Goal: Task Accomplishment & Management: Manage account settings

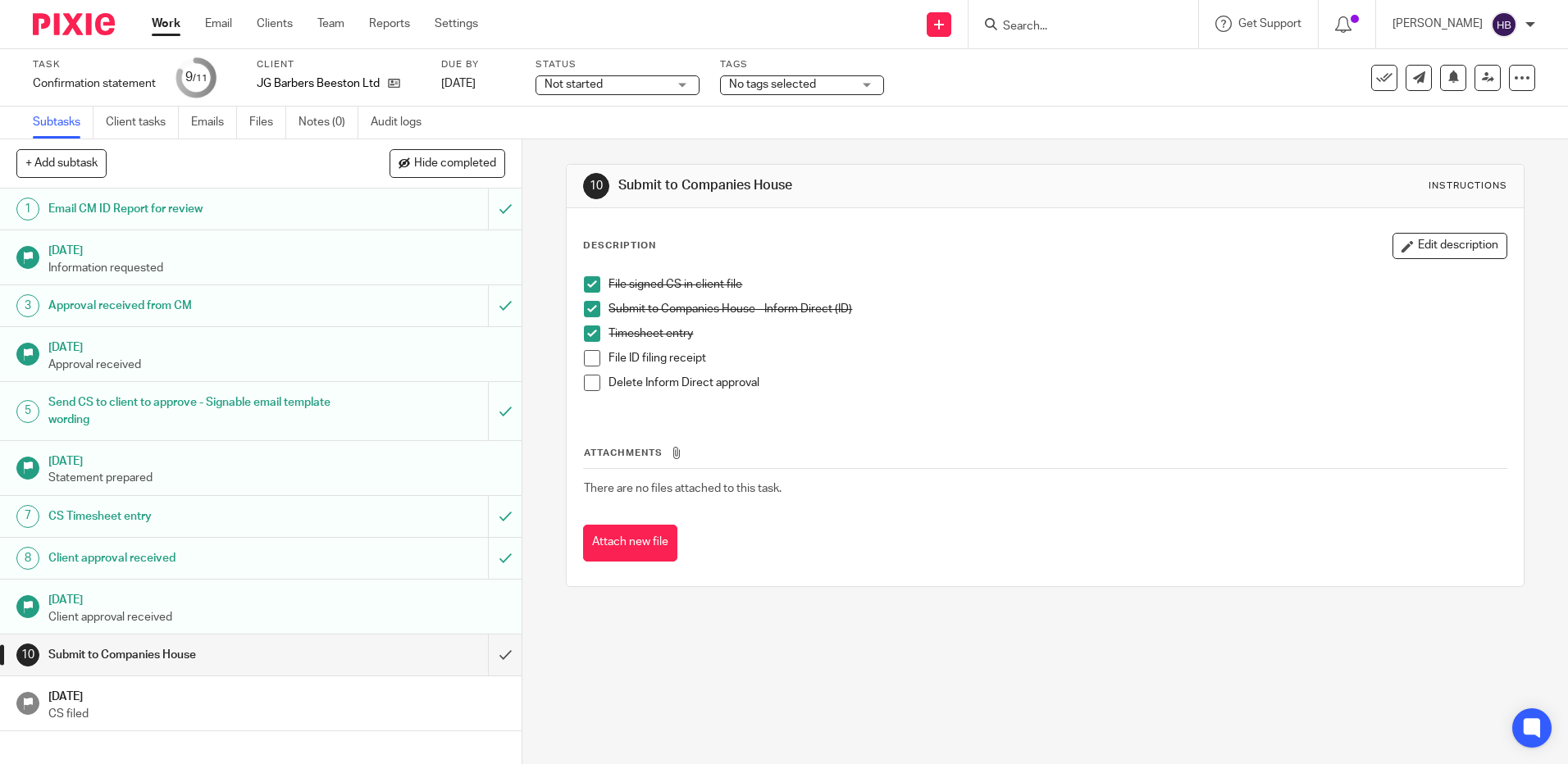
click at [1029, 21] on input "Search" at bounding box center [1074, 27] width 147 height 15
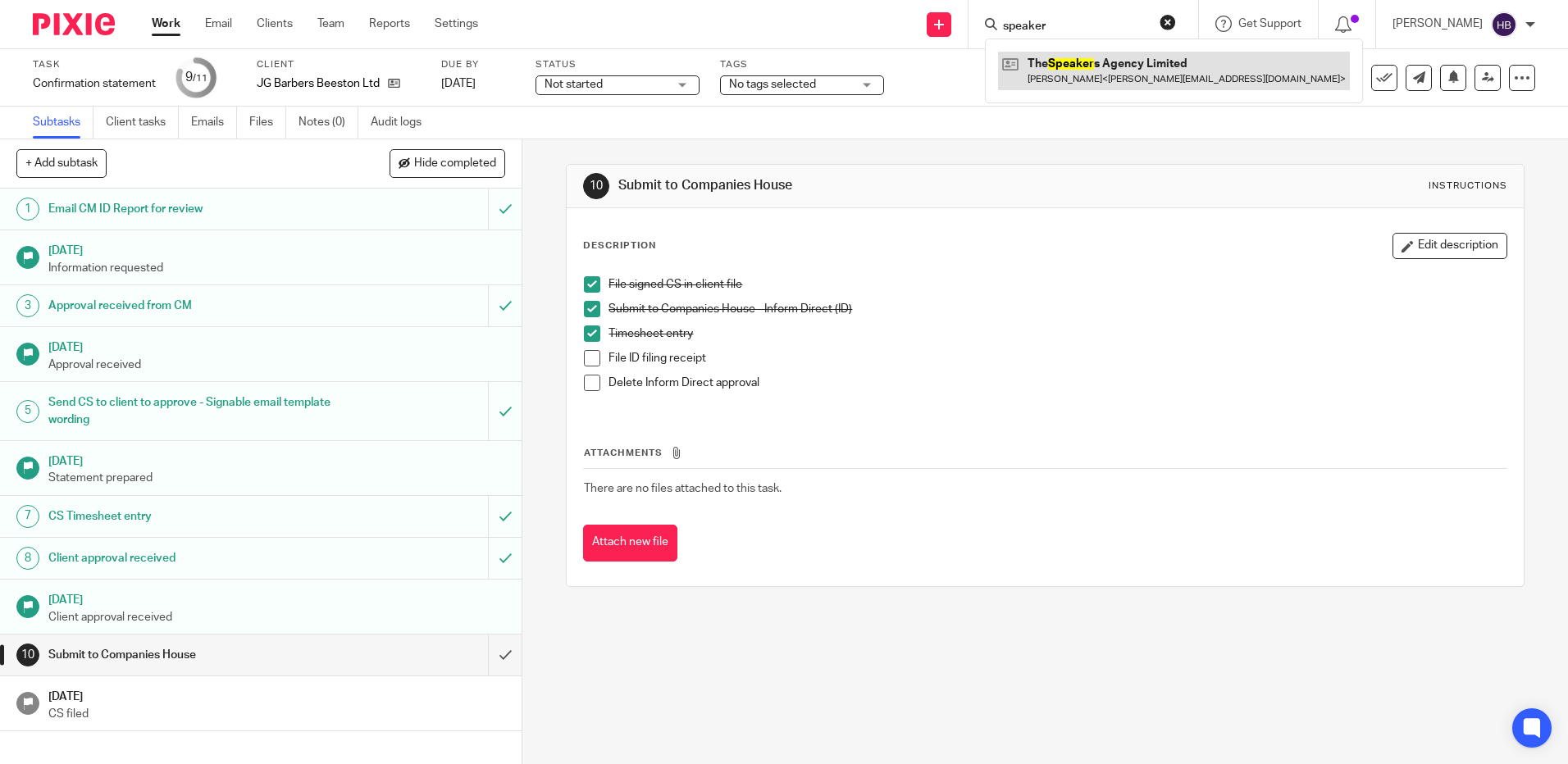
type input "speaker"
click at [584, 355] on span at bounding box center [593, 359] width 17 height 17
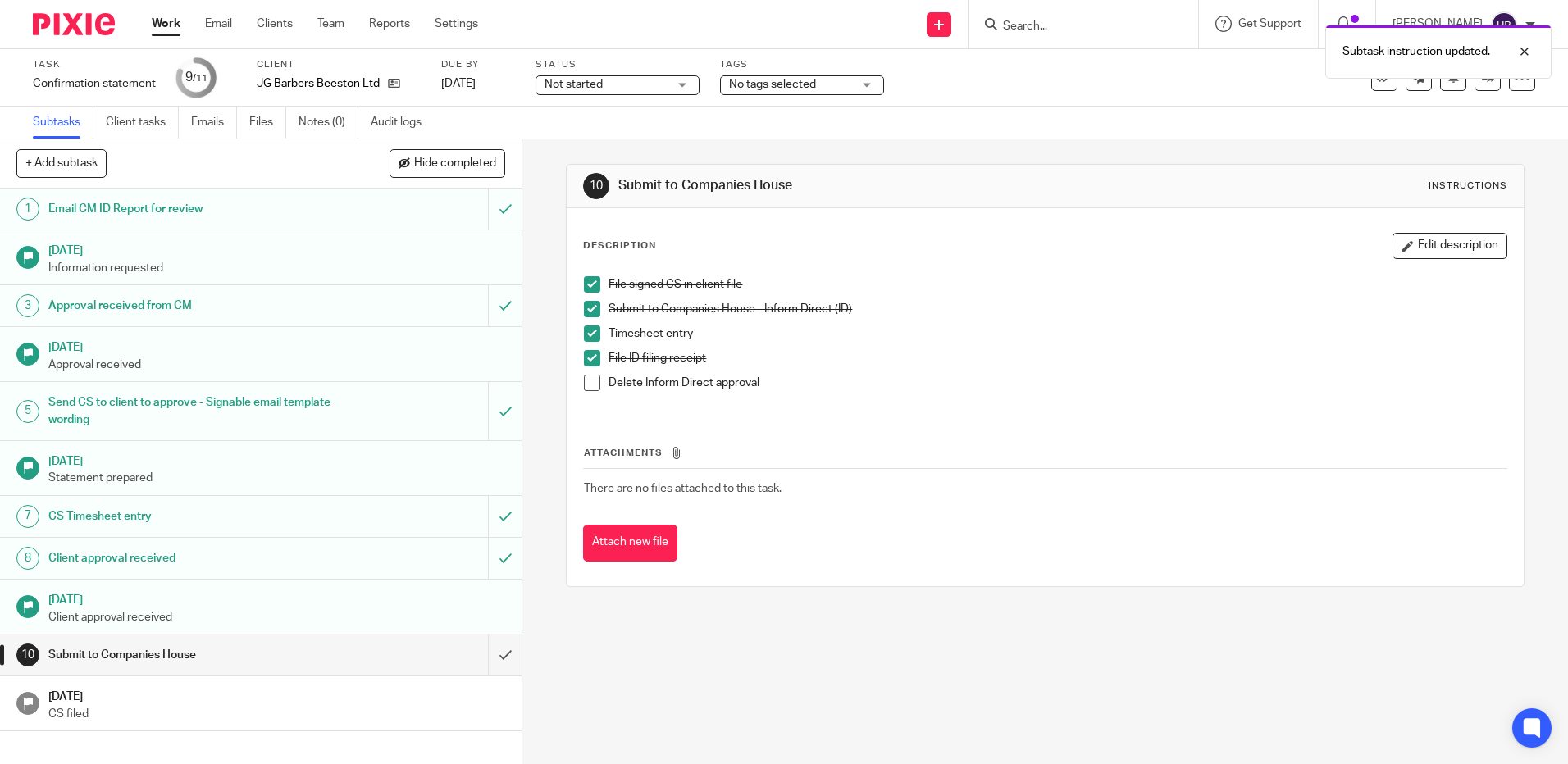
click at [586, 382] on span at bounding box center [593, 383] width 17 height 17
click at [485, 654] on input "submit" at bounding box center [261, 655] width 522 height 41
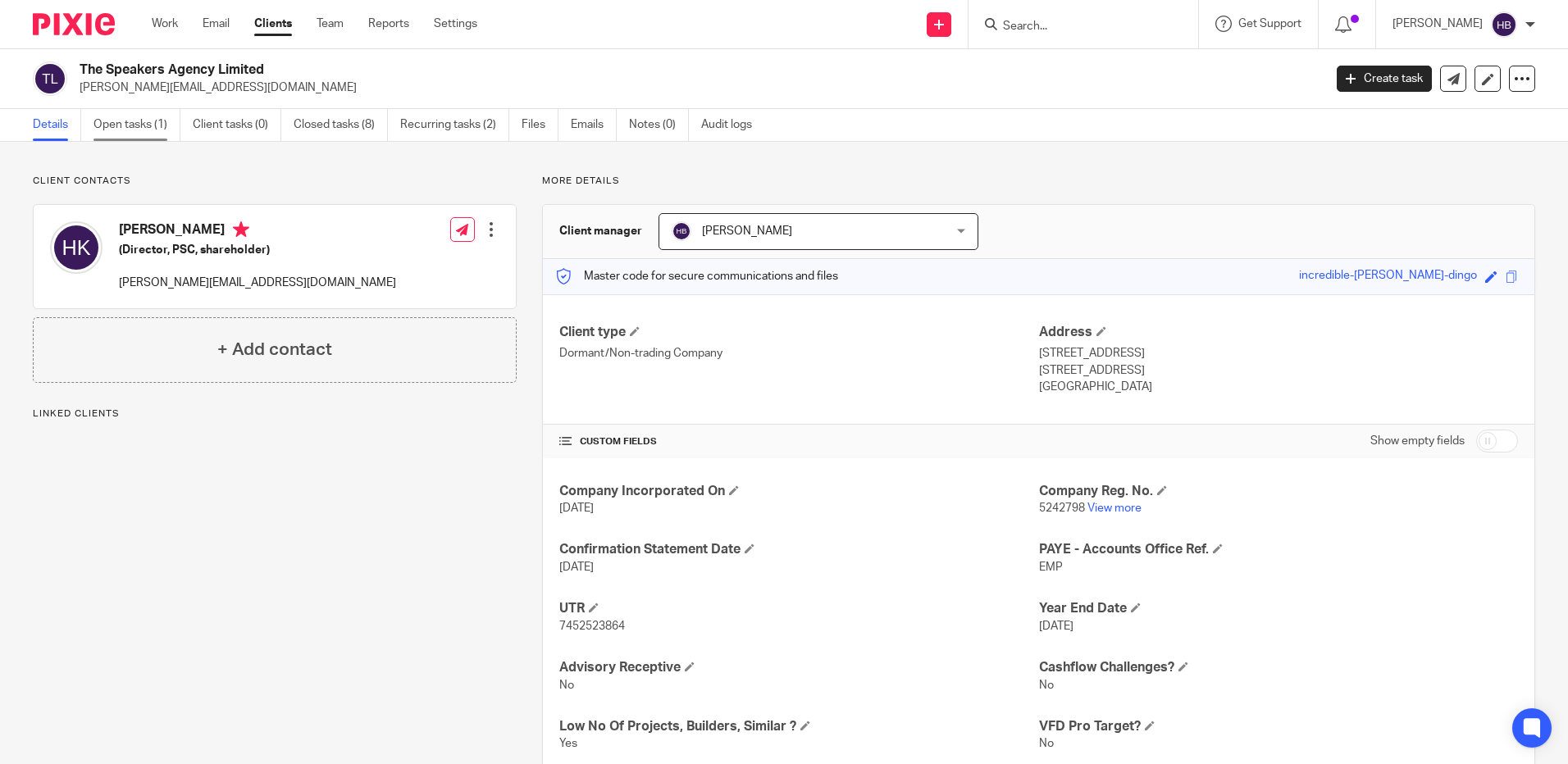
click at [105, 123] on link "Open tasks (1)" at bounding box center [136, 125] width 87 height 32
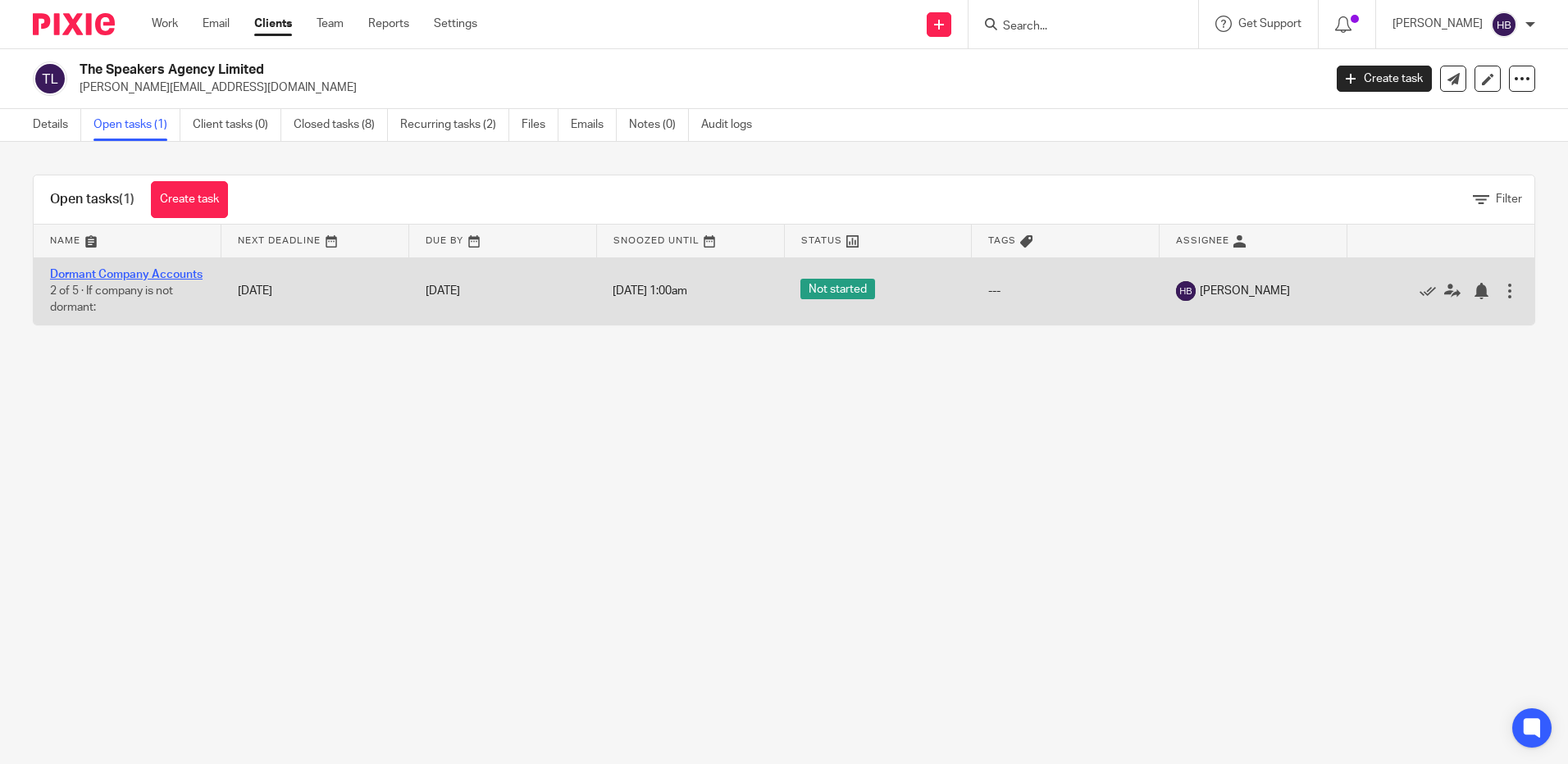
click at [98, 274] on link "Dormant Company Accounts" at bounding box center [126, 275] width 152 height 12
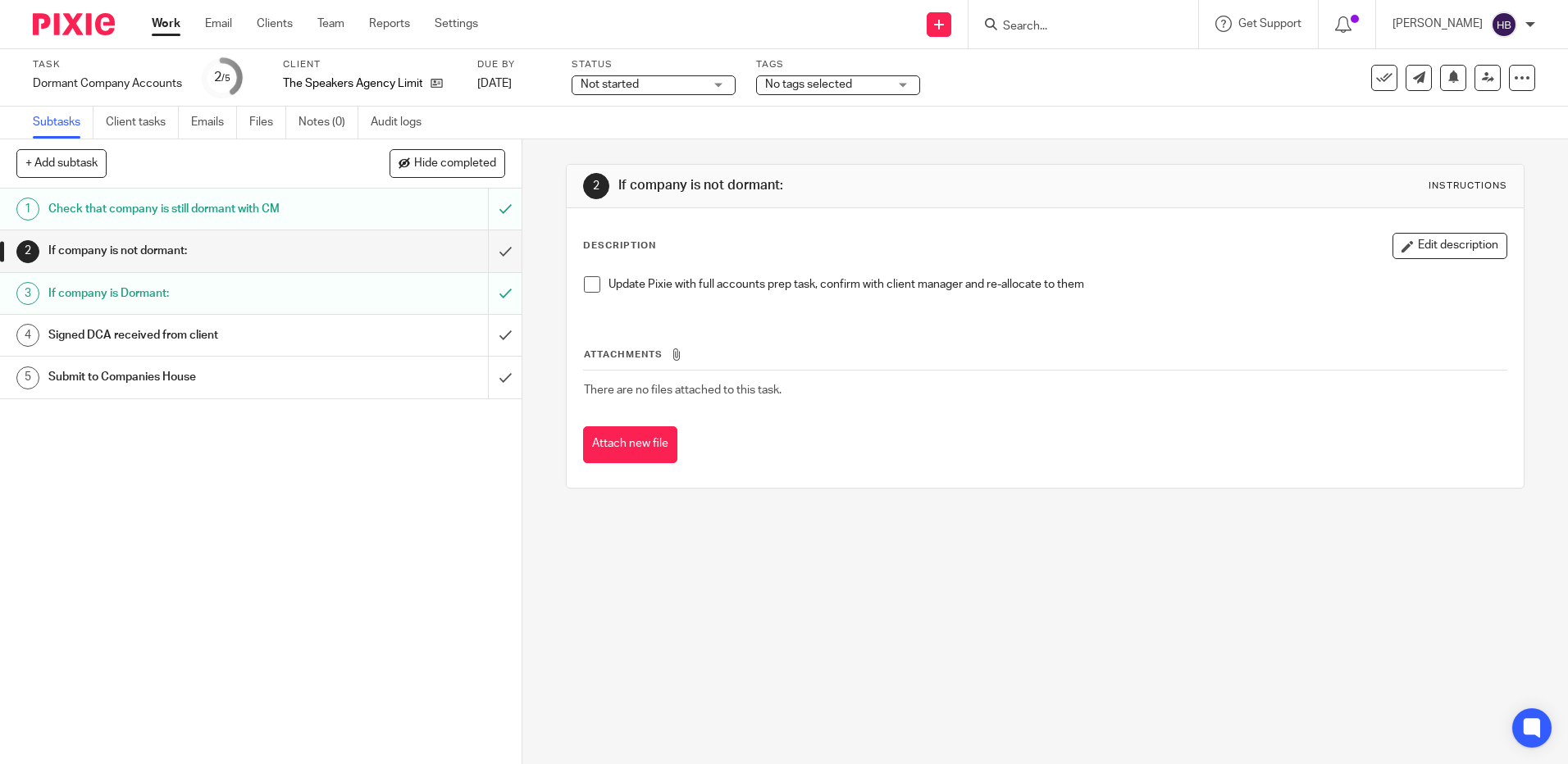
click at [139, 332] on h1 "Signed DCA received from client" at bounding box center [189, 335] width 282 height 25
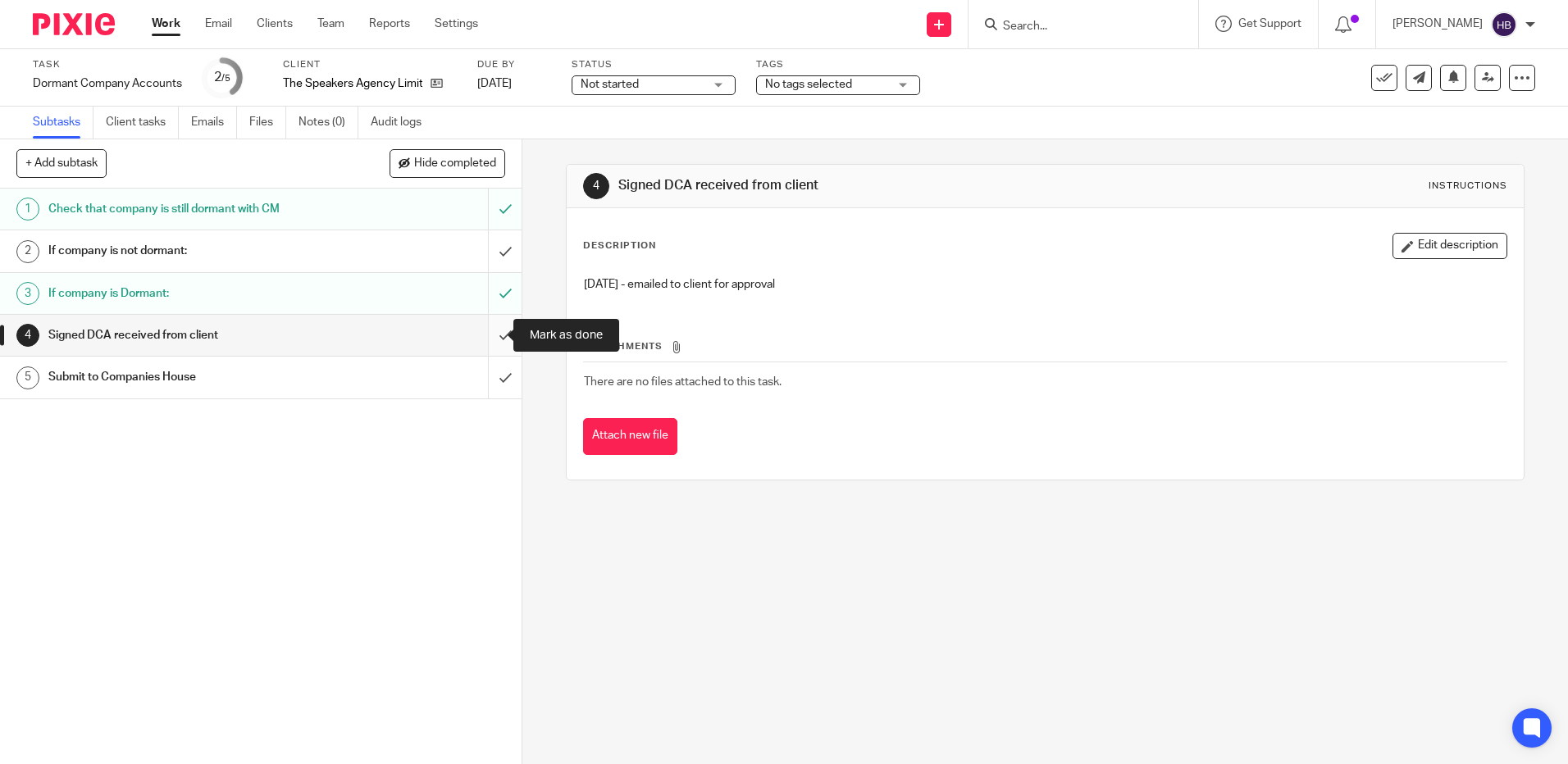
click at [484, 331] on input "submit" at bounding box center [261, 335] width 522 height 41
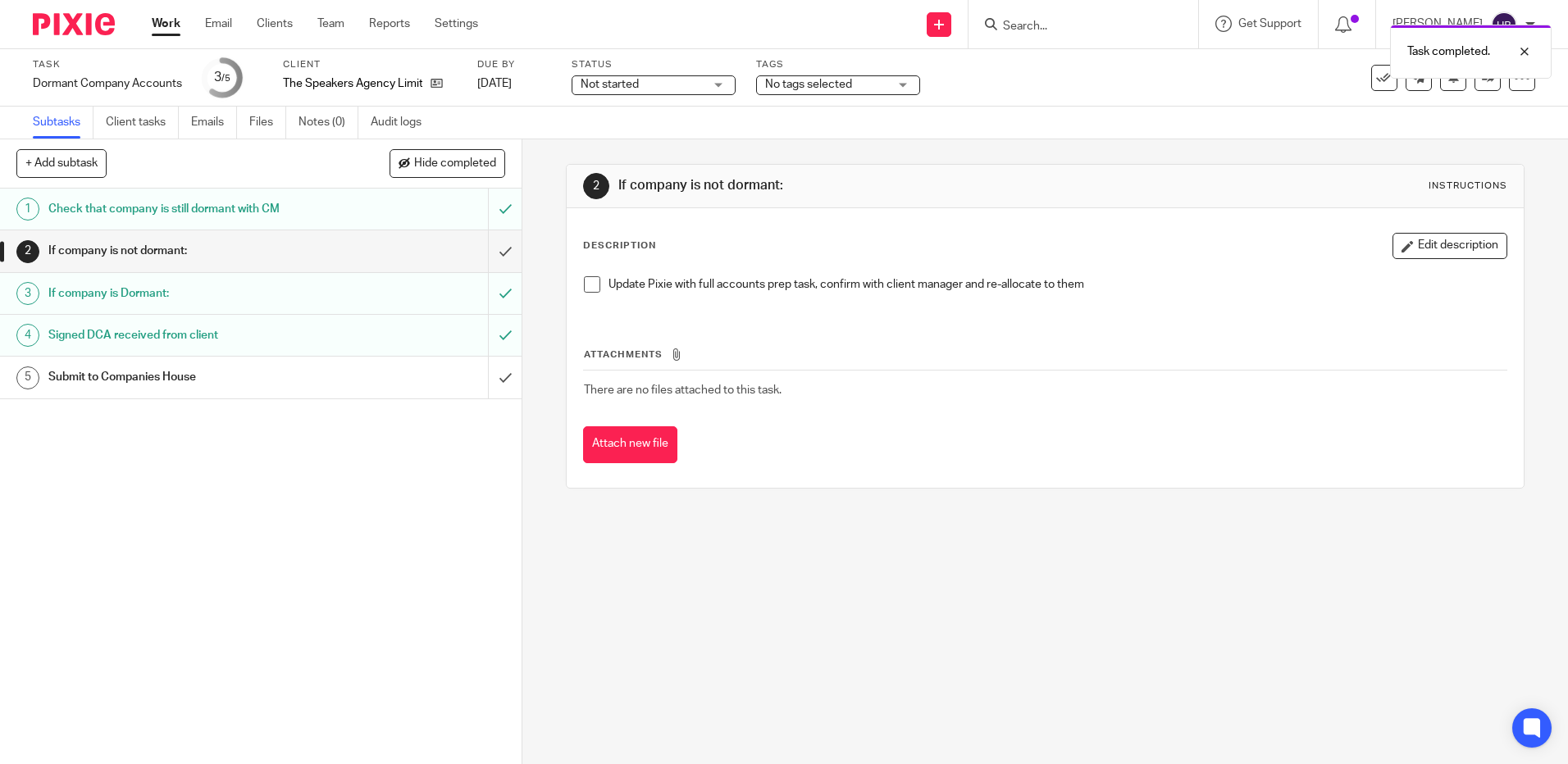
click at [102, 366] on h1 "Submit to Companies House" at bounding box center [189, 377] width 282 height 25
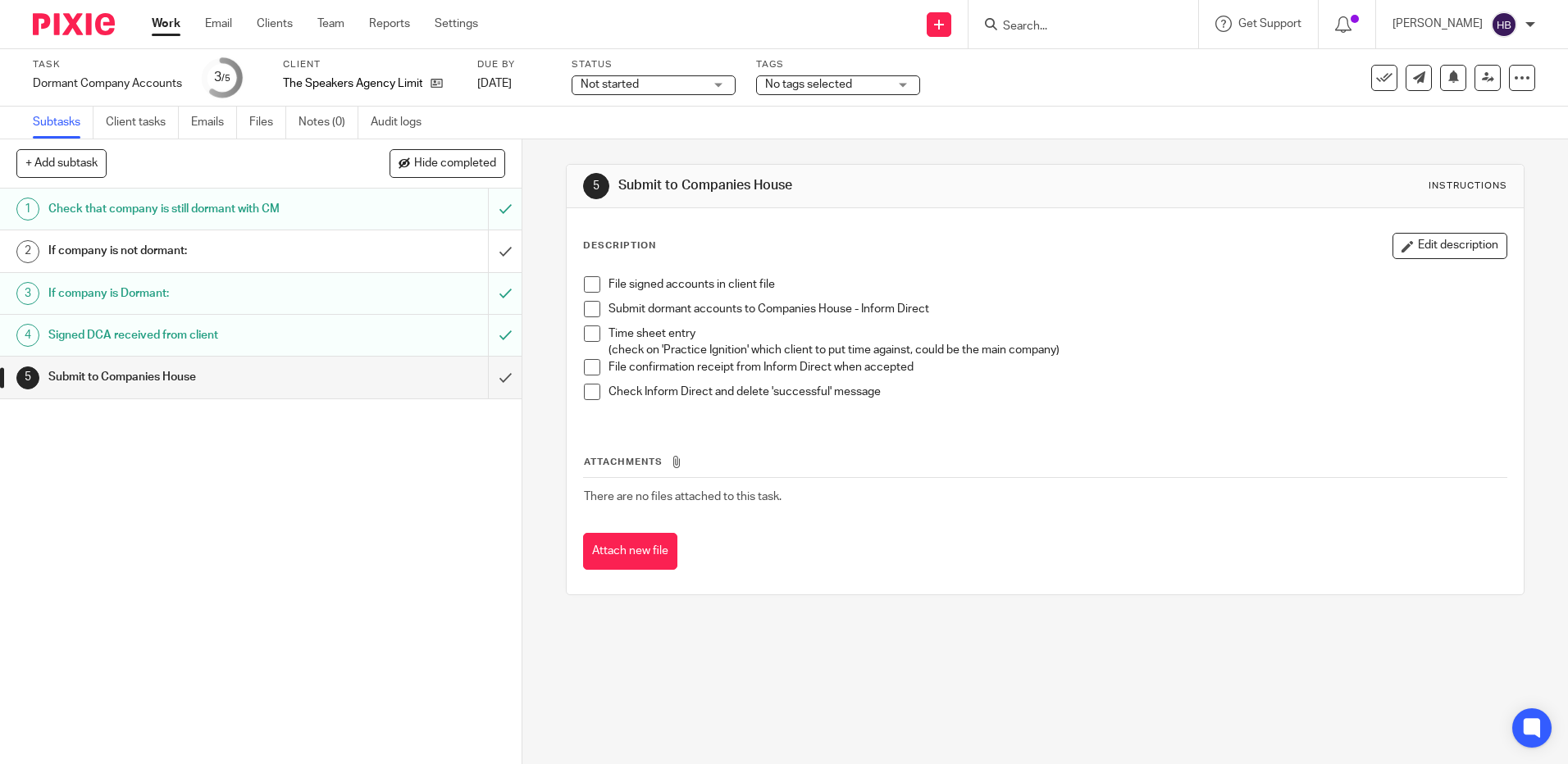
click at [588, 290] on span at bounding box center [593, 285] width 17 height 17
click at [586, 303] on span at bounding box center [593, 310] width 17 height 17
click at [340, 711] on div "1 Check that company is still dormant with CM 2 If company is not dormant: 3 If…" at bounding box center [261, 477] width 522 height 576
click at [584, 335] on span at bounding box center [593, 334] width 17 height 17
click at [1014, 28] on input "Search" at bounding box center [1074, 27] width 147 height 15
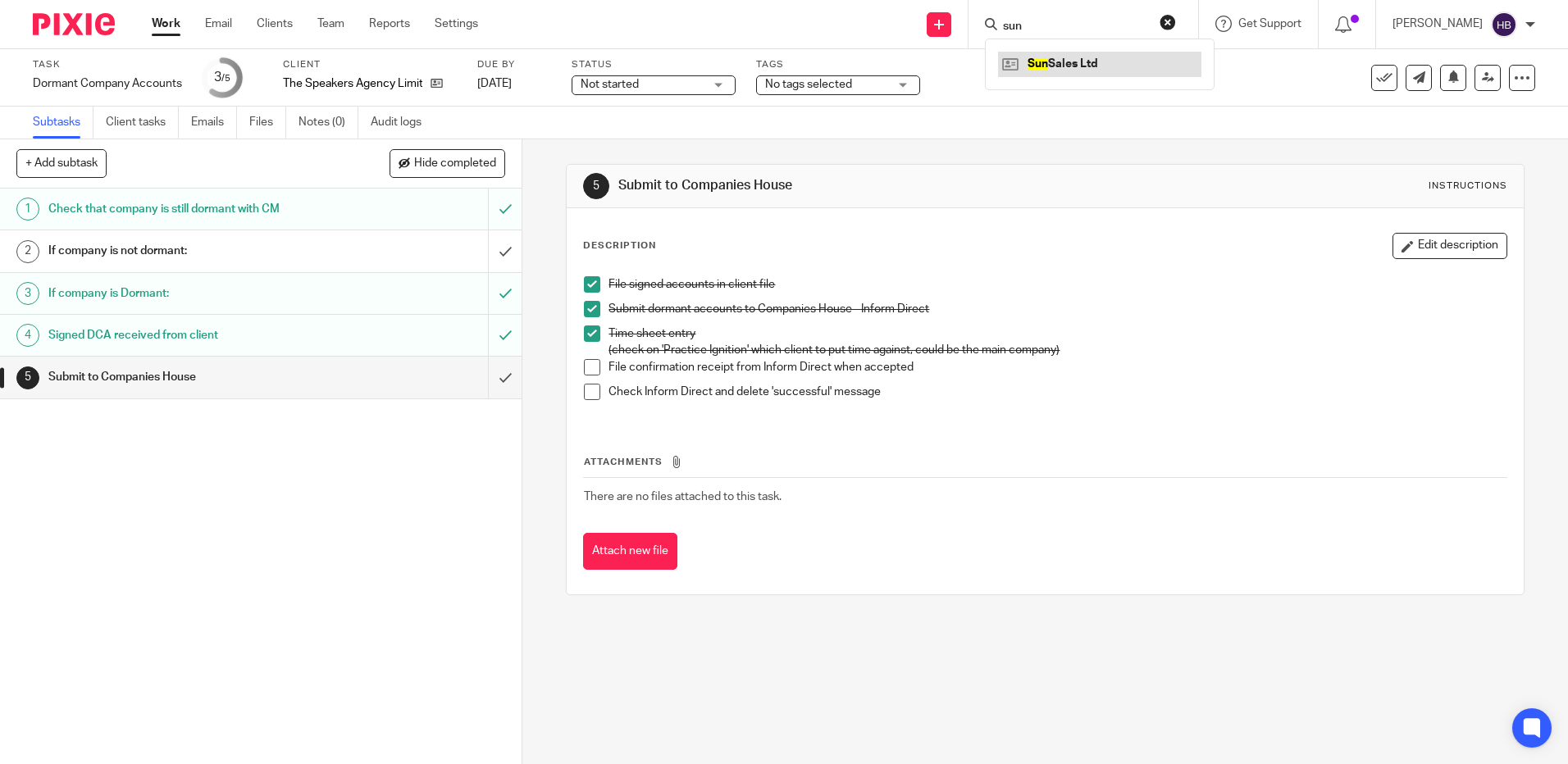
type input "sun"
click at [588, 365] on span at bounding box center [593, 368] width 17 height 17
click at [587, 392] on span at bounding box center [593, 392] width 17 height 17
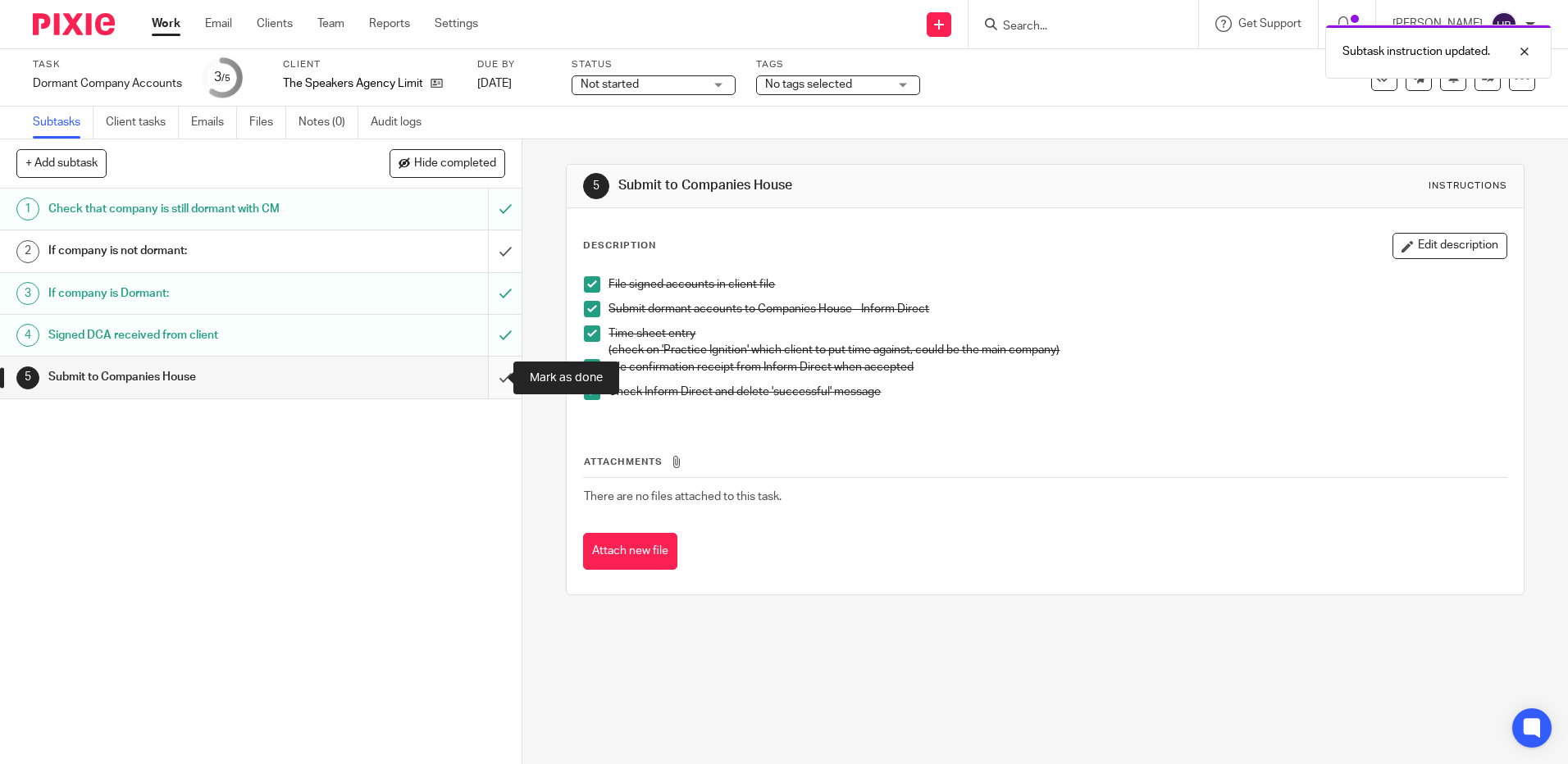
click at [483, 374] on input "submit" at bounding box center [261, 377] width 522 height 41
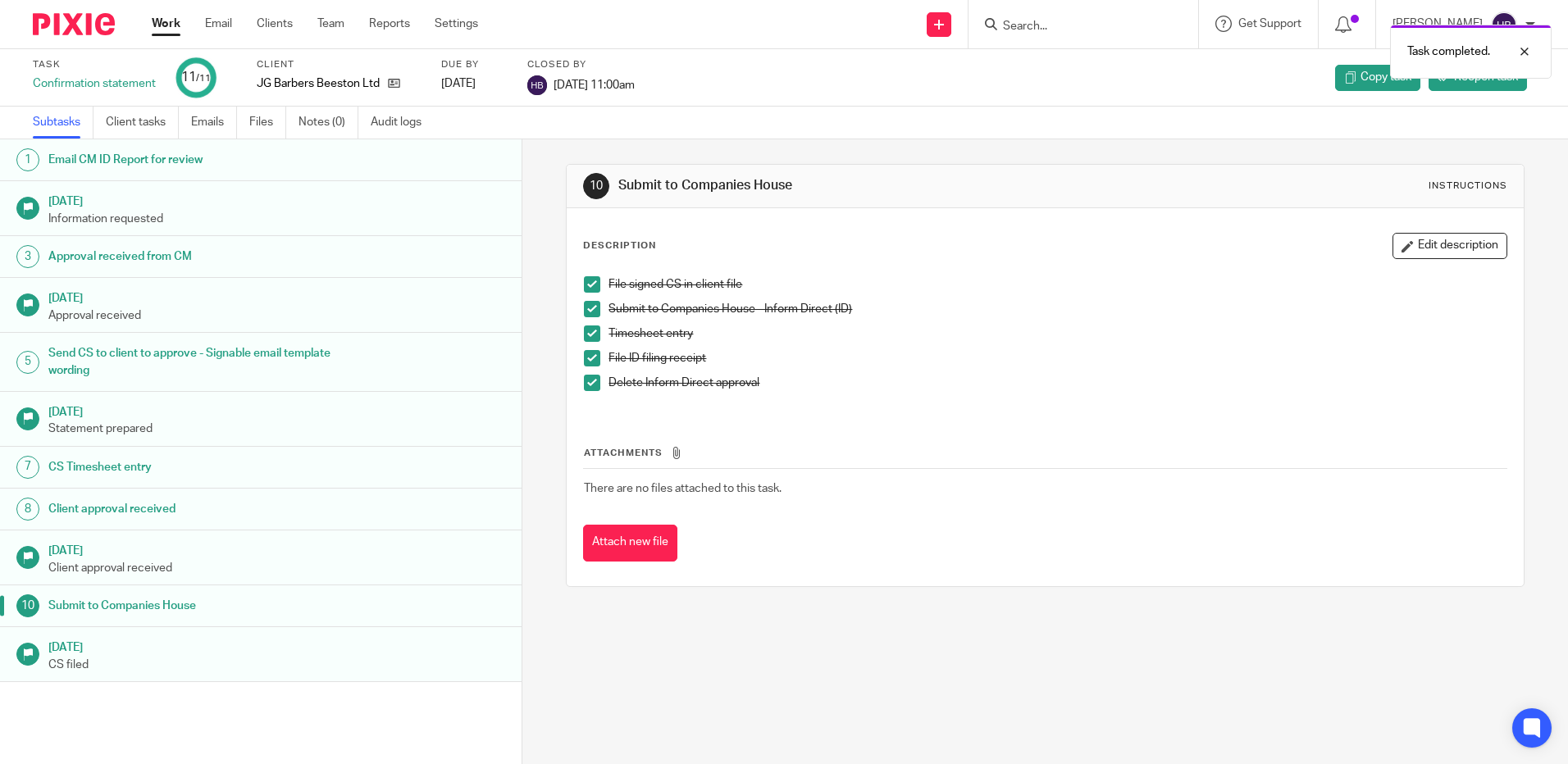
click at [1040, 27] on div "Task completed." at bounding box center [1168, 47] width 767 height 62
click at [1015, 26] on input "Search" at bounding box center [1074, 27] width 147 height 15
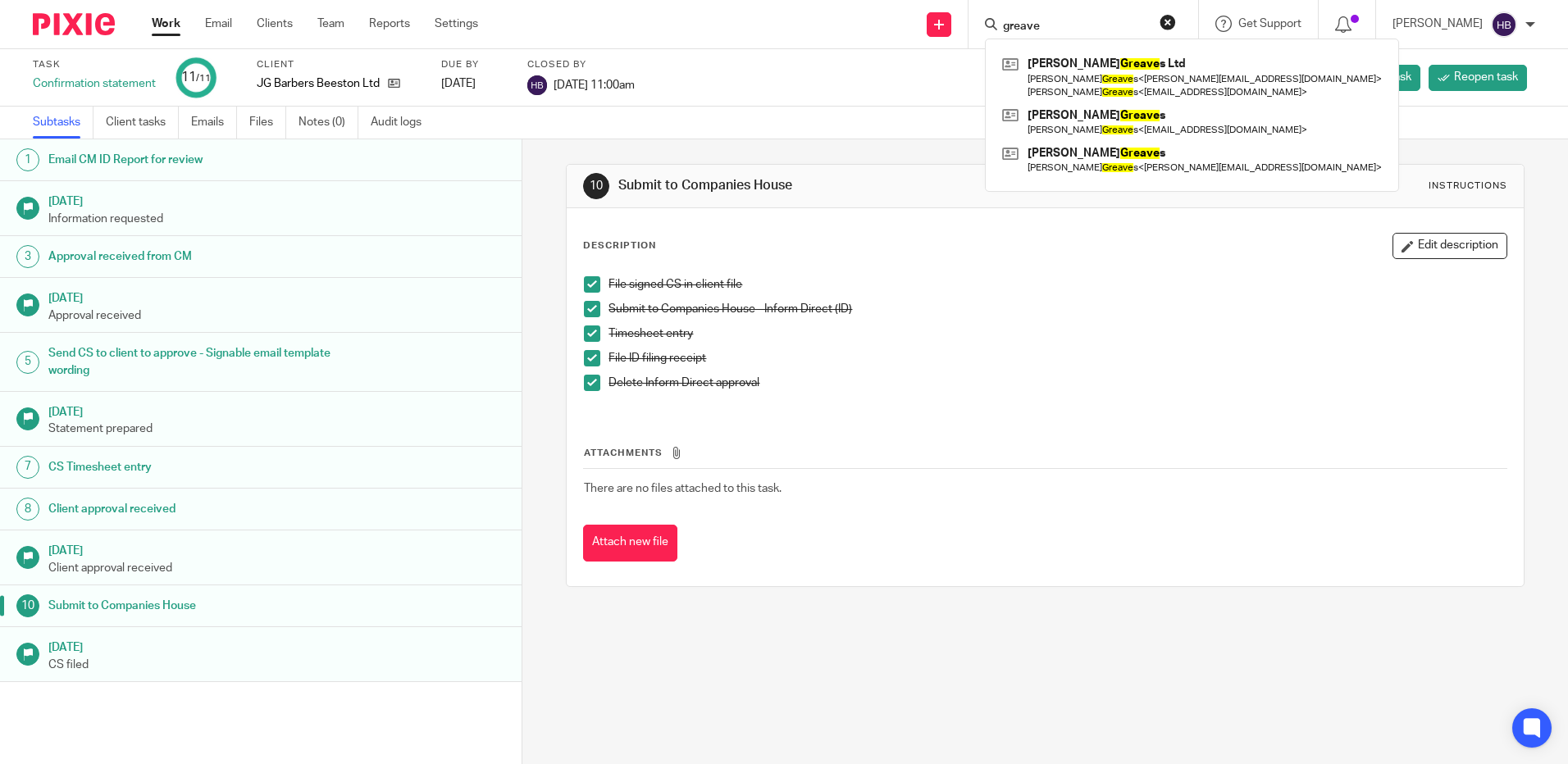
type input "greave"
click button "submit" at bounding box center [0, 0] width 0 height 0
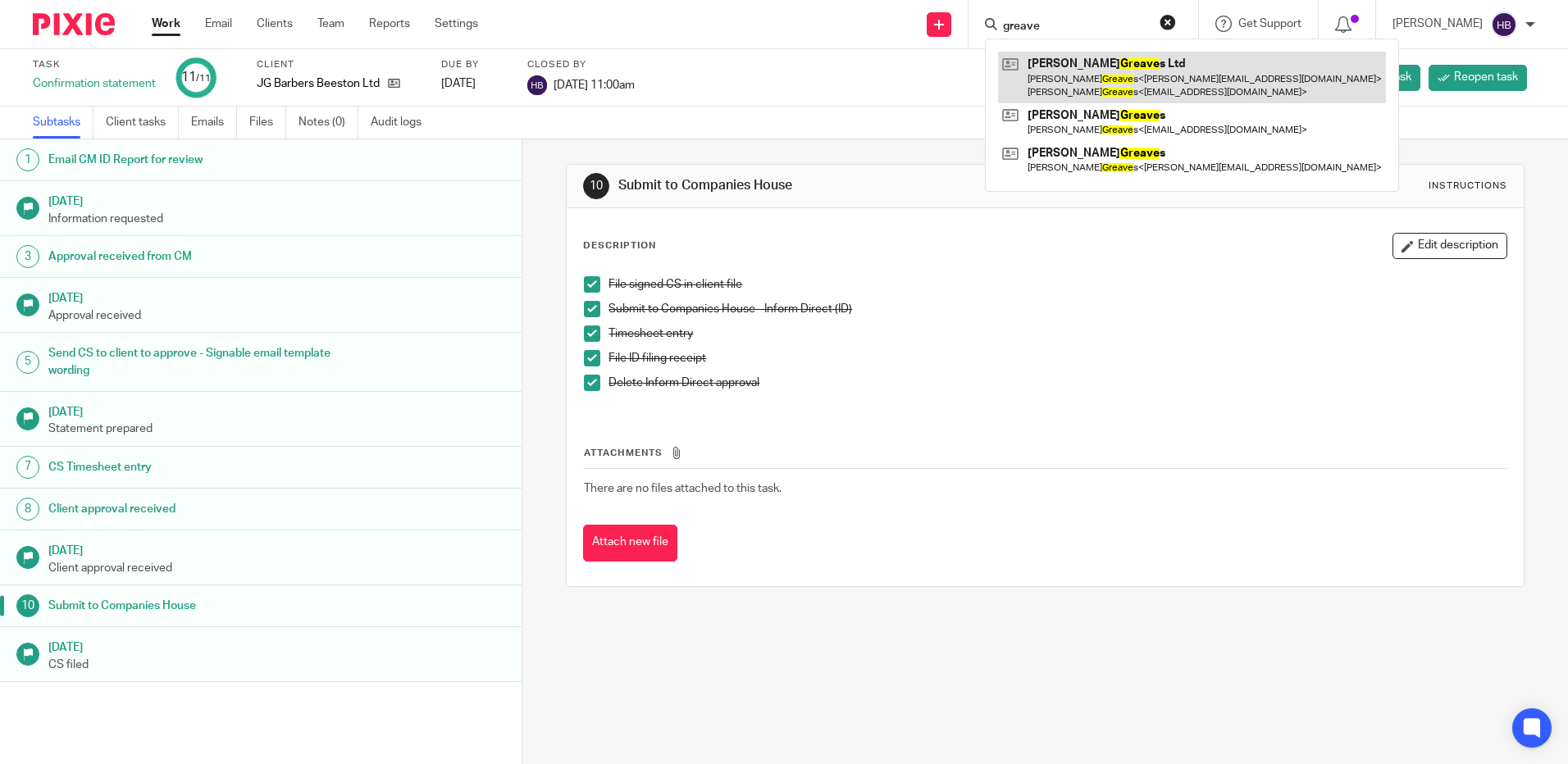
click at [1069, 83] on link at bounding box center [1192, 77] width 388 height 51
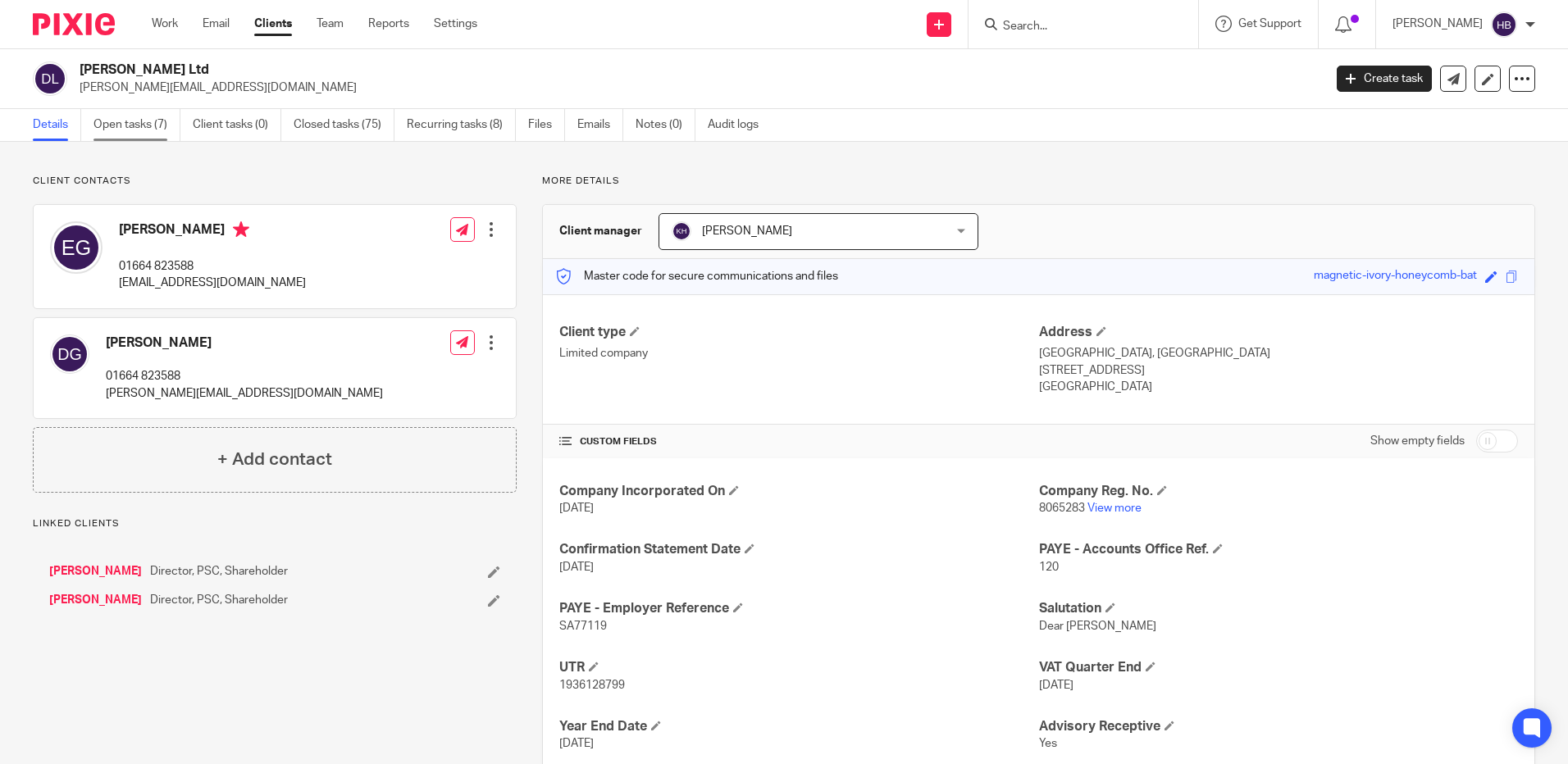
click at [116, 127] on link "Open tasks (7)" at bounding box center [136, 125] width 87 height 32
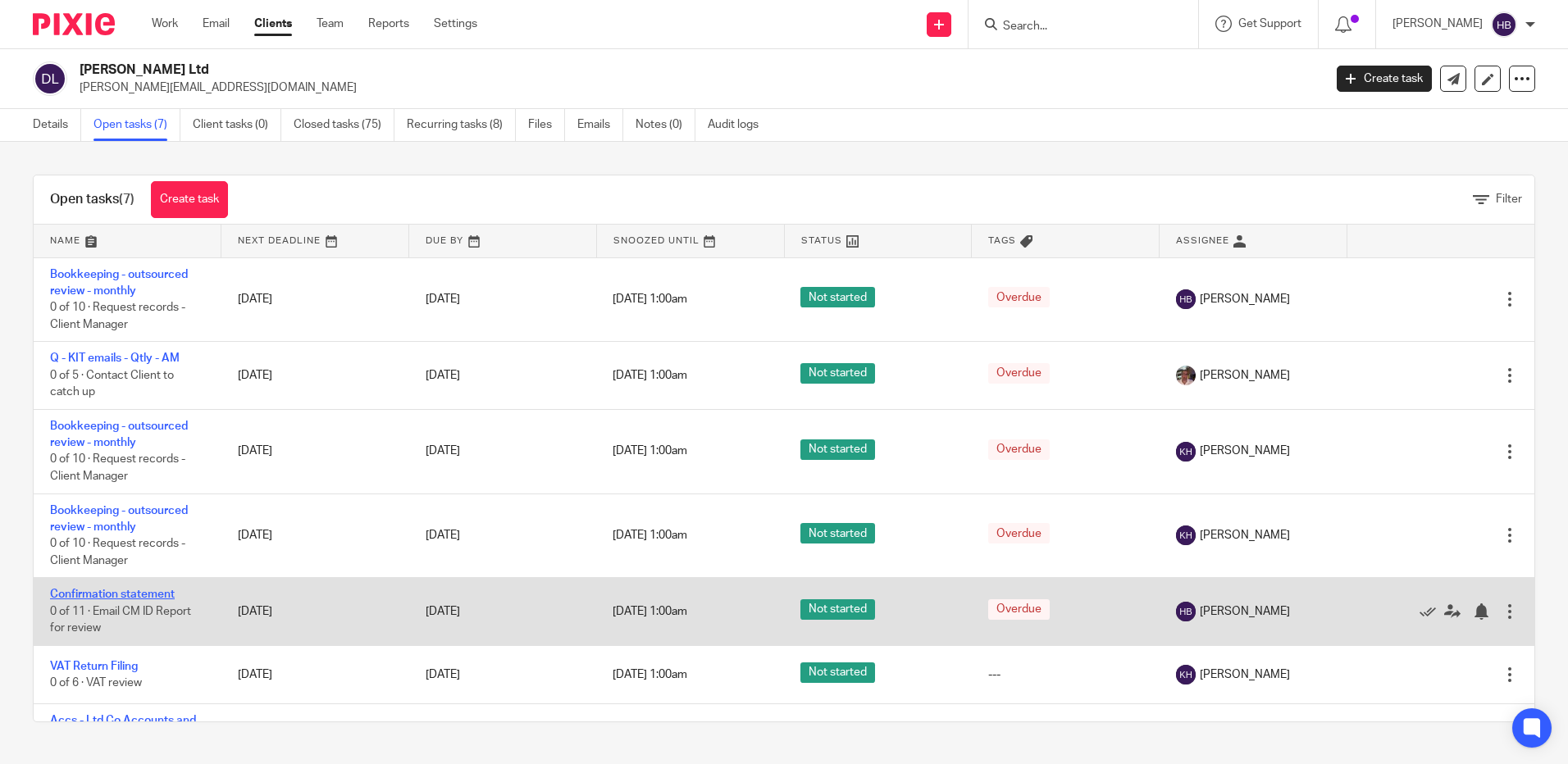
click at [133, 593] on link "Confirmation statement" at bounding box center [112, 594] width 125 height 12
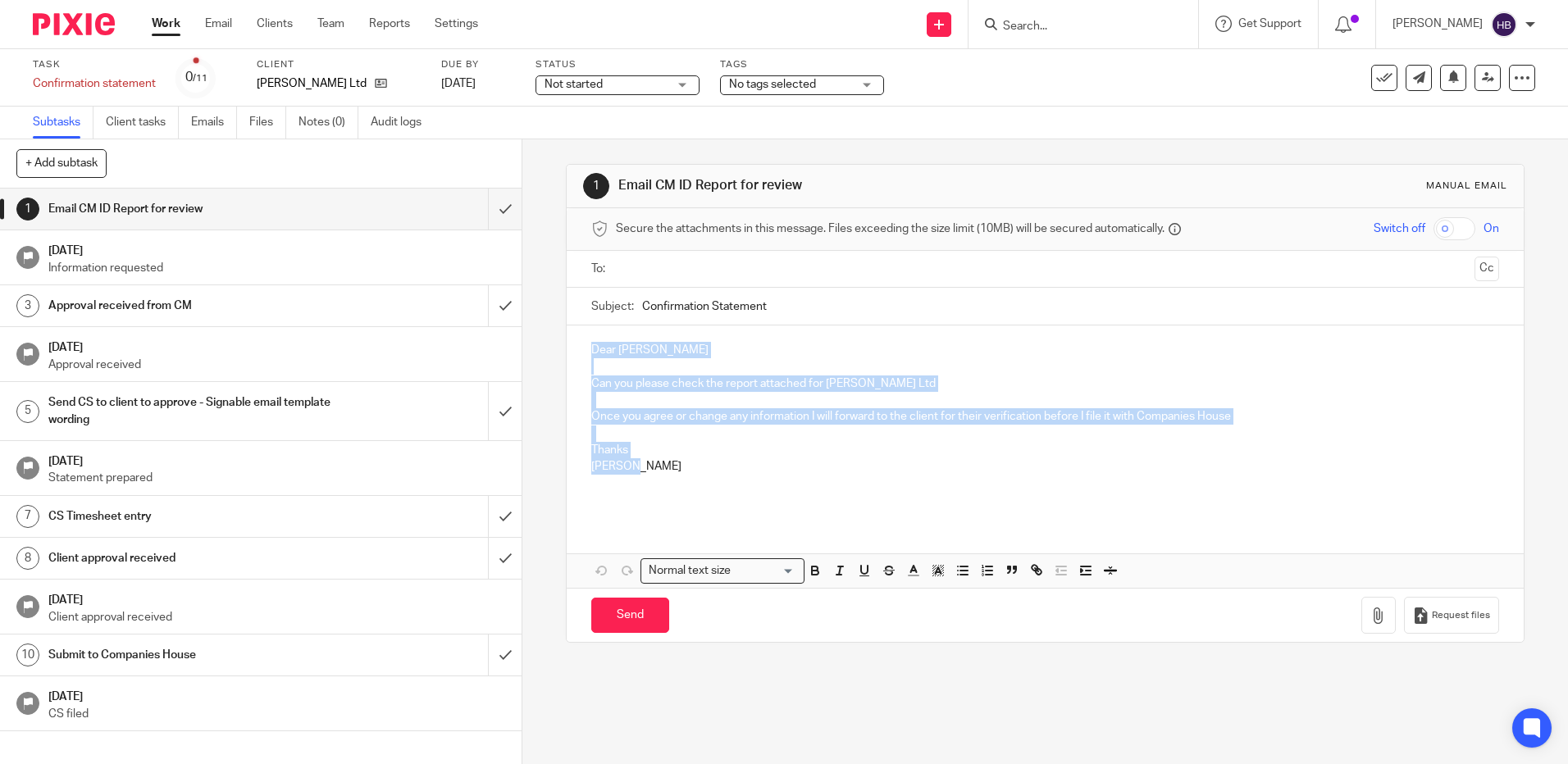
drag, startPoint x: 632, startPoint y: 460, endPoint x: 585, endPoint y: 348, distance: 121.5
click at [585, 348] on div "Dear [PERSON_NAME] Can you please check the report attached for [PERSON_NAME] L…" at bounding box center [1045, 423] width 956 height 196
copy div "Dear Kevin Halford Can you please check the report attached for David Greaves L…"
click at [488, 208] on input "submit" at bounding box center [261, 209] width 522 height 41
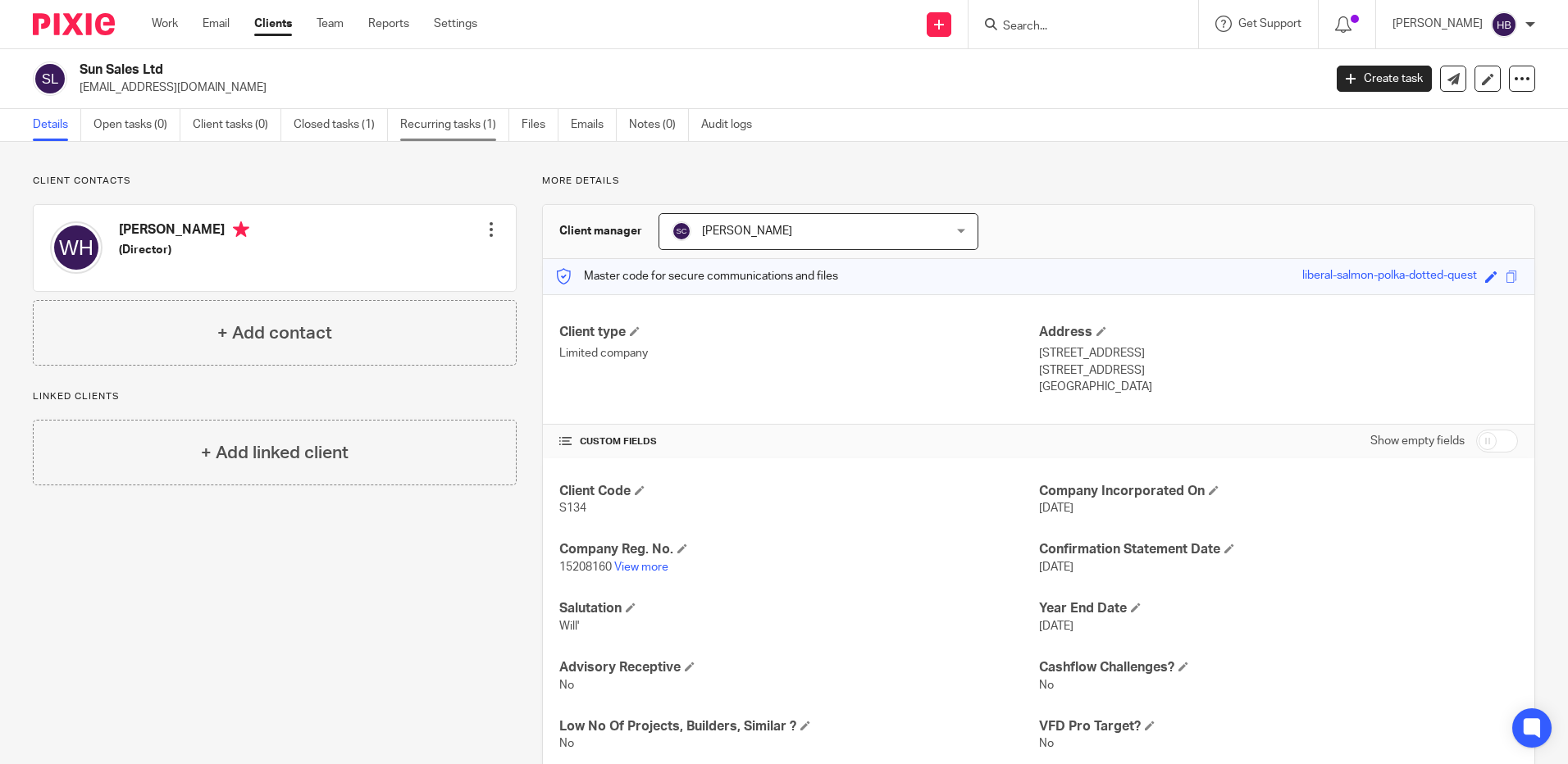
click at [483, 124] on link "Recurring tasks (1)" at bounding box center [454, 125] width 109 height 32
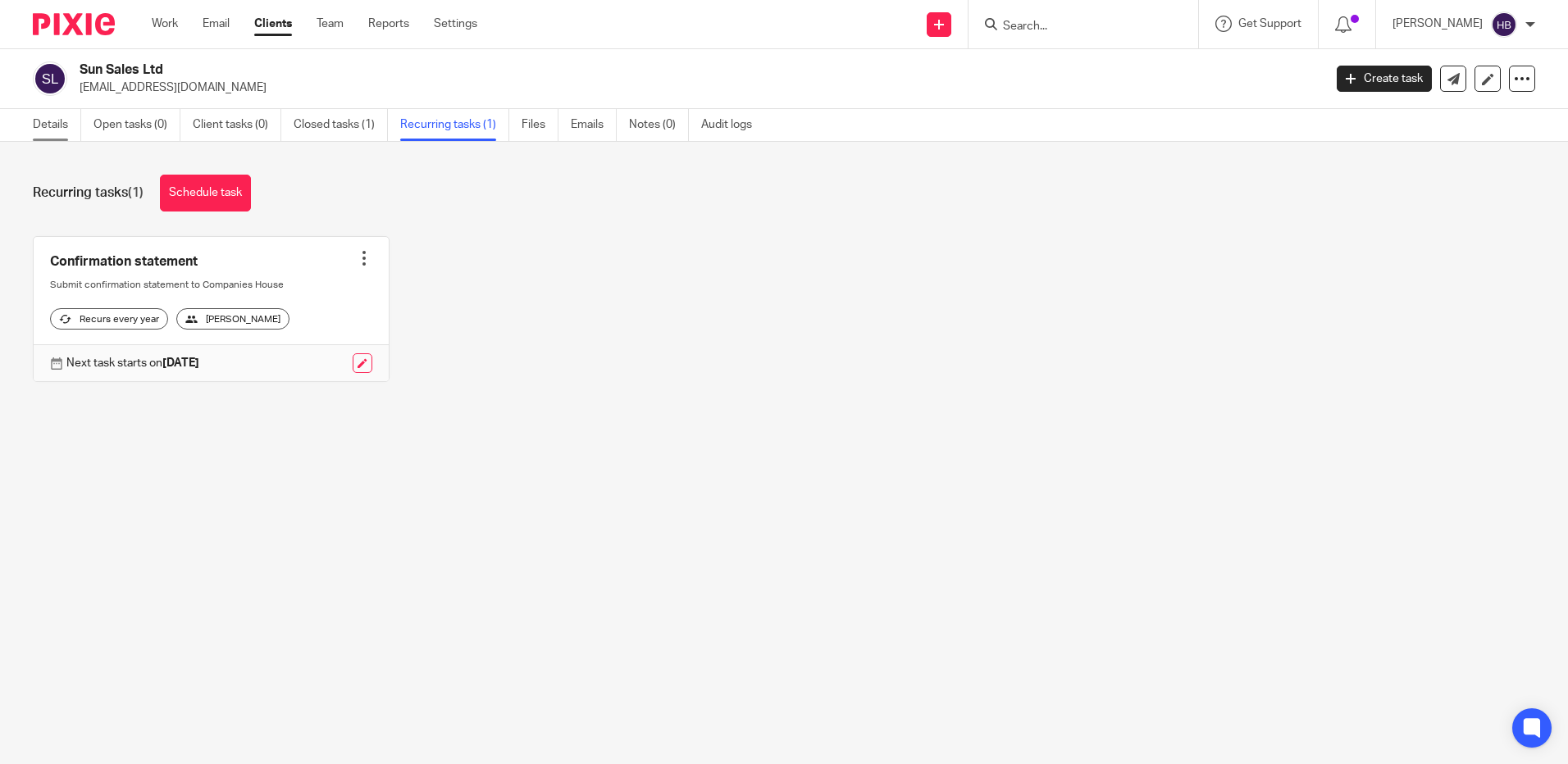
click at [62, 122] on link "Details" at bounding box center [57, 125] width 48 height 32
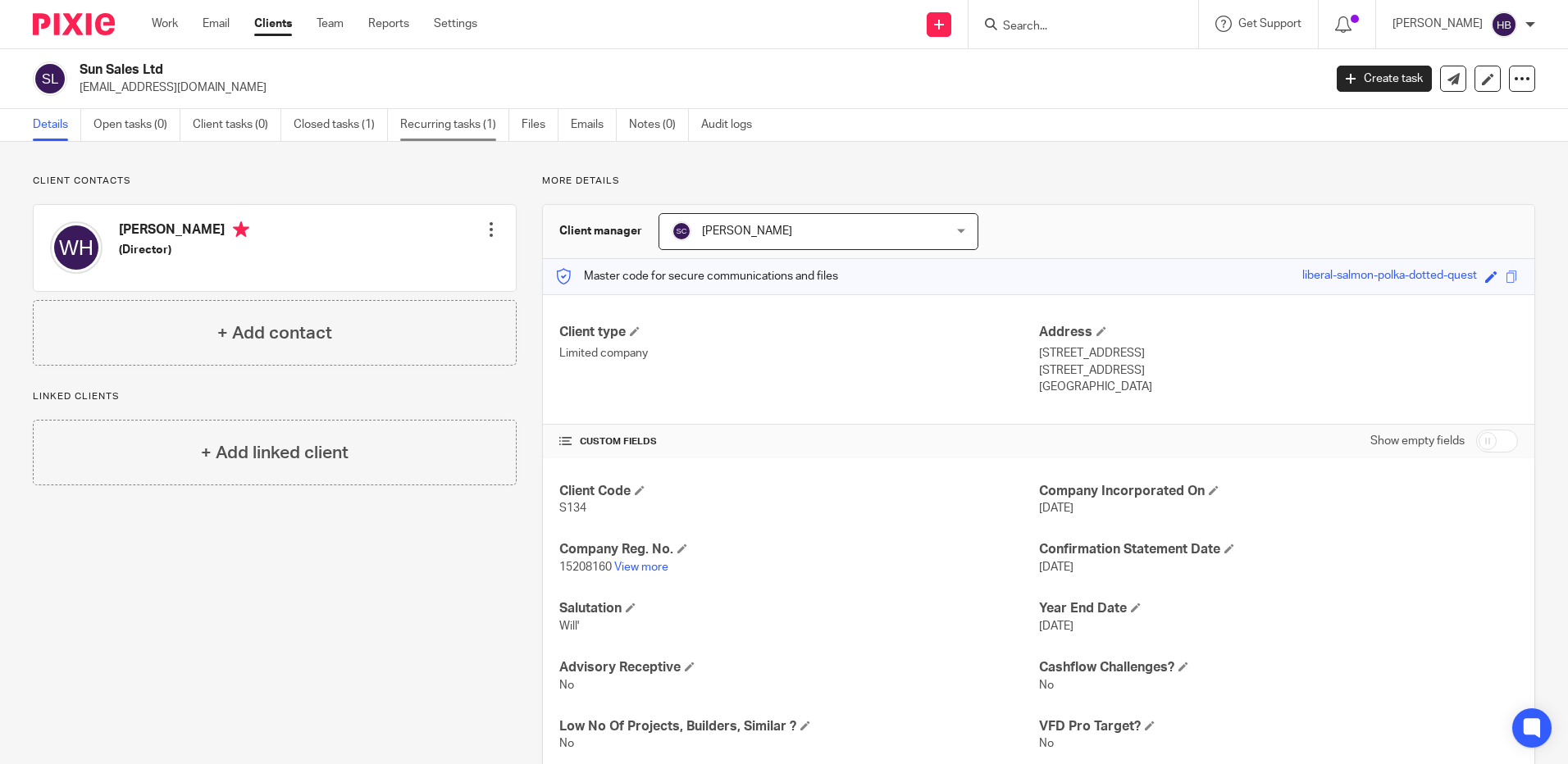
click at [435, 126] on link "Recurring tasks (1)" at bounding box center [454, 125] width 109 height 32
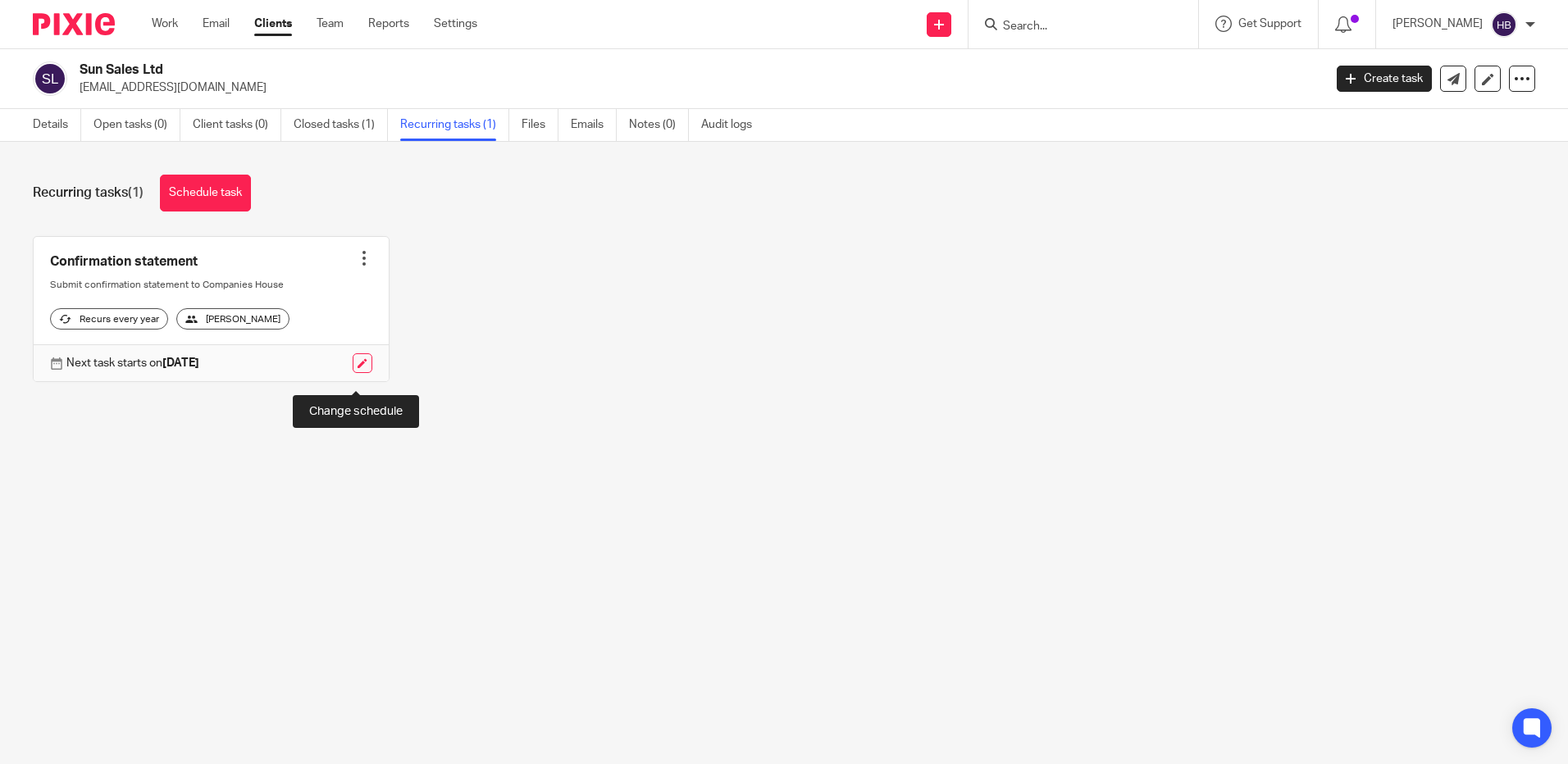
click at [360, 373] on link at bounding box center [363, 364] width 20 height 20
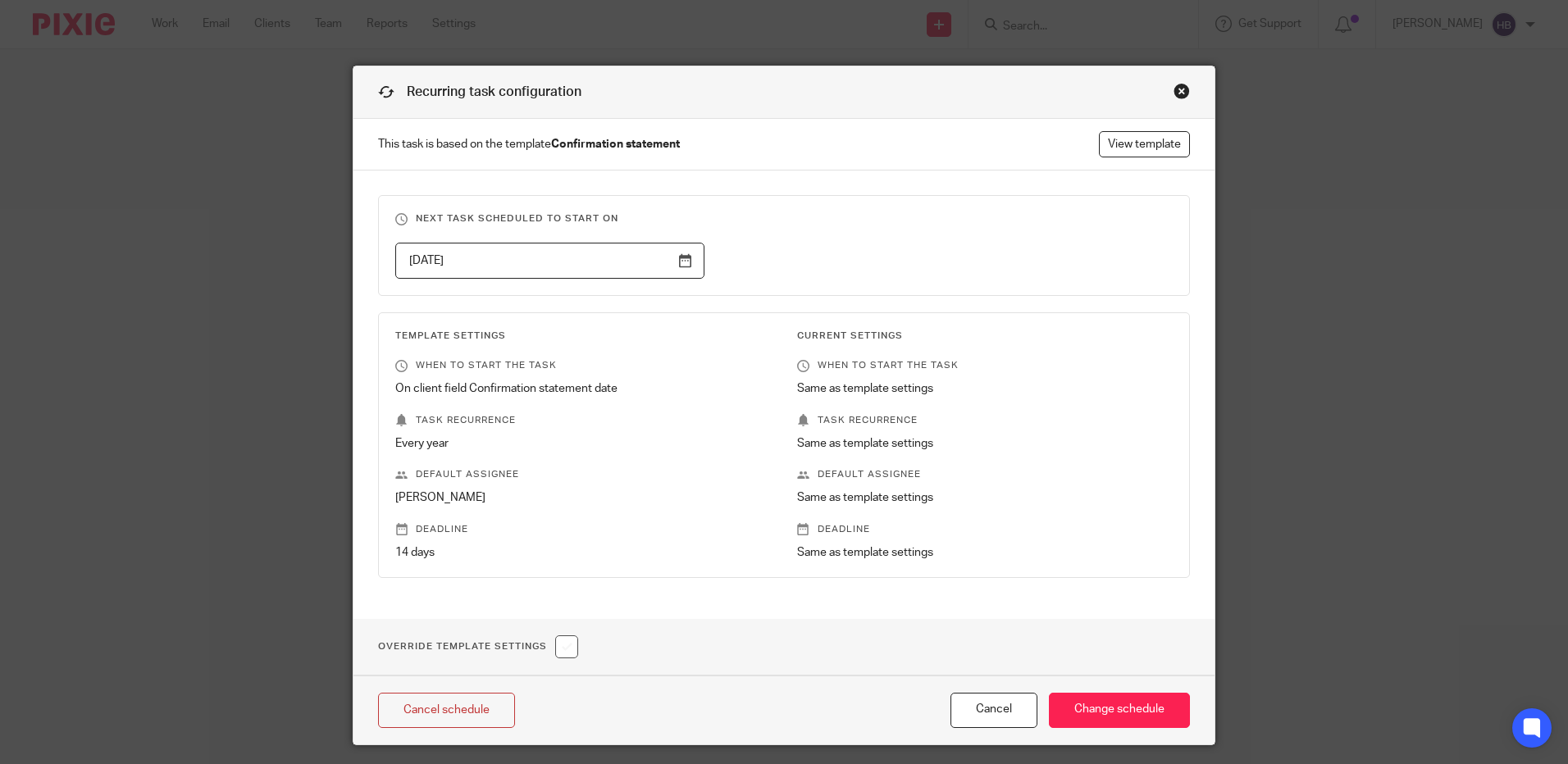
click at [562, 643] on input "checkbox" at bounding box center [567, 647] width 23 height 23
checkbox input "true"
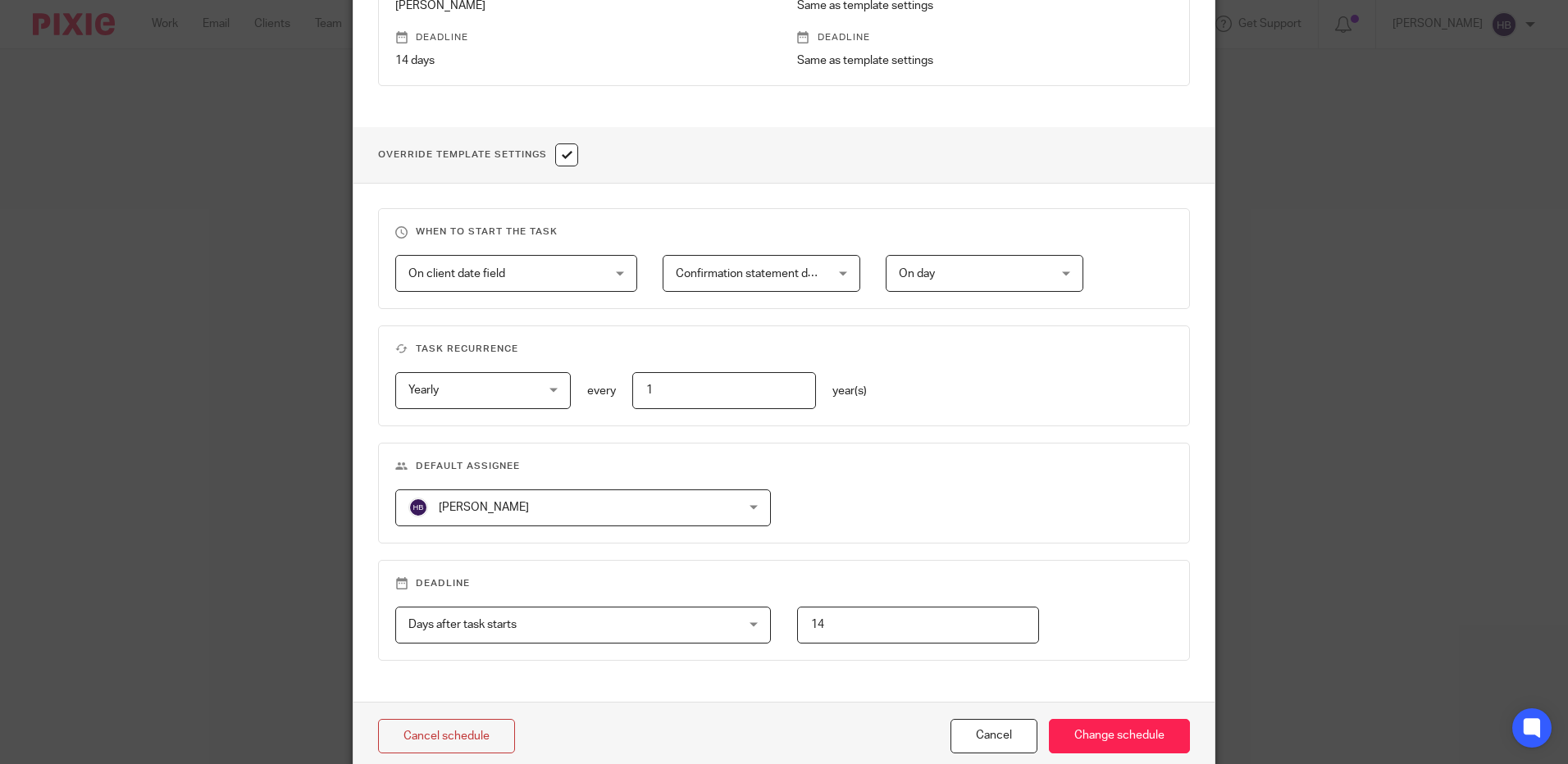
scroll to position [564, 0]
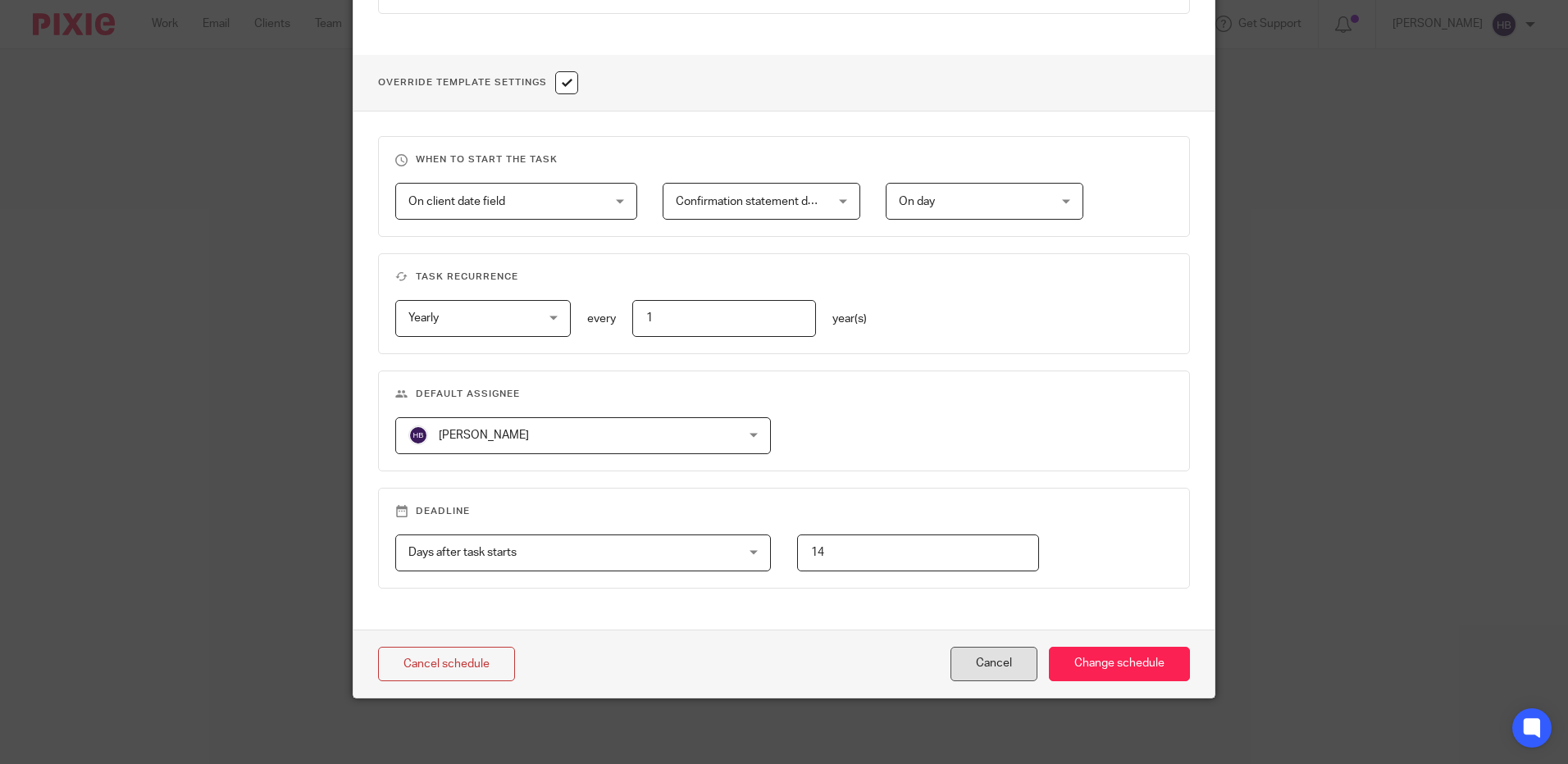
click at [995, 658] on button "Cancel" at bounding box center [994, 664] width 87 height 35
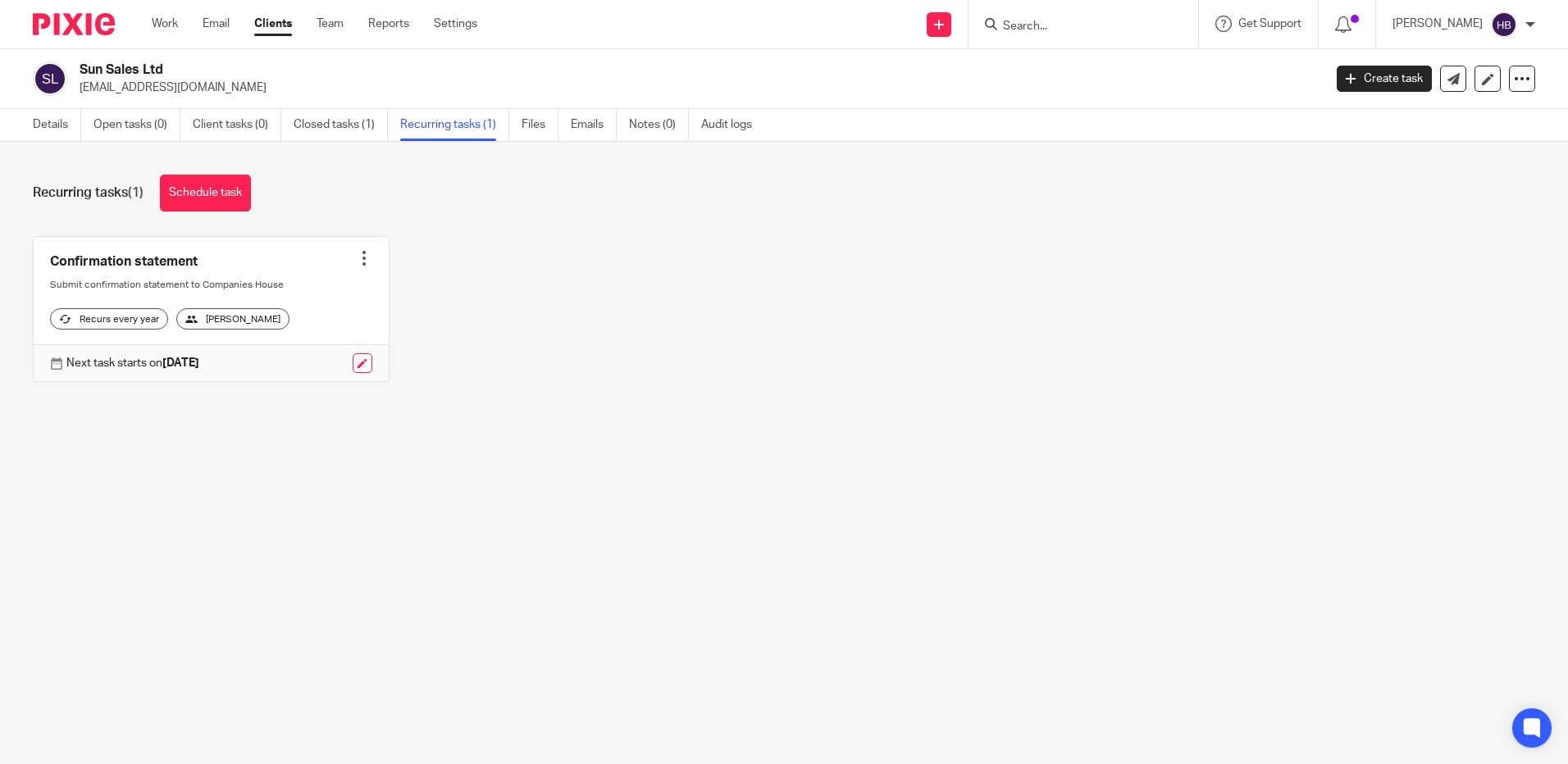
click at [56, 370] on icon at bounding box center [56, 364] width 12 height 12
click at [360, 263] on div at bounding box center [365, 259] width 17 height 17
click at [484, 295] on div "Confirmation statement Create task Clone template Recalculate schedule Cancel s…" at bounding box center [772, 322] width 1528 height 171
click at [42, 124] on link "Details" at bounding box center [57, 125] width 48 height 32
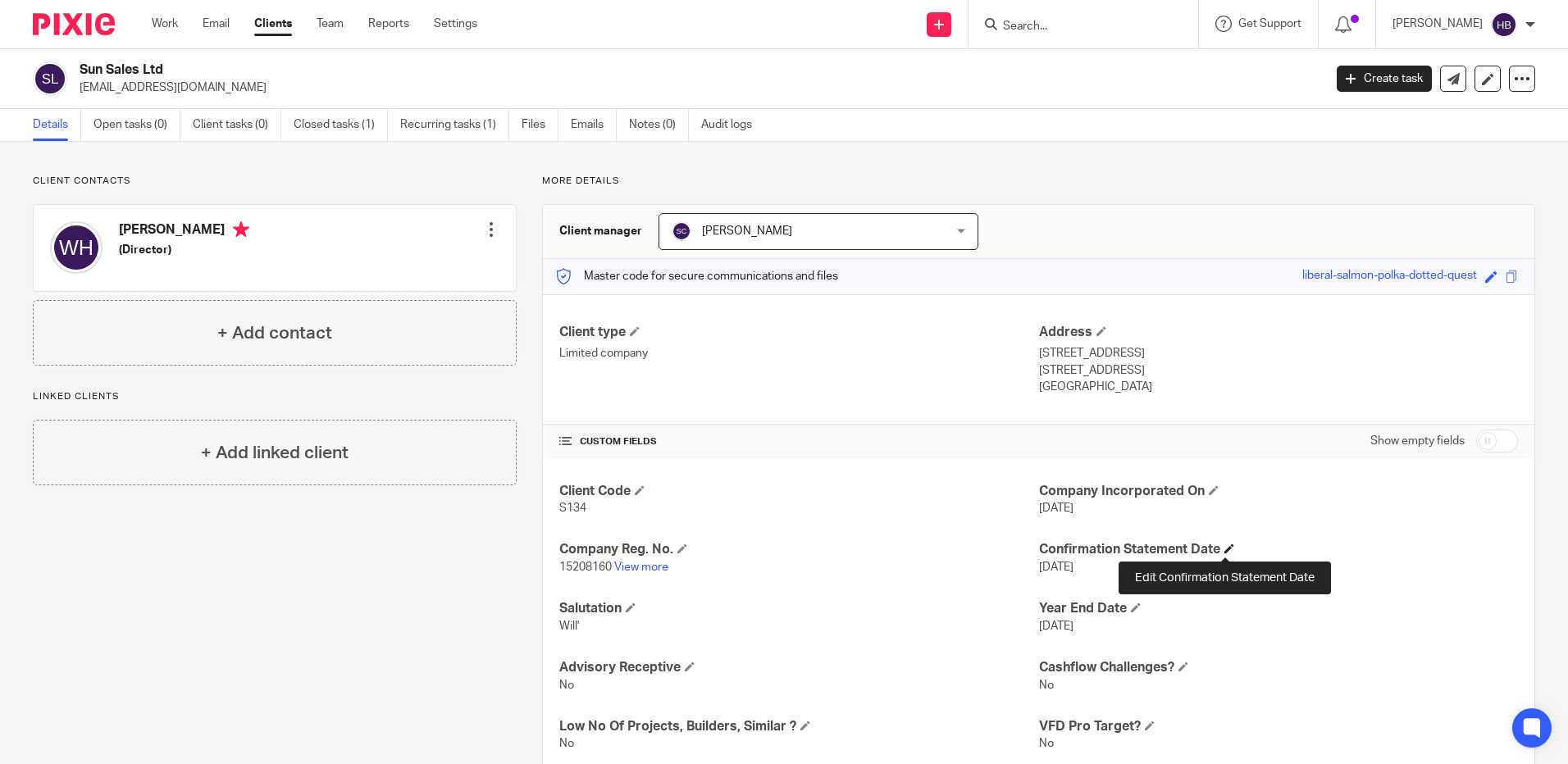
click at [1228, 548] on span at bounding box center [1229, 548] width 10 height 10
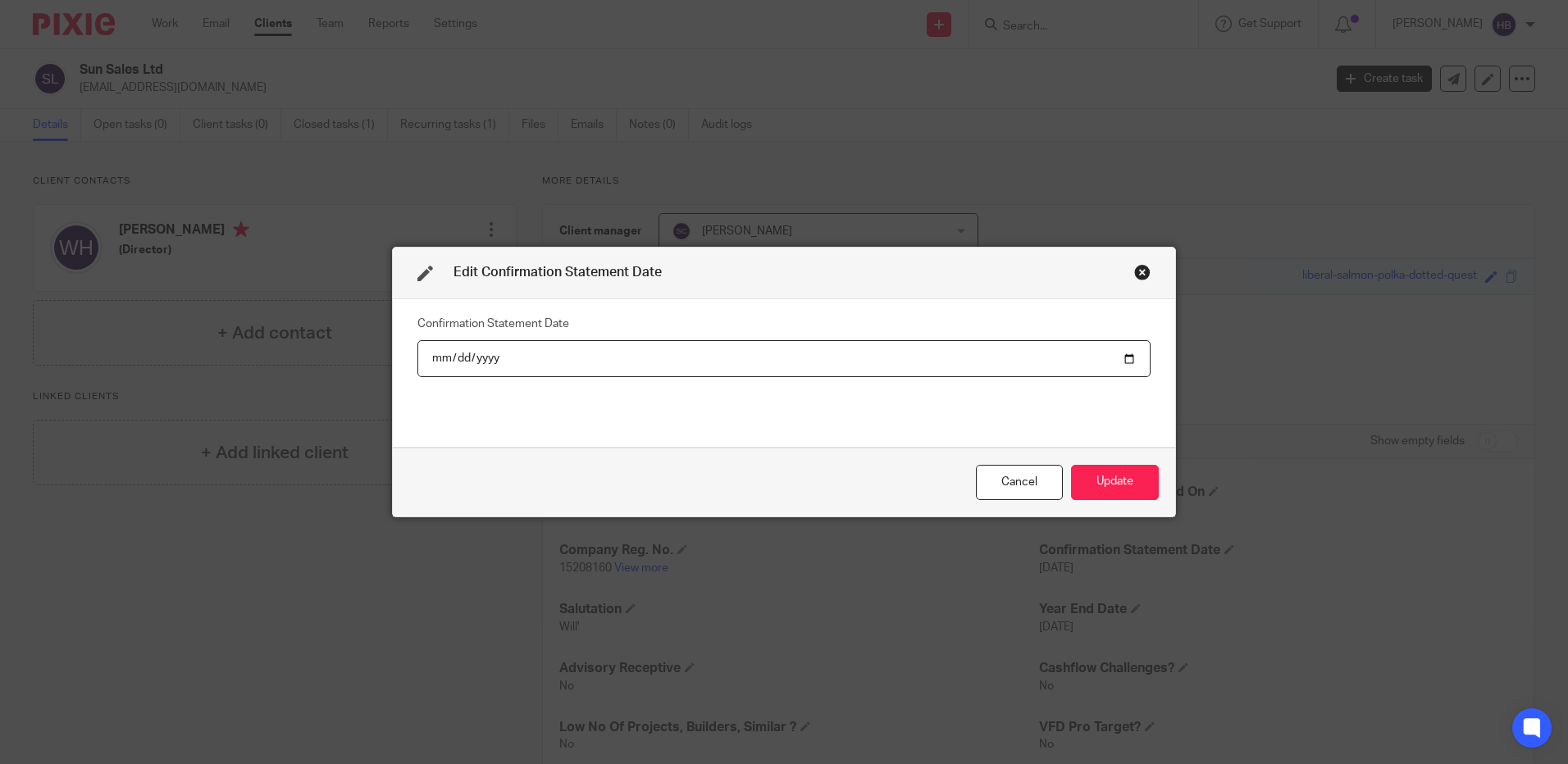
click at [1123, 358] on input "2024-11-14" at bounding box center [784, 359] width 733 height 37
type input "2024-11-09"
click at [1094, 476] on button "Update" at bounding box center [1114, 483] width 87 height 35
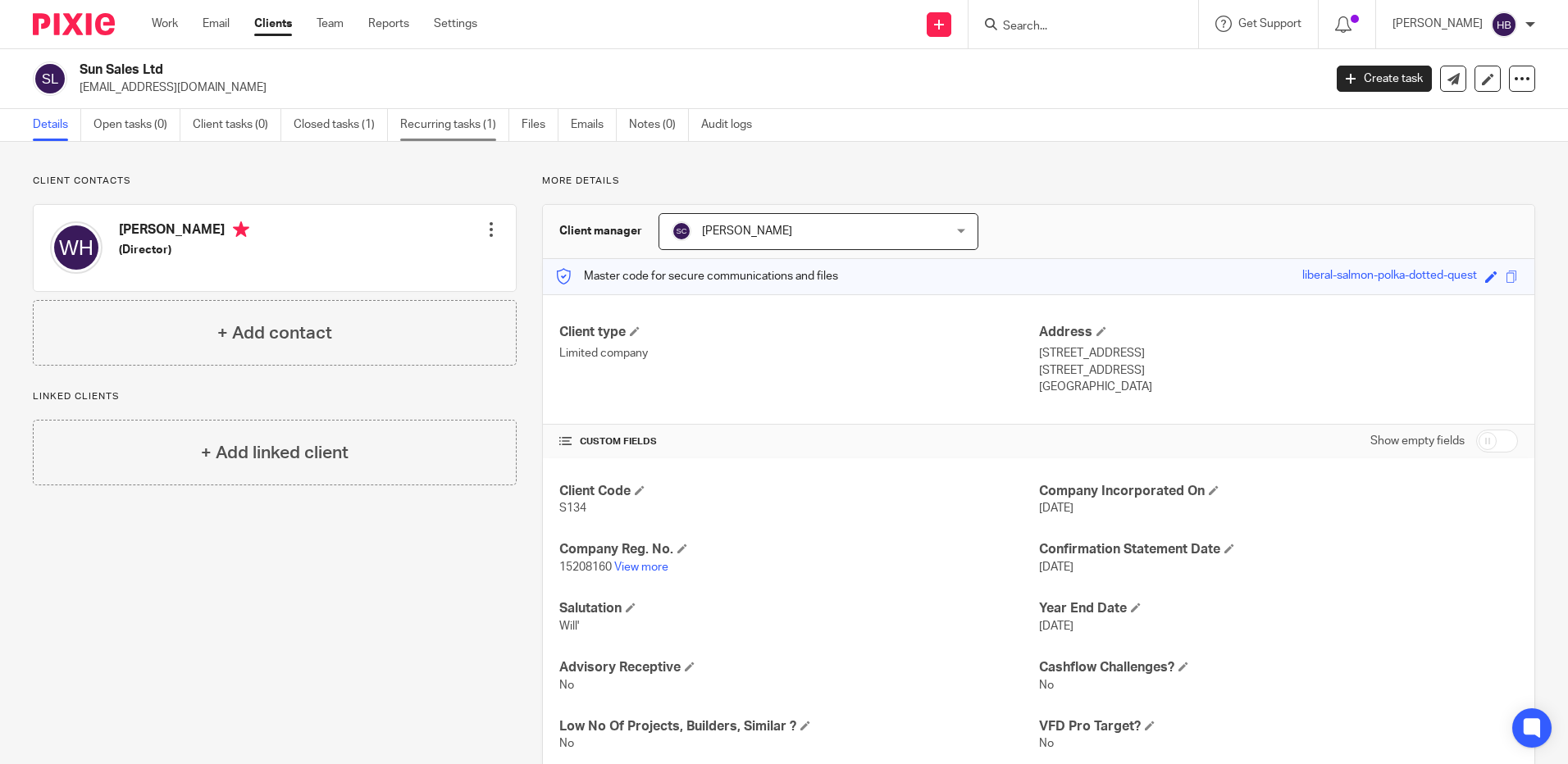
click at [426, 127] on link "Recurring tasks (1)" at bounding box center [454, 125] width 109 height 32
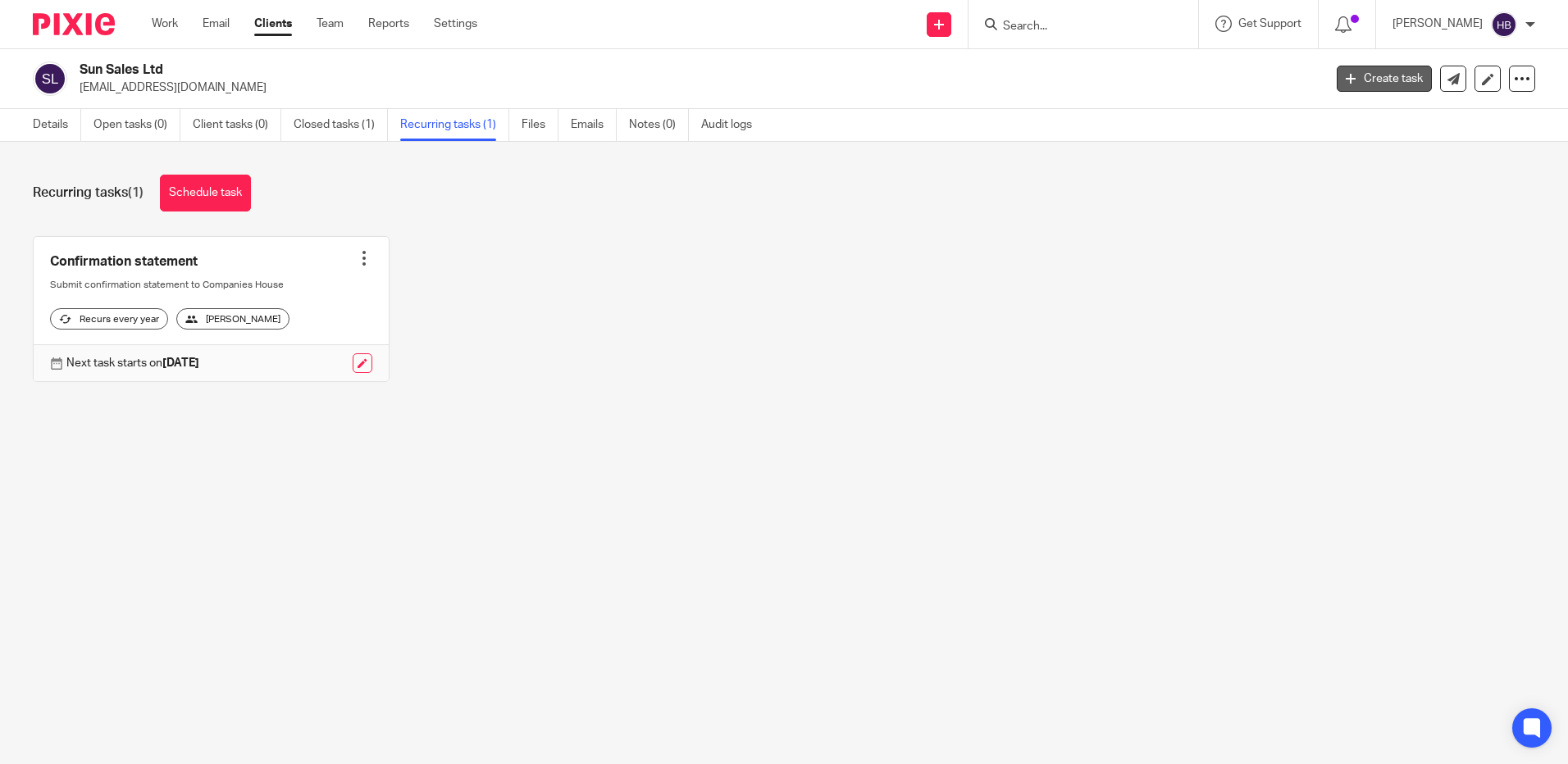
click at [1352, 77] on link "Create task" at bounding box center [1384, 79] width 95 height 27
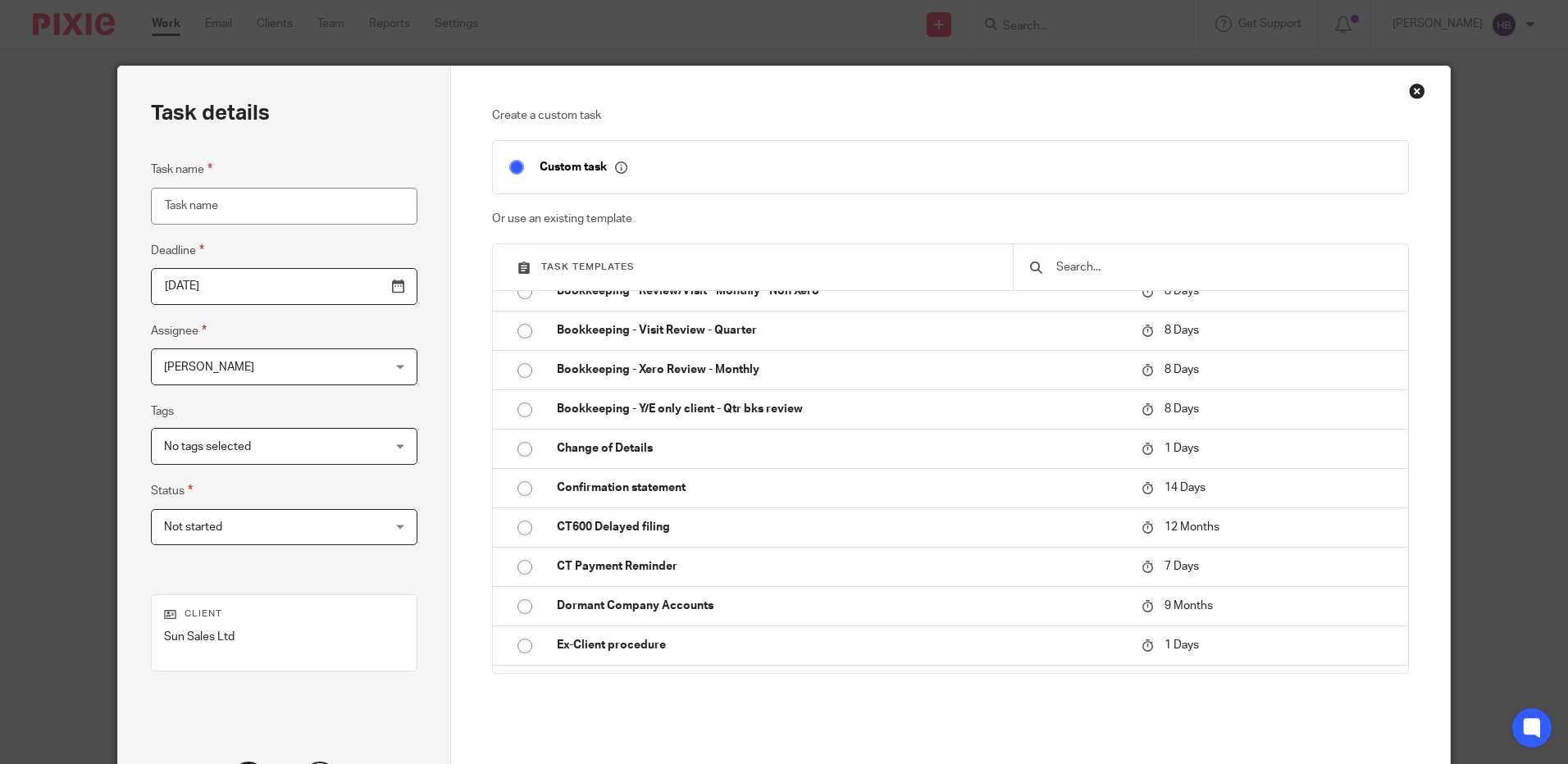
scroll to position [574, 0]
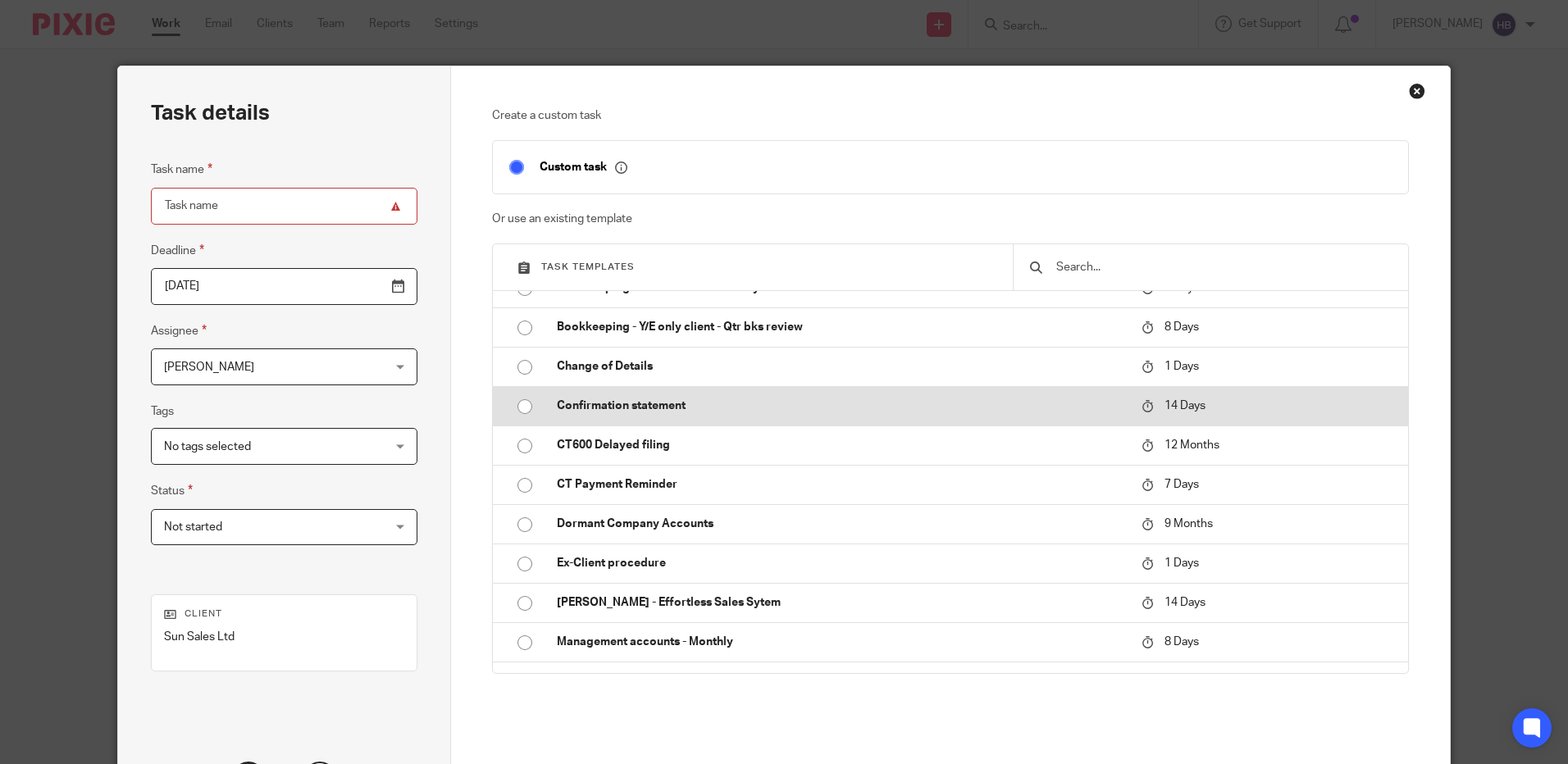
click at [519, 405] on input "radio" at bounding box center [524, 406] width 31 height 31
type input "[DATE]"
type input "Confirmation statement"
checkbox input "false"
radio input "false"
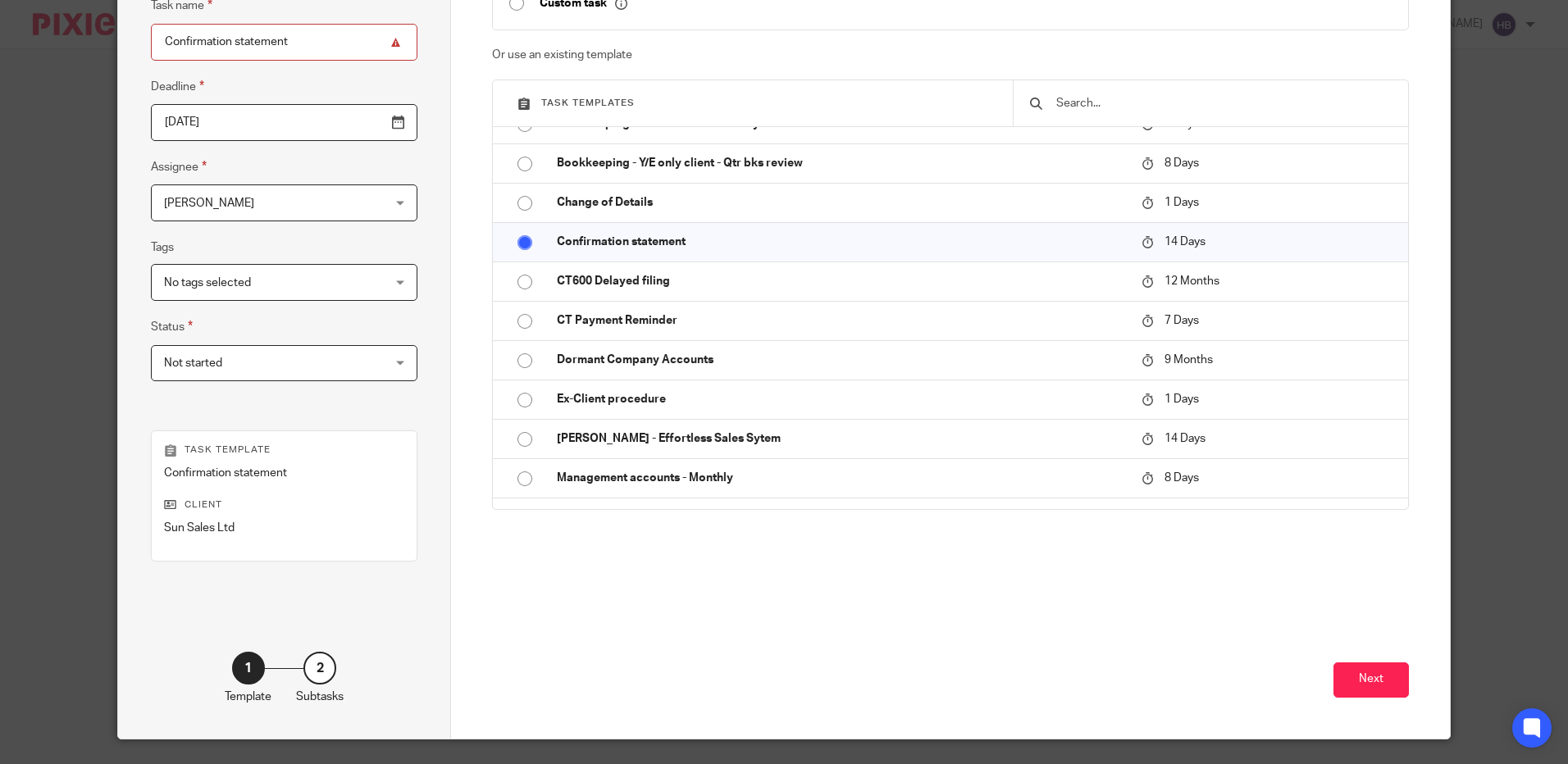
scroll to position [205, 0]
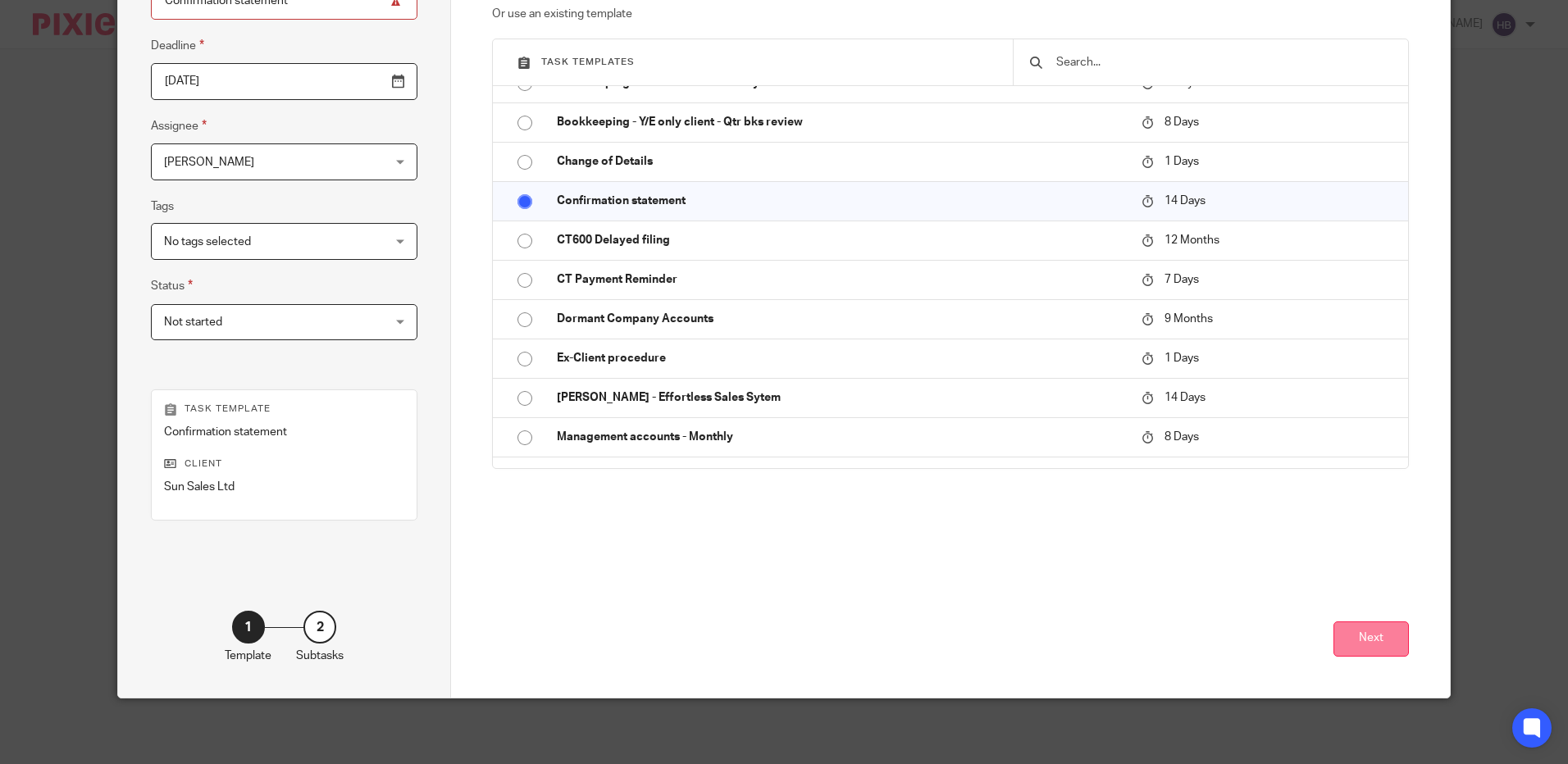
click at [1372, 631] on button "Next" at bounding box center [1371, 639] width 76 height 35
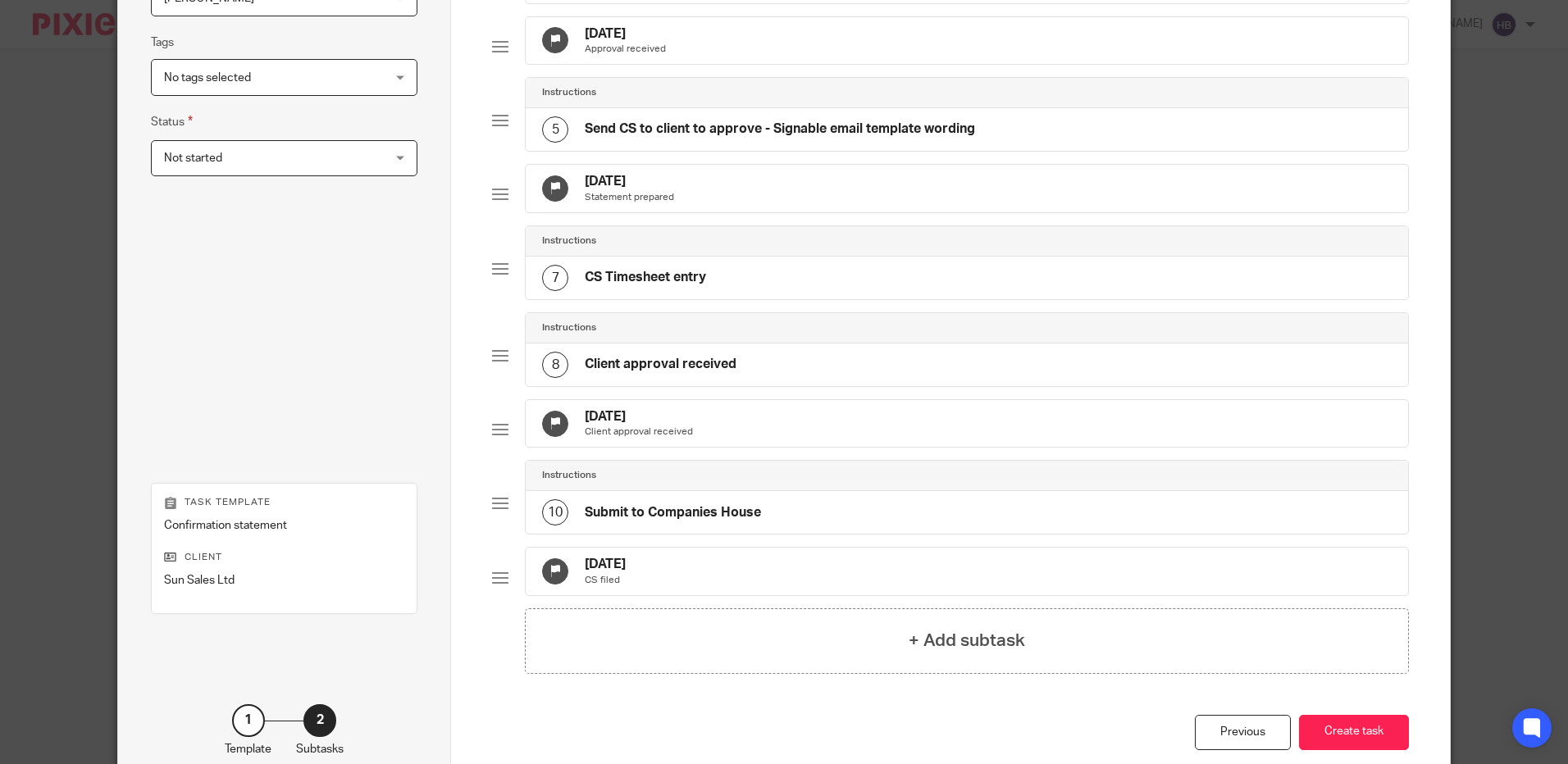
scroll to position [451, 0]
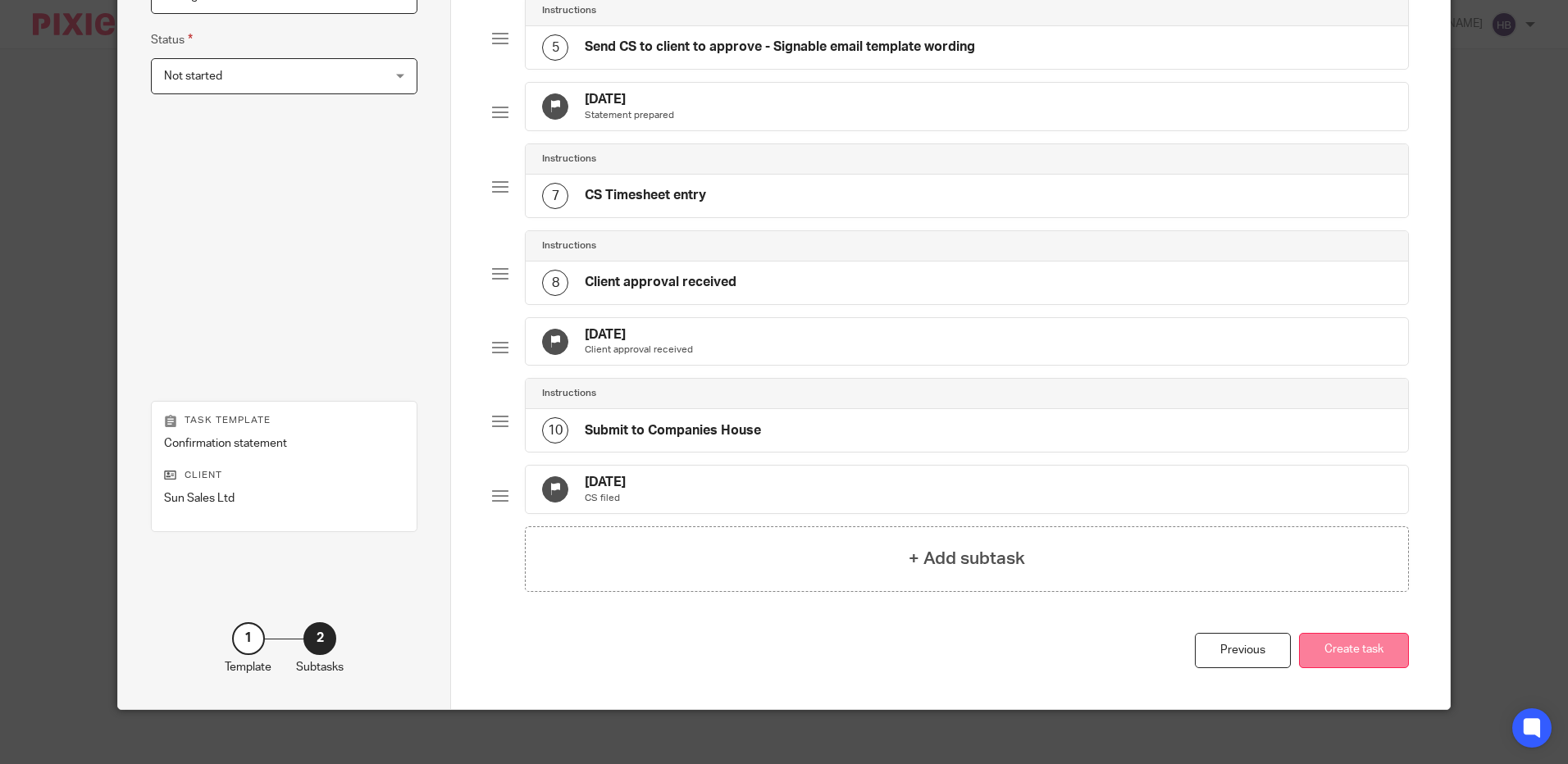
click at [1333, 668] on button "Create task" at bounding box center [1354, 651] width 110 height 35
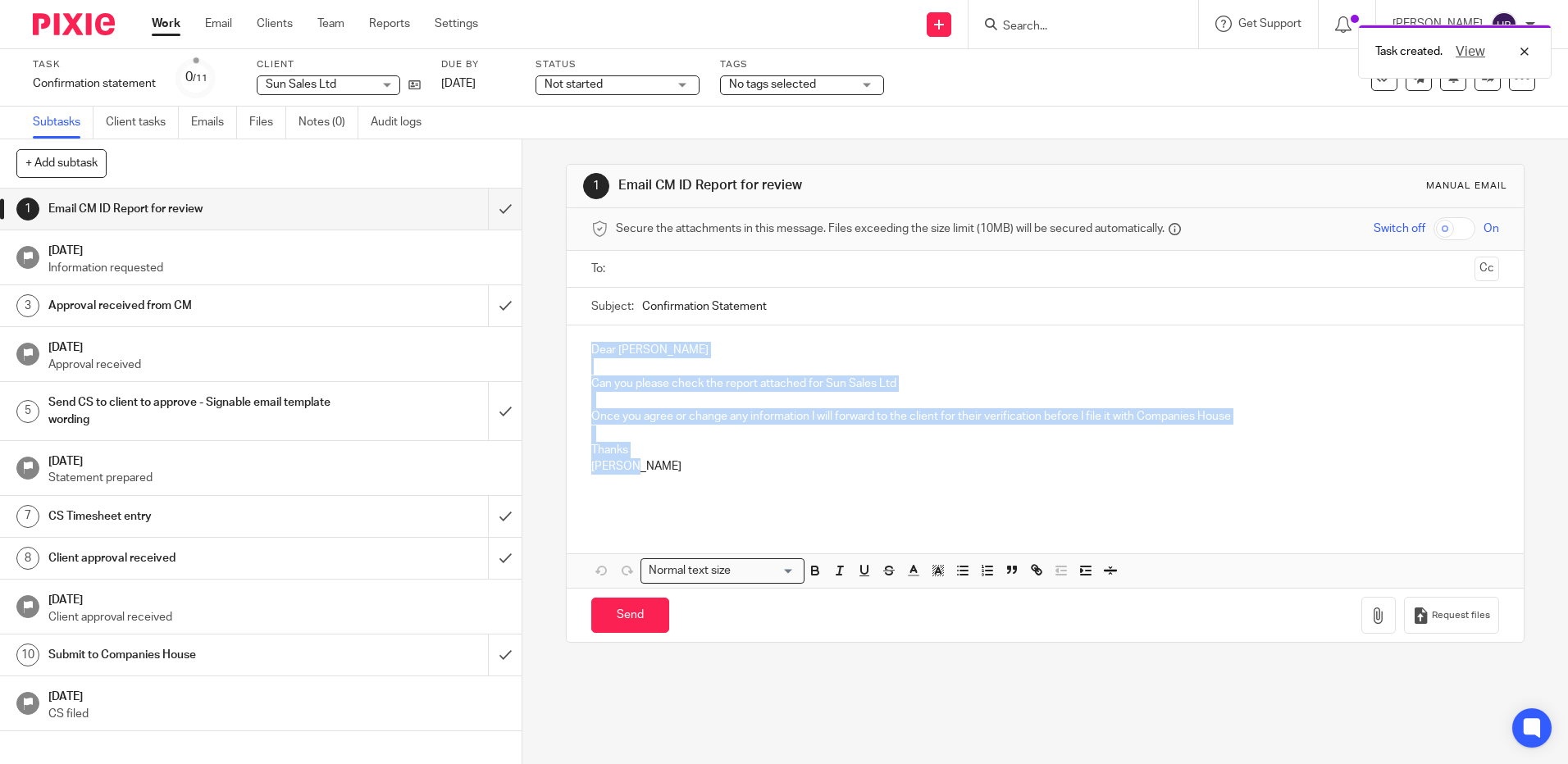
drag, startPoint x: 633, startPoint y: 465, endPoint x: 583, endPoint y: 345, distance: 130.0
click at [583, 345] on div "Dear Sam Clothier Can you please check the report attached for Sun Sales Ltd On…" at bounding box center [1045, 423] width 956 height 196
copy div "Dear Sam Clothier Can you please check the report attached for Sun Sales Ltd On…"
click at [486, 210] on input "submit" at bounding box center [261, 209] width 522 height 41
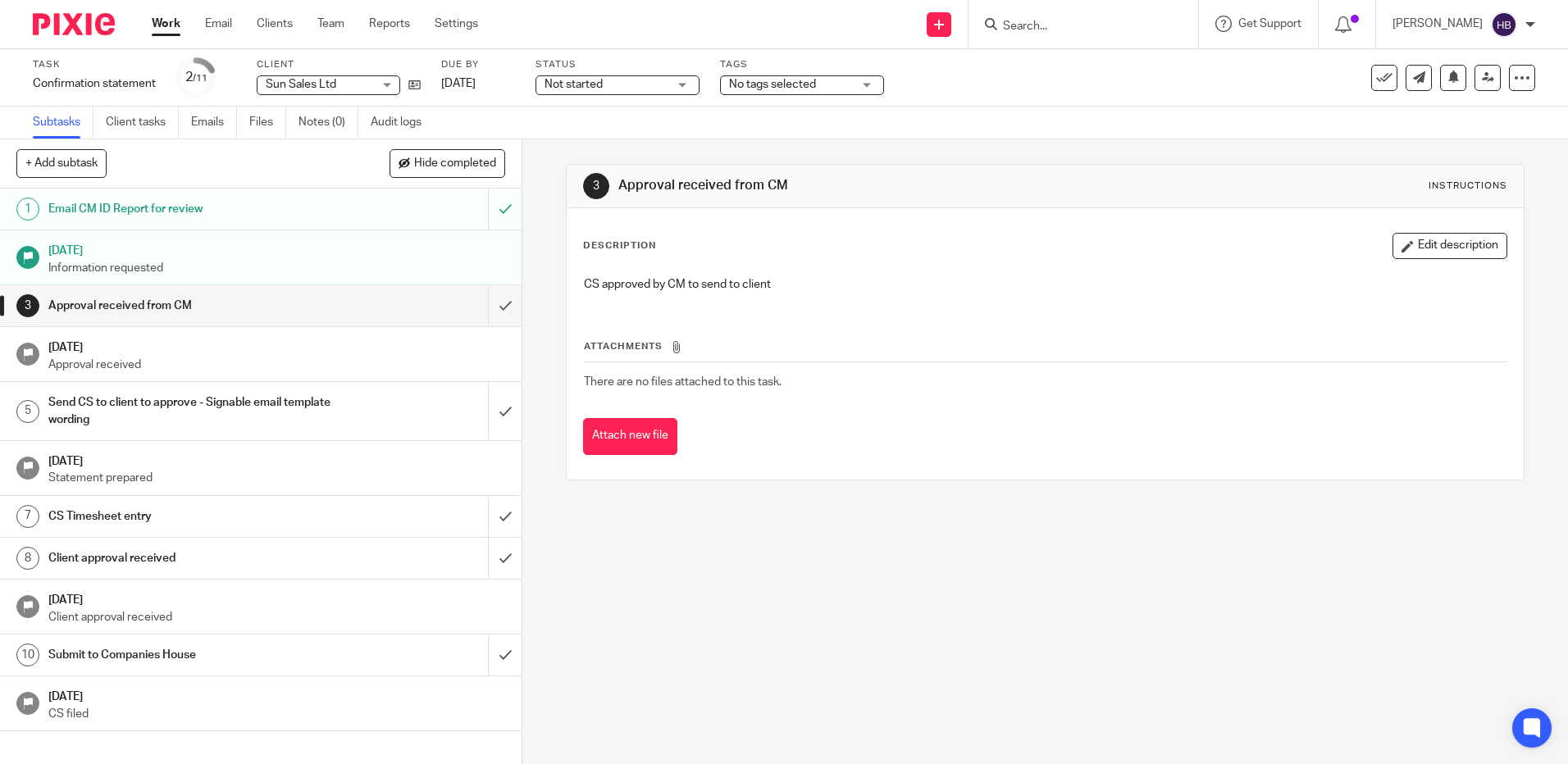
click at [1055, 17] on form at bounding box center [1089, 24] width 175 height 21
click at [1041, 27] on input "Search" at bounding box center [1074, 27] width 147 height 15
type input "sun"
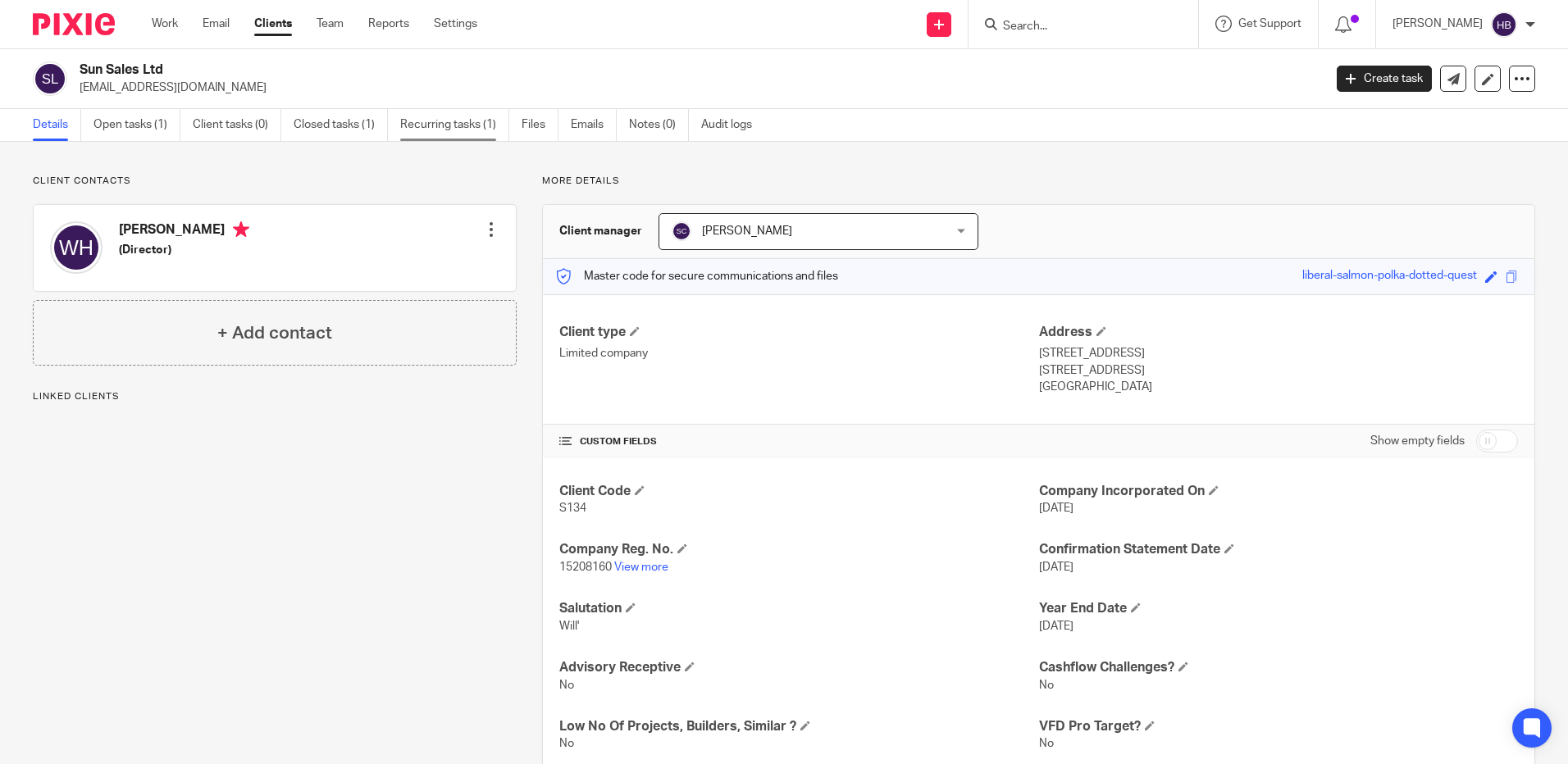
click at [428, 117] on link "Recurring tasks (1)" at bounding box center [454, 125] width 109 height 32
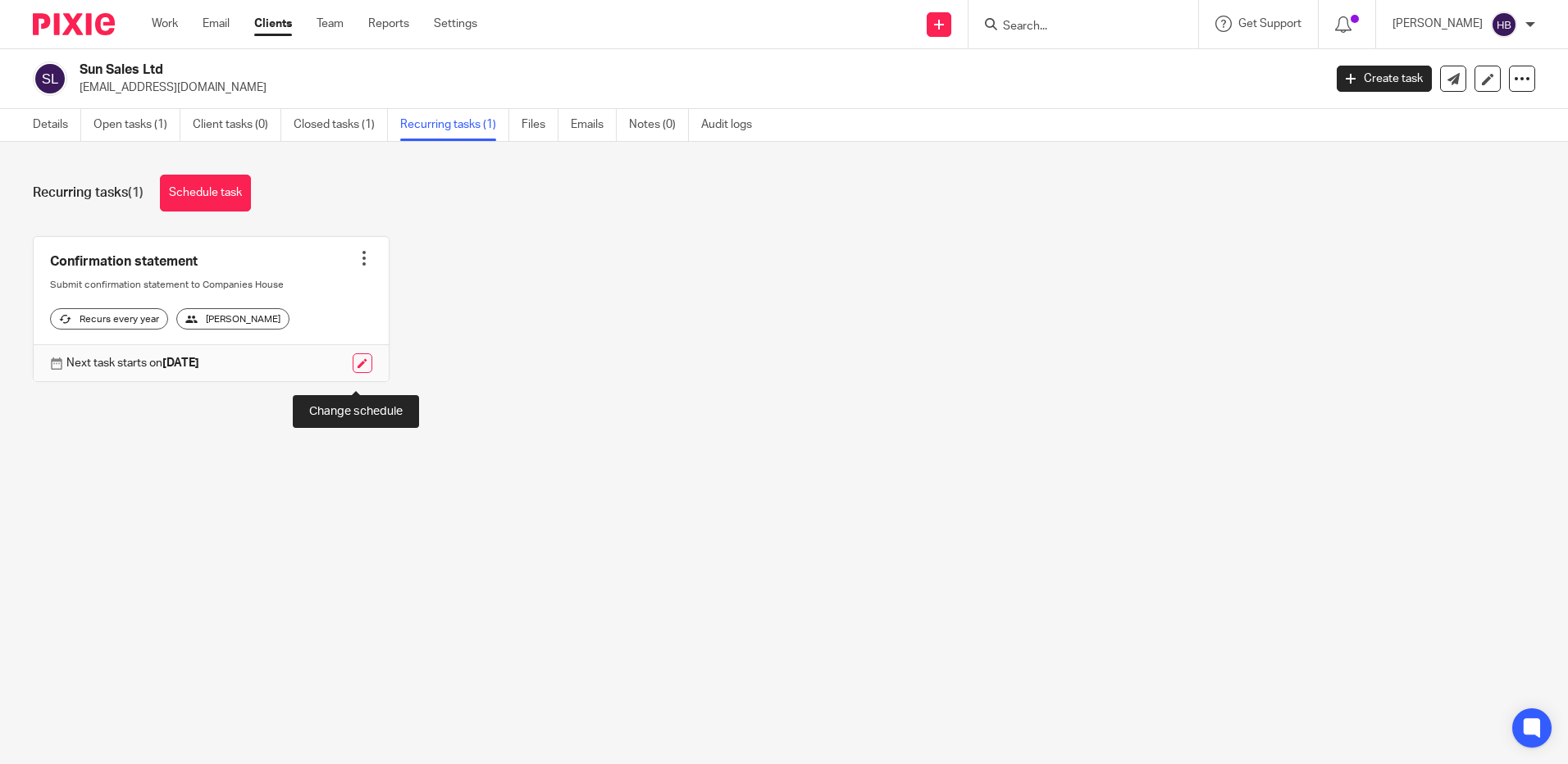
click at [356, 372] on link at bounding box center [363, 364] width 20 height 20
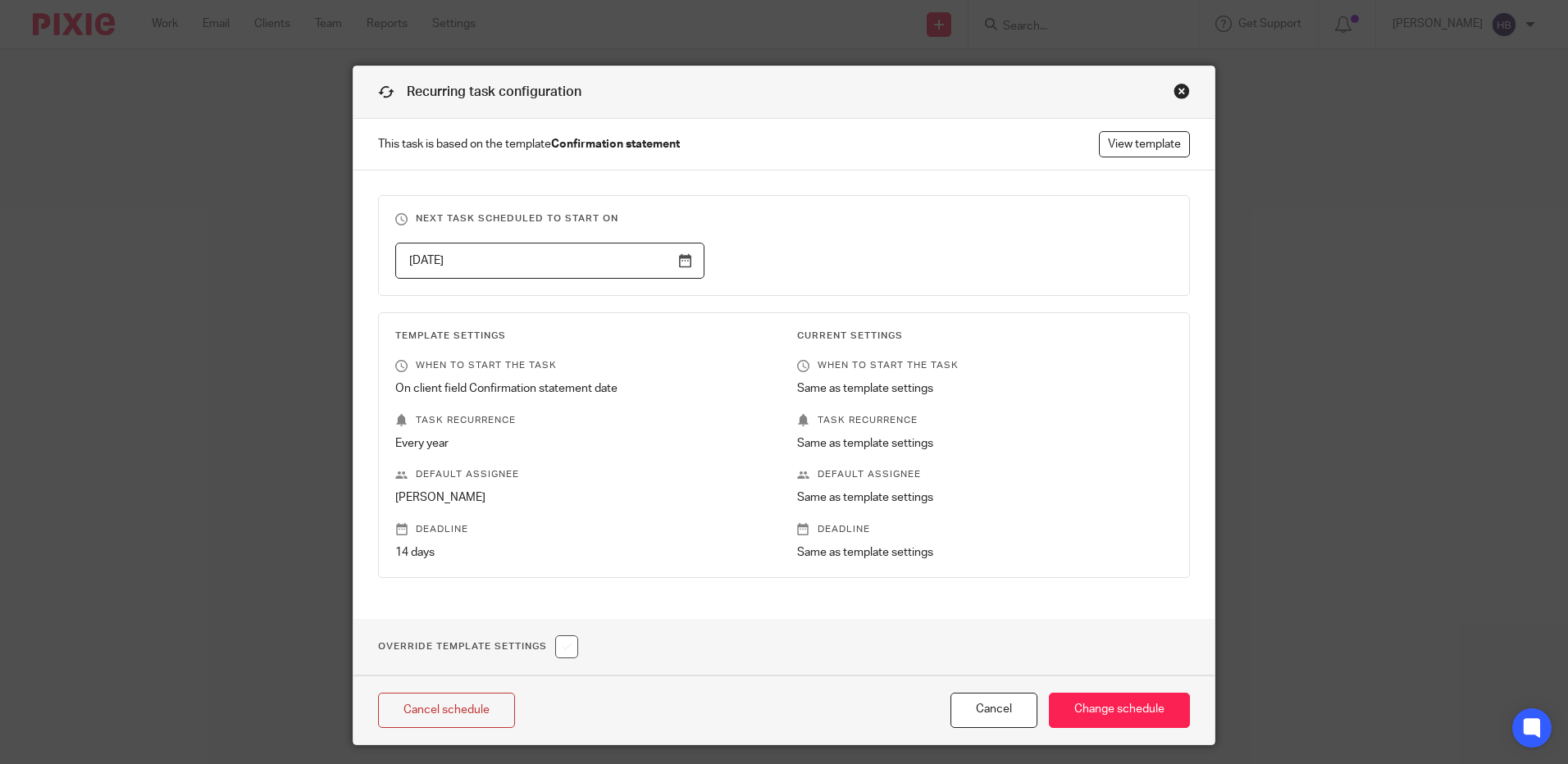
click at [1176, 89] on div "Close this dialog window" at bounding box center [1182, 92] width 17 height 17
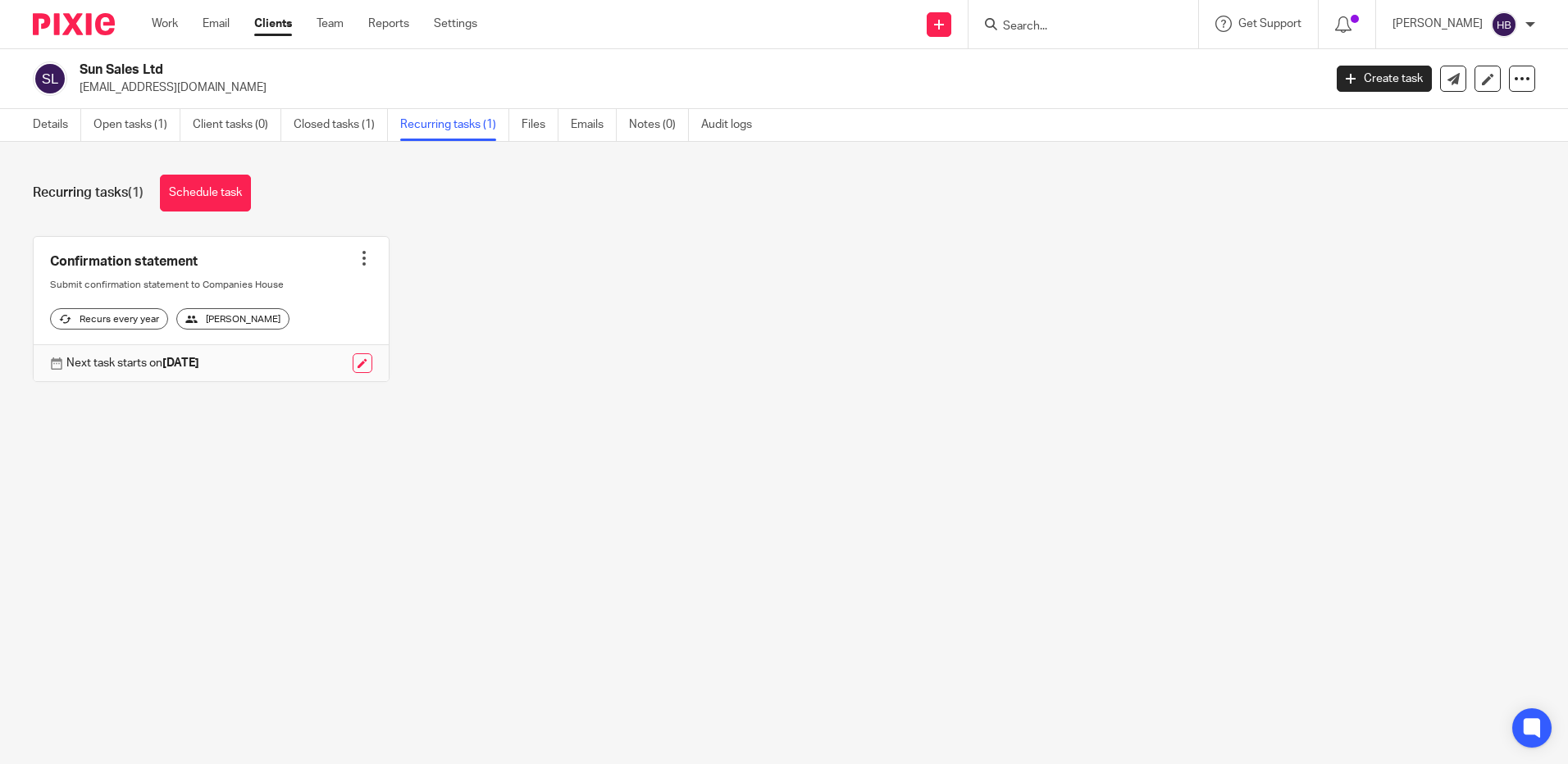
click at [356, 257] on div at bounding box center [365, 259] width 17 height 17
click at [312, 361] on span "Cancel schedule" at bounding box center [296, 363] width 86 height 12
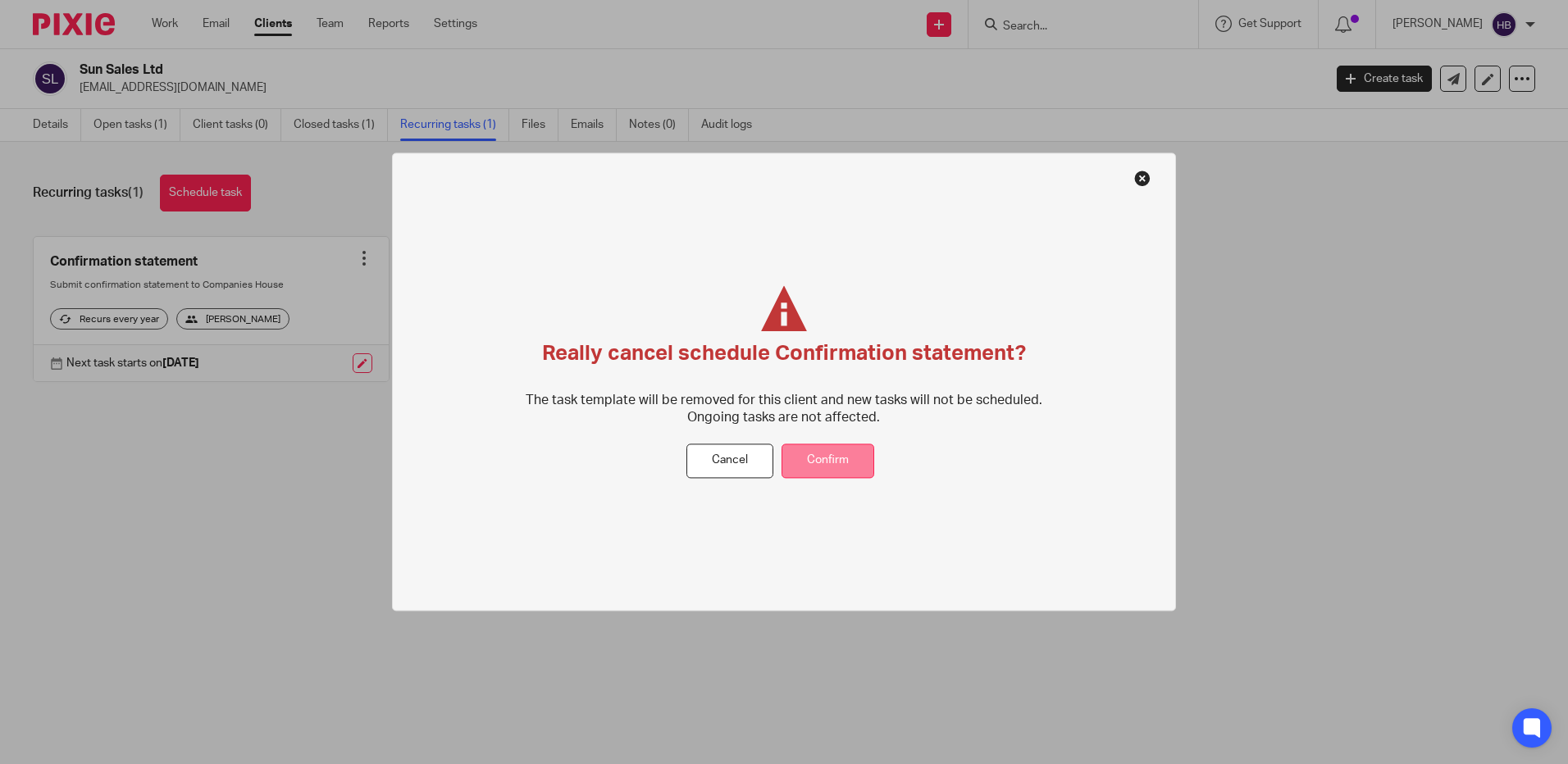
click at [825, 458] on button "Confirm" at bounding box center [827, 461] width 92 height 35
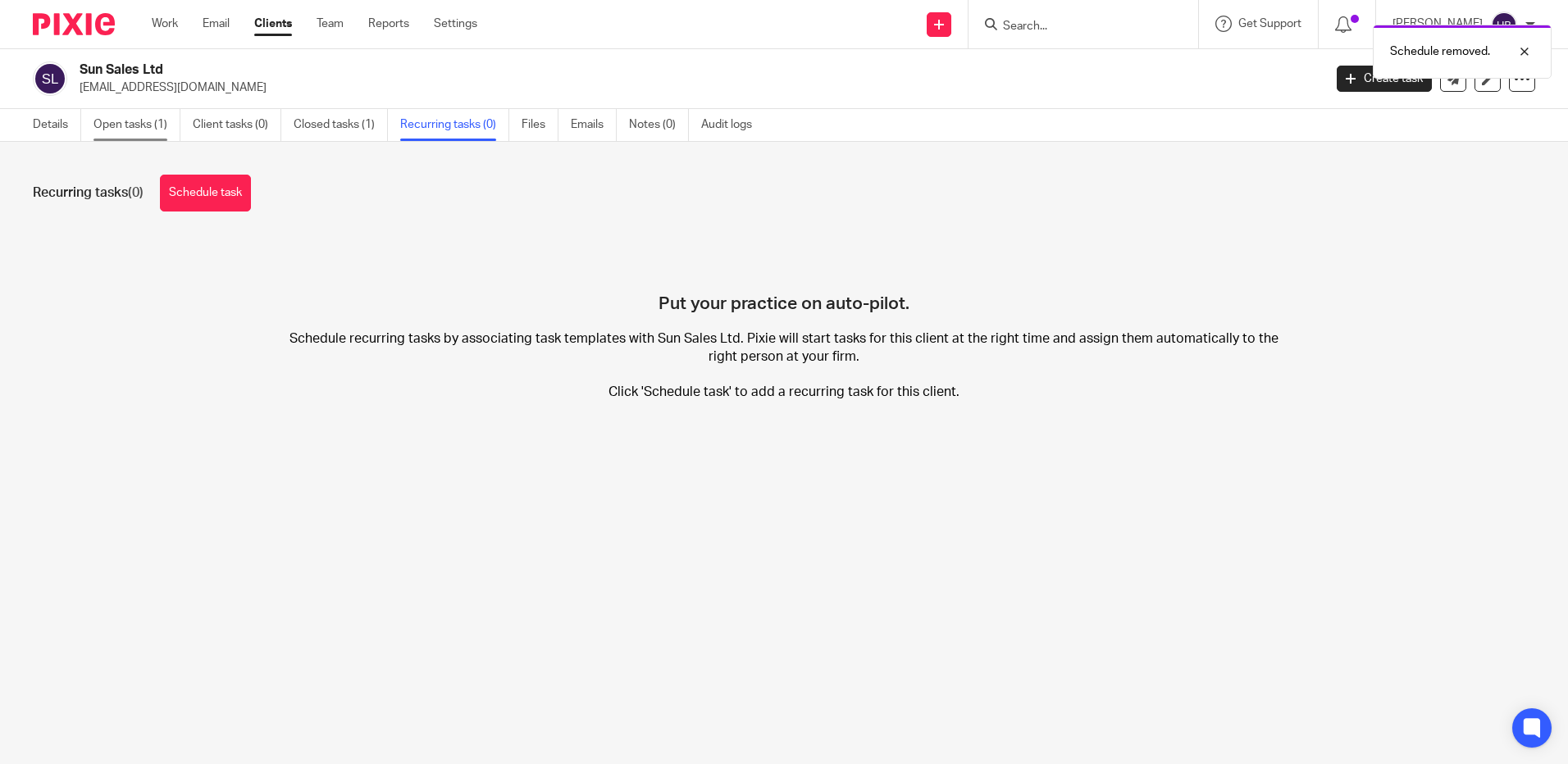
click at [151, 127] on link "Open tasks (1)" at bounding box center [136, 125] width 87 height 32
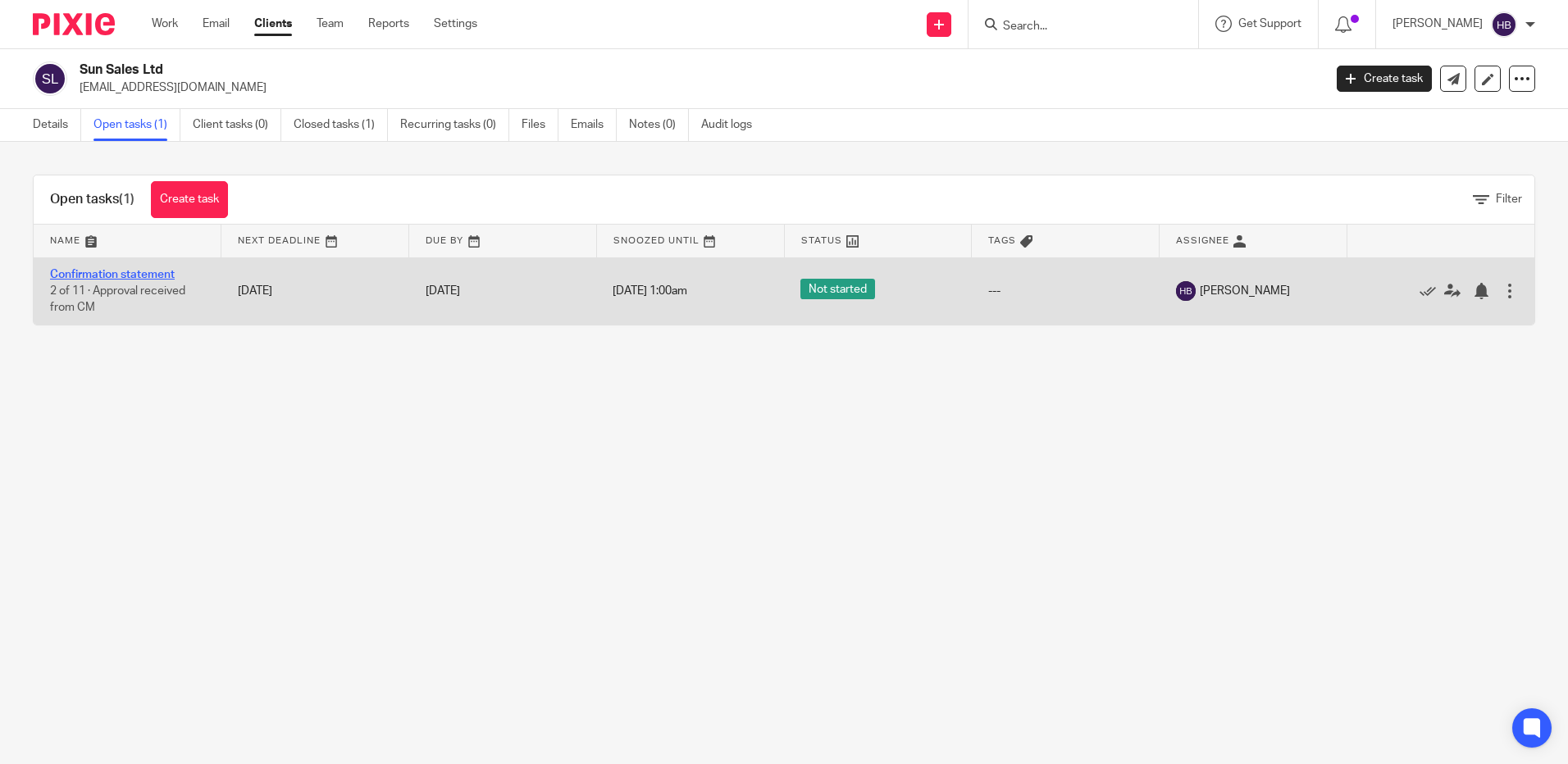
click at [92, 277] on link "Confirmation statement" at bounding box center [112, 275] width 125 height 12
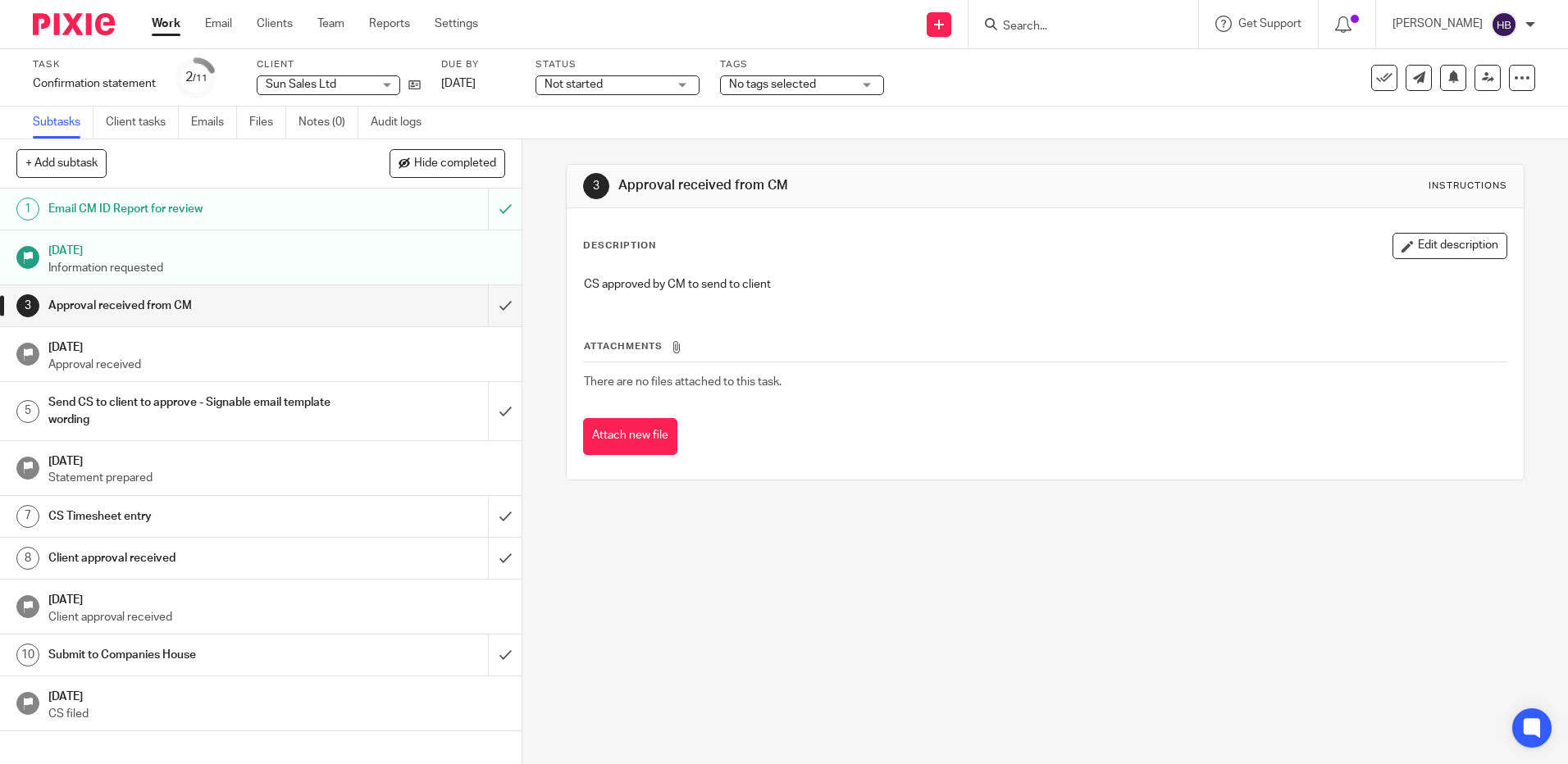
click at [149, 650] on h1 "Submit to Companies House" at bounding box center [189, 656] width 282 height 25
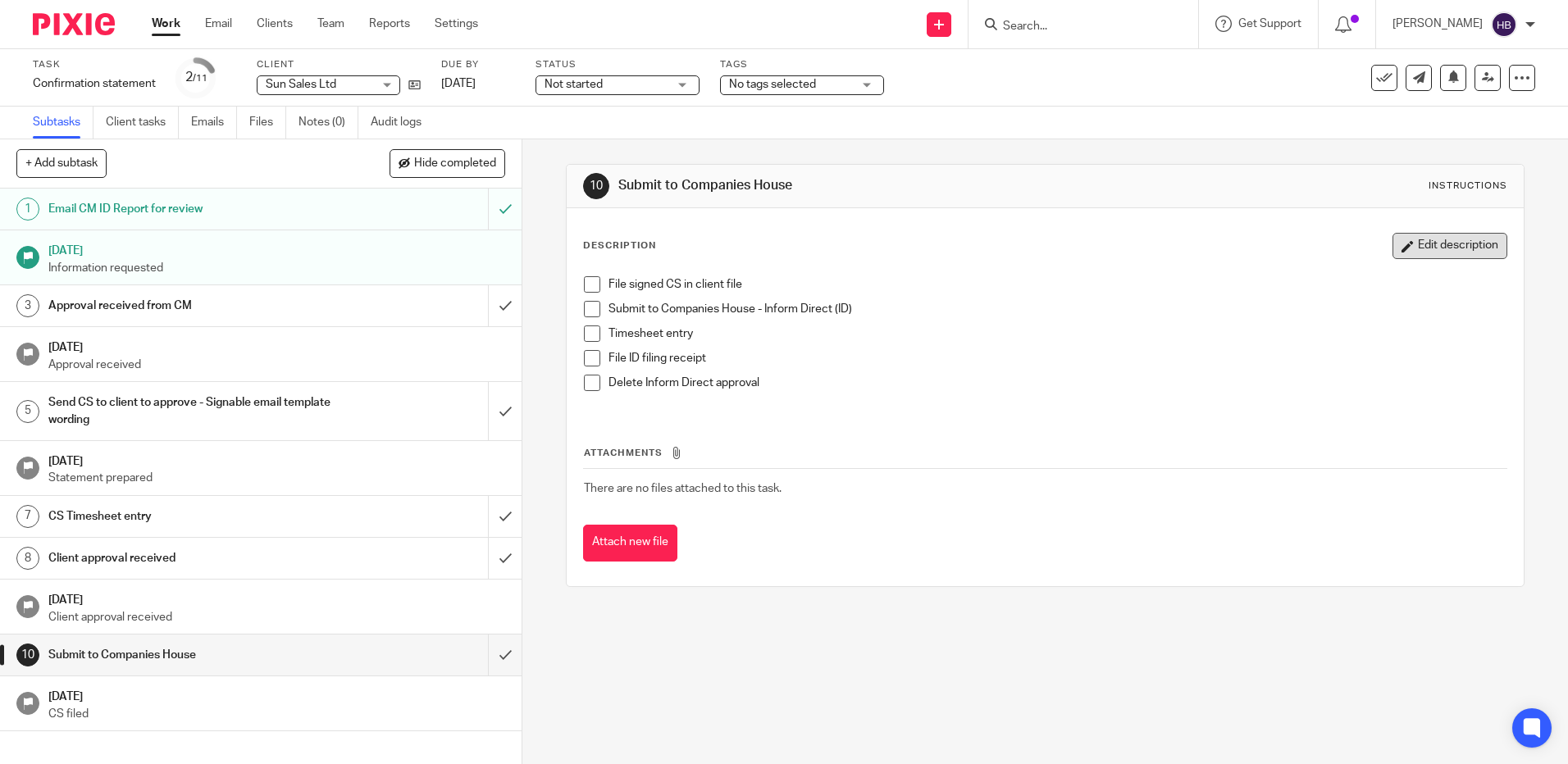
click at [1397, 250] on button "Edit description" at bounding box center [1450, 246] width 115 height 27
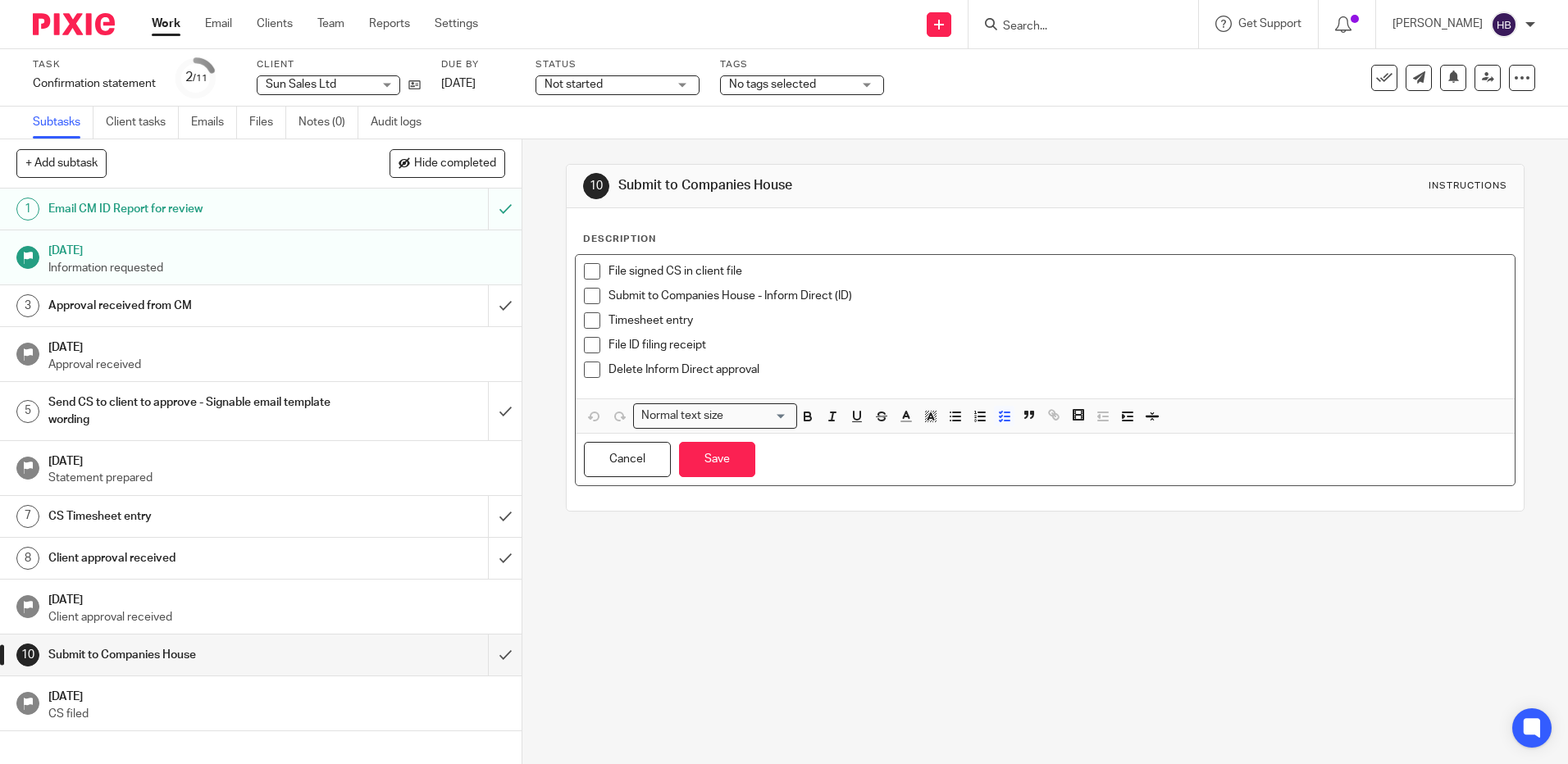
click at [772, 370] on p "Delete Inform Direct approval" at bounding box center [1057, 370] width 897 height 17
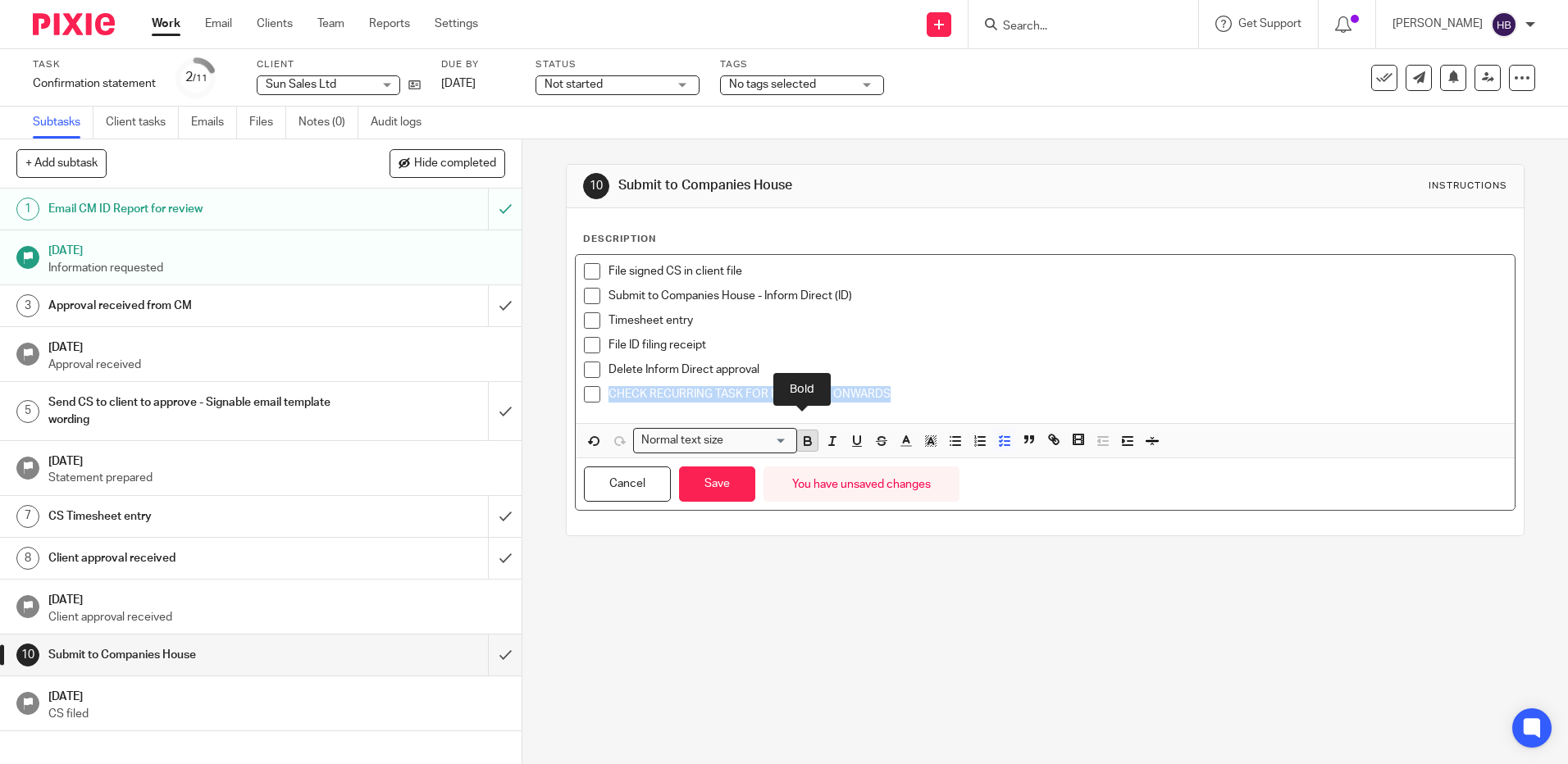
click at [804, 434] on icon "button" at bounding box center [808, 441] width 15 height 15
click at [926, 358] on div "File ID filing receipt" at bounding box center [1057, 350] width 897 height 25
click at [711, 479] on button "Save" at bounding box center [717, 484] width 77 height 35
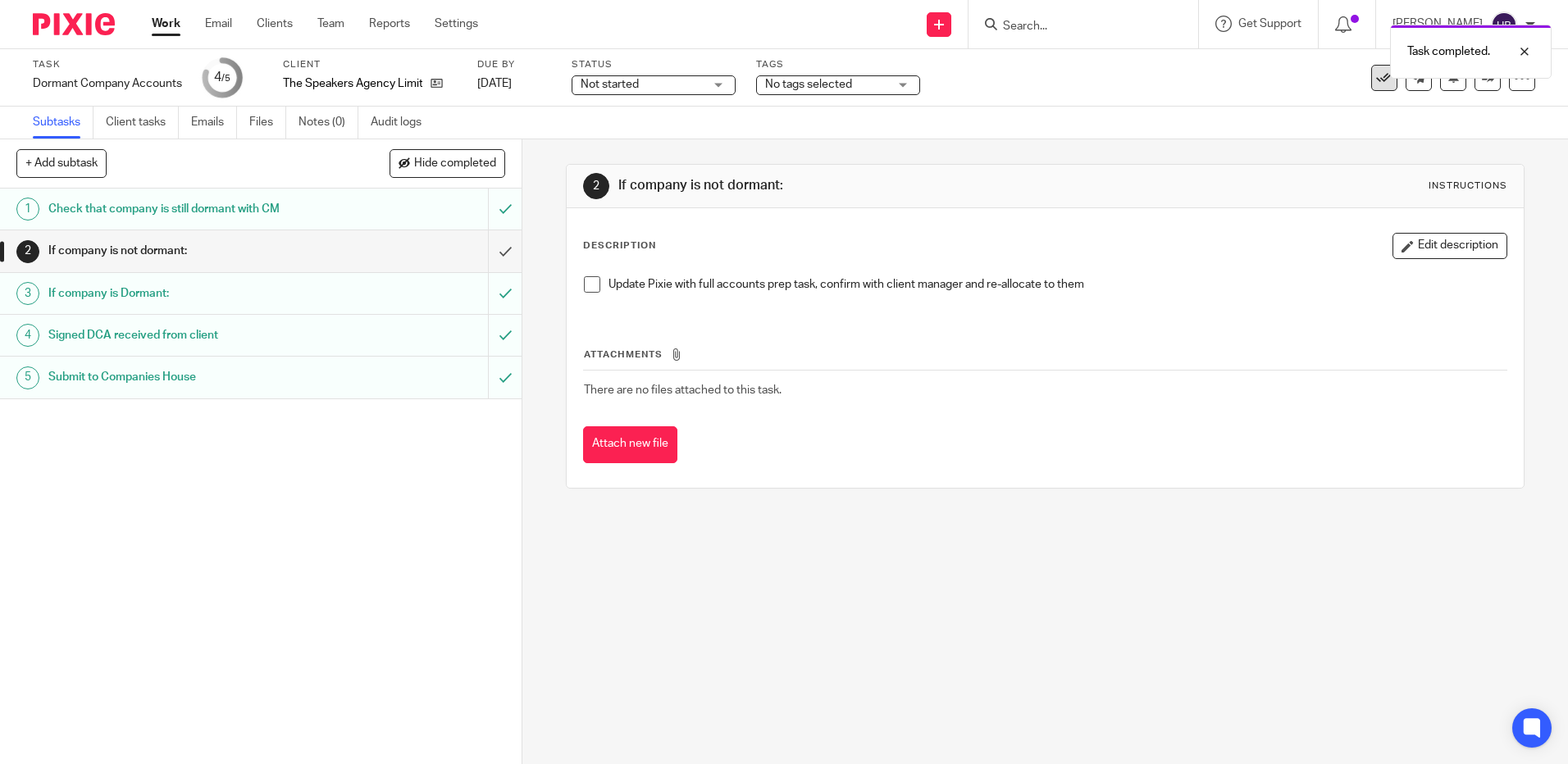
click at [1376, 79] on icon at bounding box center [1384, 78] width 17 height 17
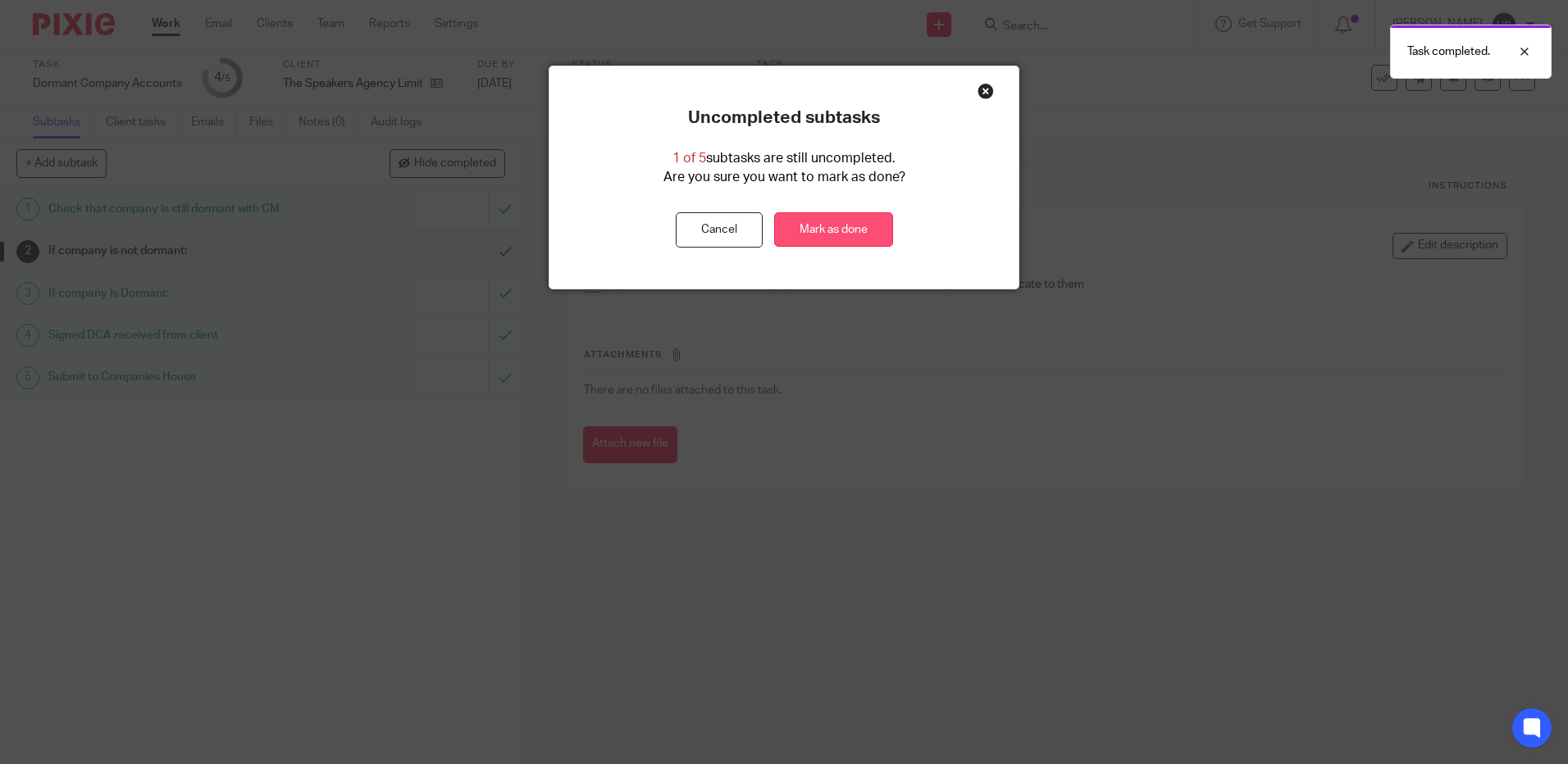
click at [812, 227] on link "Mark as done" at bounding box center [833, 230] width 119 height 35
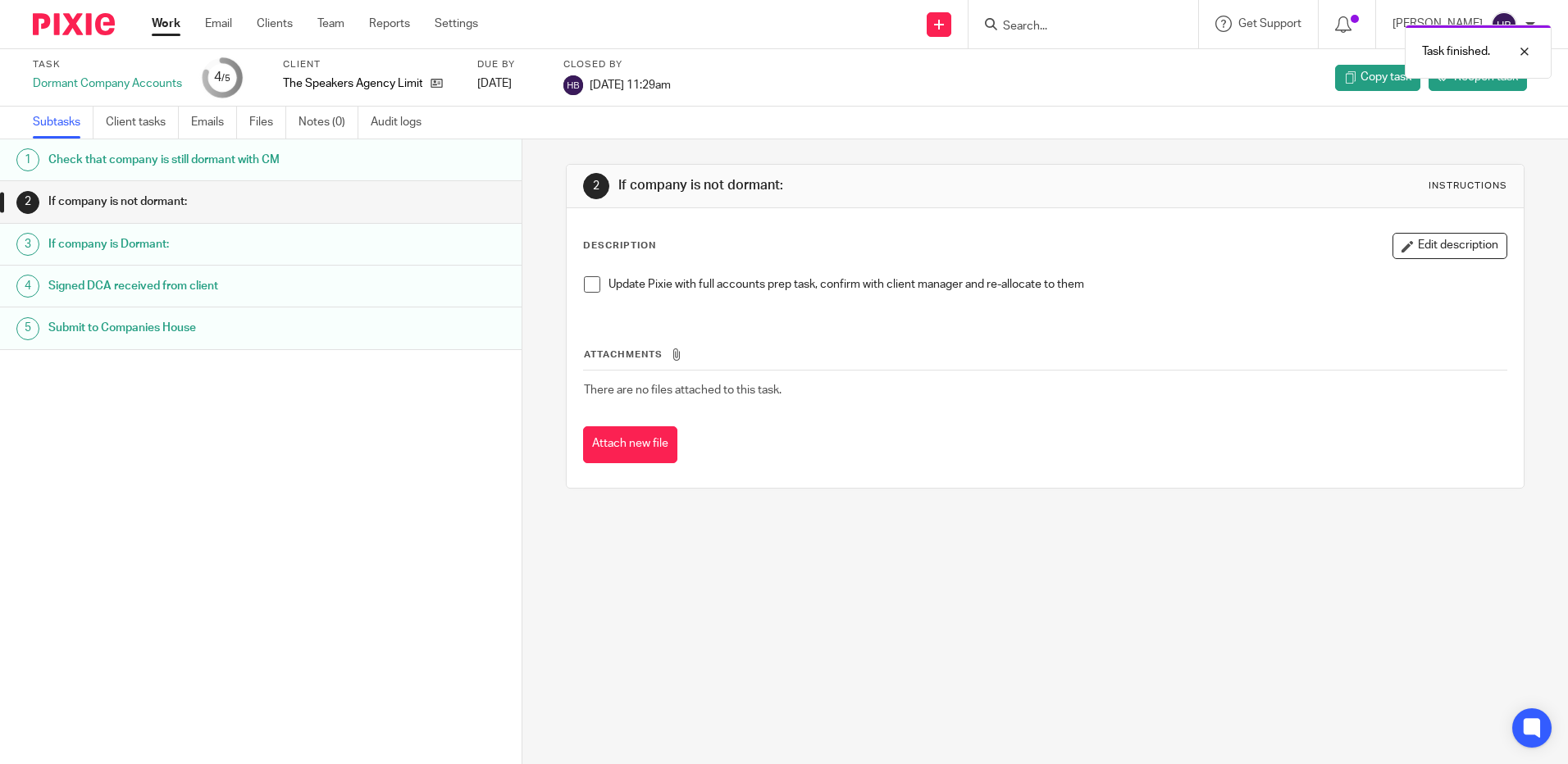
click at [1020, 26] on div "Task finished." at bounding box center [1168, 47] width 767 height 62
click at [1024, 25] on div "Task finished." at bounding box center [1168, 47] width 767 height 62
click at [1037, 26] on div "Task finished." at bounding box center [1168, 47] width 767 height 62
click at [1035, 22] on input "Search" at bounding box center [1074, 27] width 147 height 15
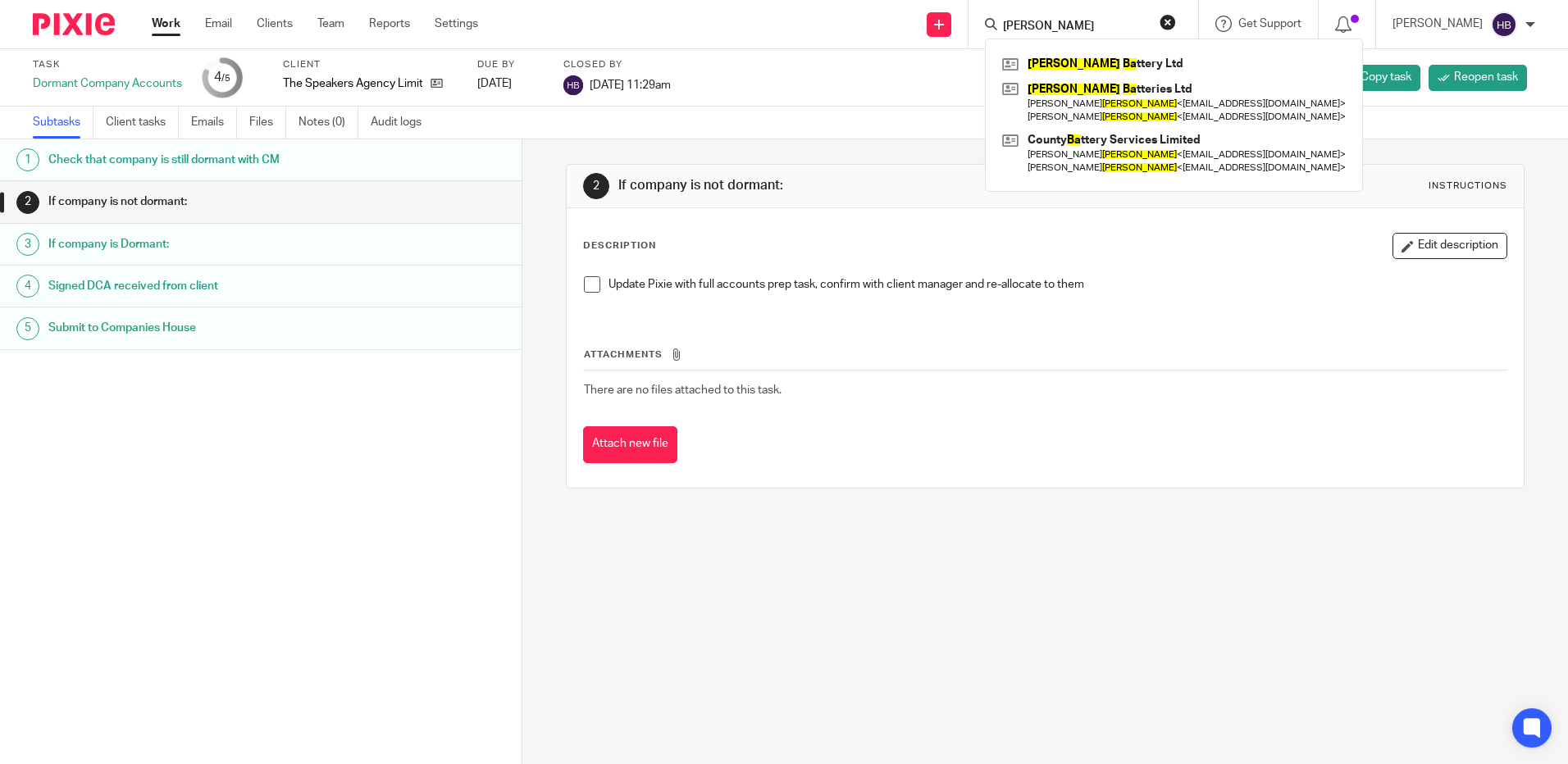
type input "fuller ba"
click button "submit" at bounding box center [0, 0] width 0 height 0
click at [1062, 60] on link at bounding box center [1174, 64] width 352 height 25
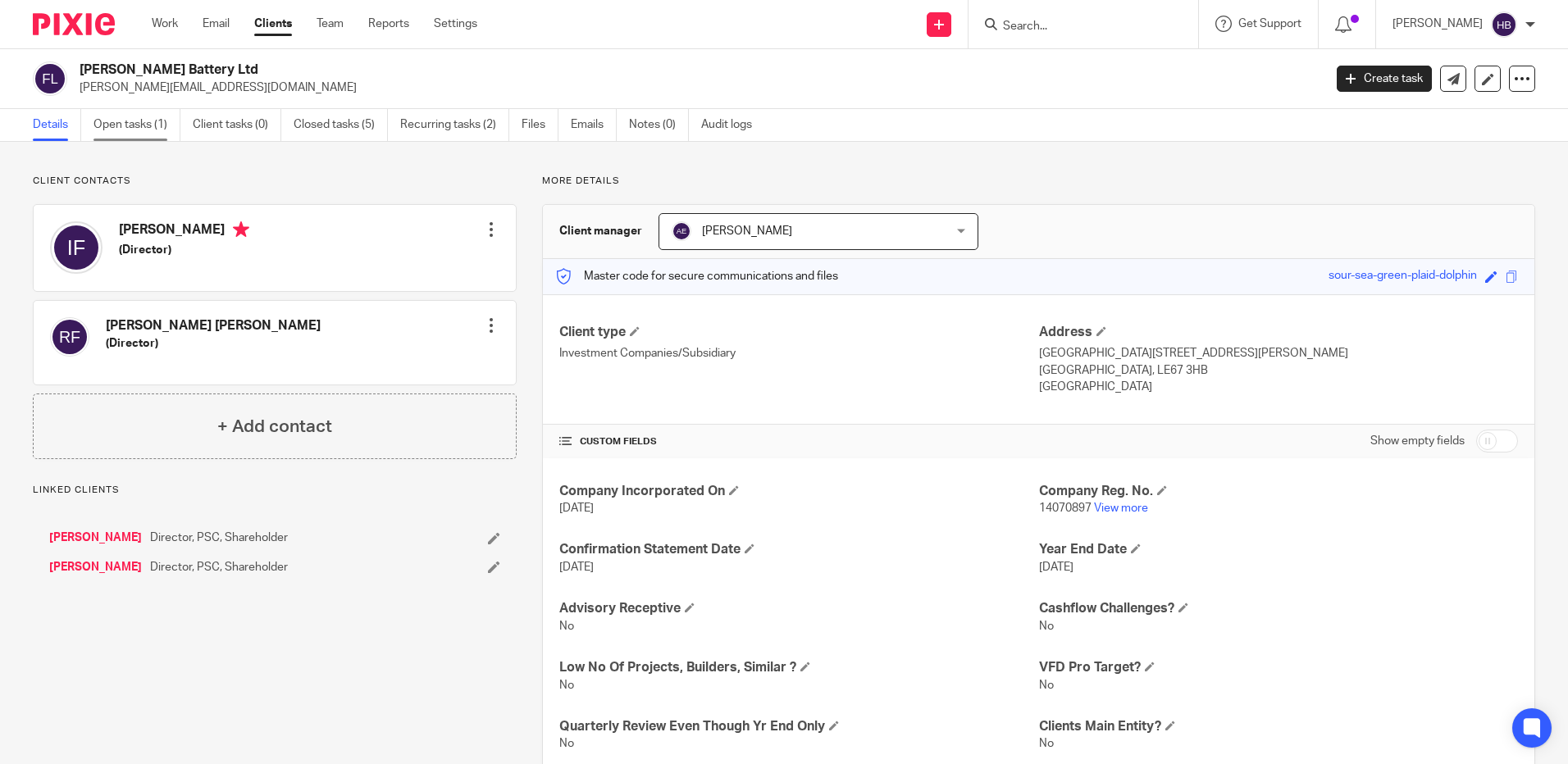
click at [141, 128] on link "Open tasks (1)" at bounding box center [136, 125] width 87 height 32
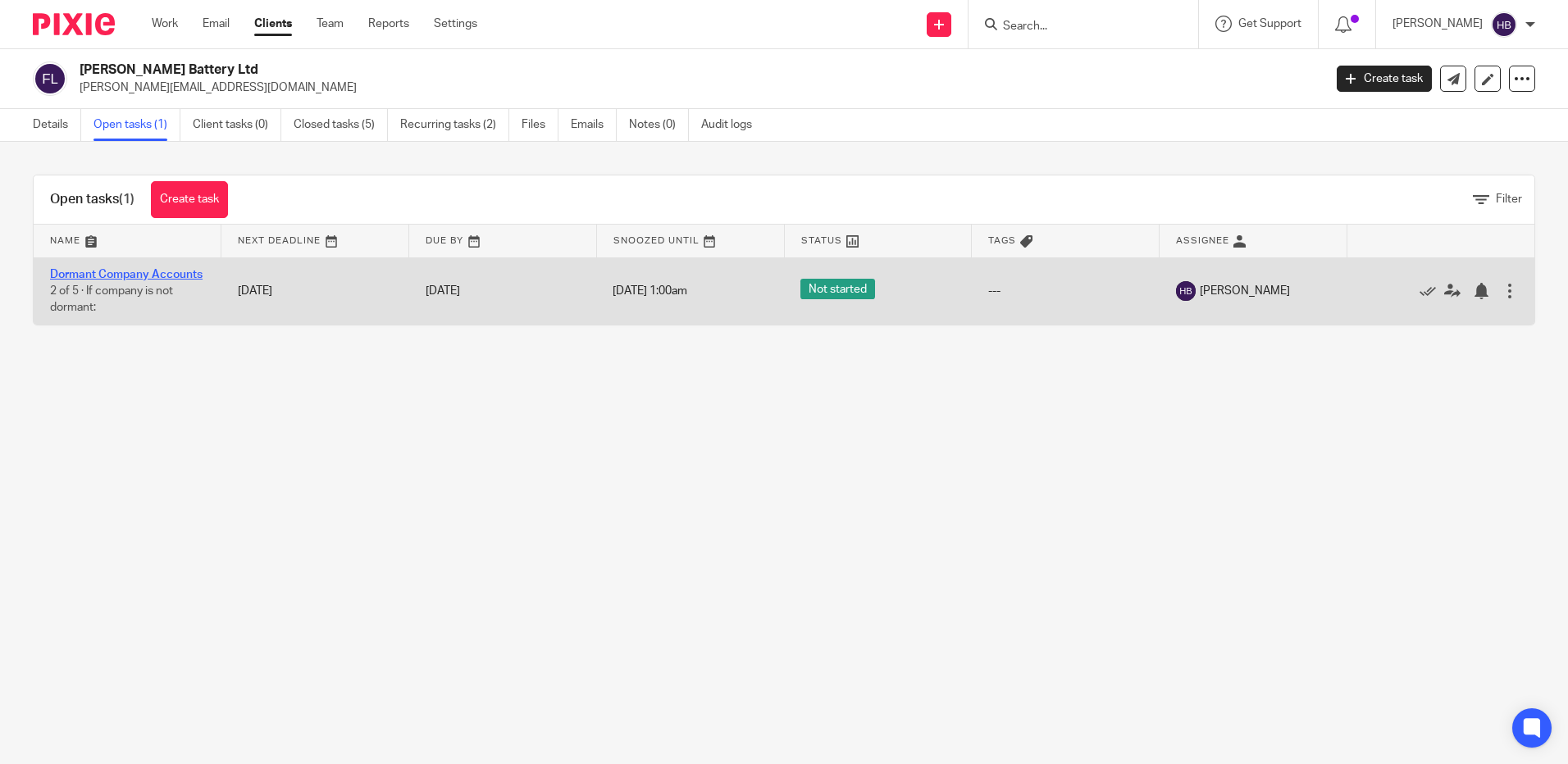
click at [130, 275] on link "Dormant Company Accounts" at bounding box center [126, 275] width 152 height 12
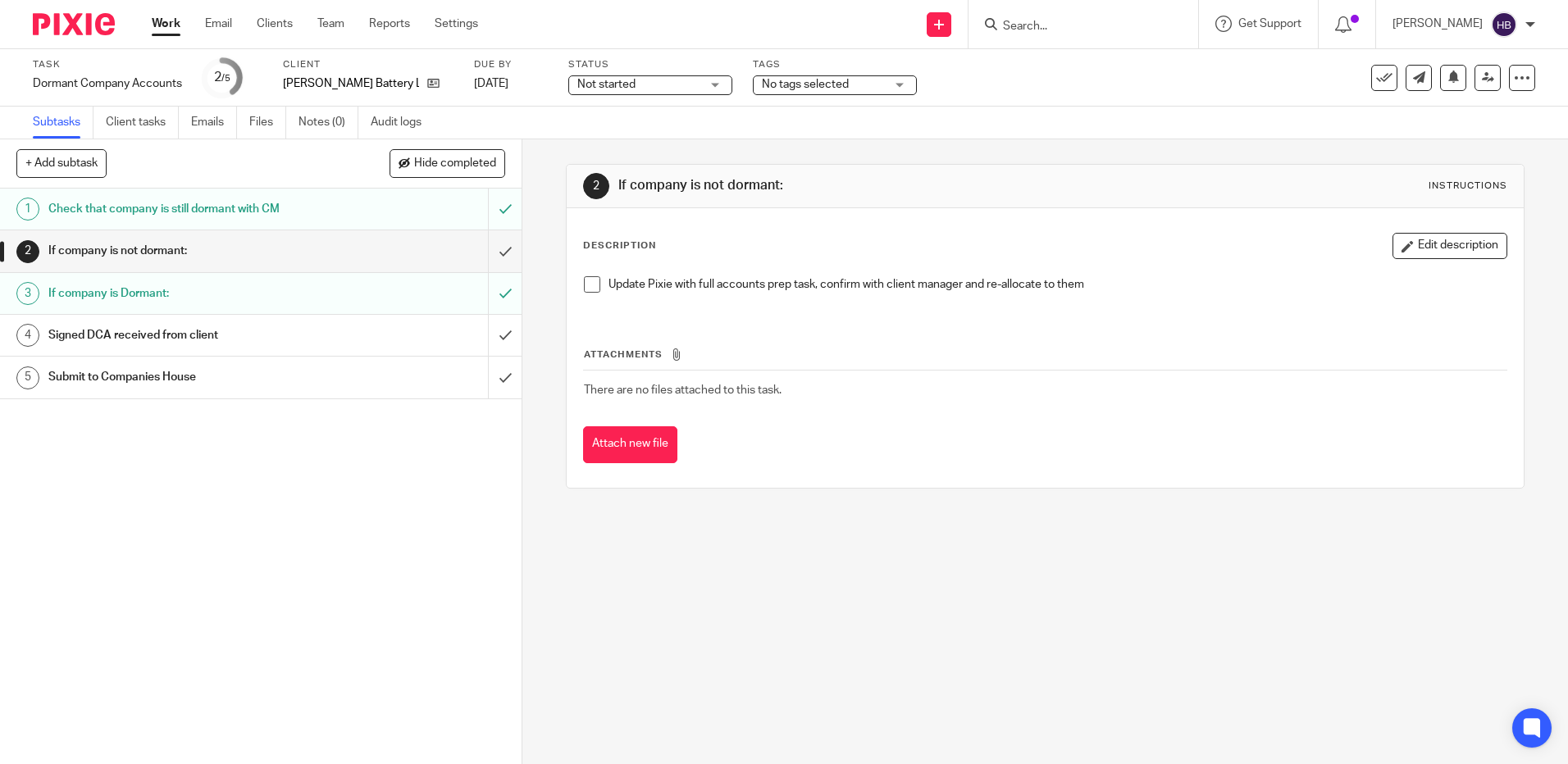
click at [206, 331] on h1 "Signed DCA received from client" at bounding box center [189, 335] width 282 height 25
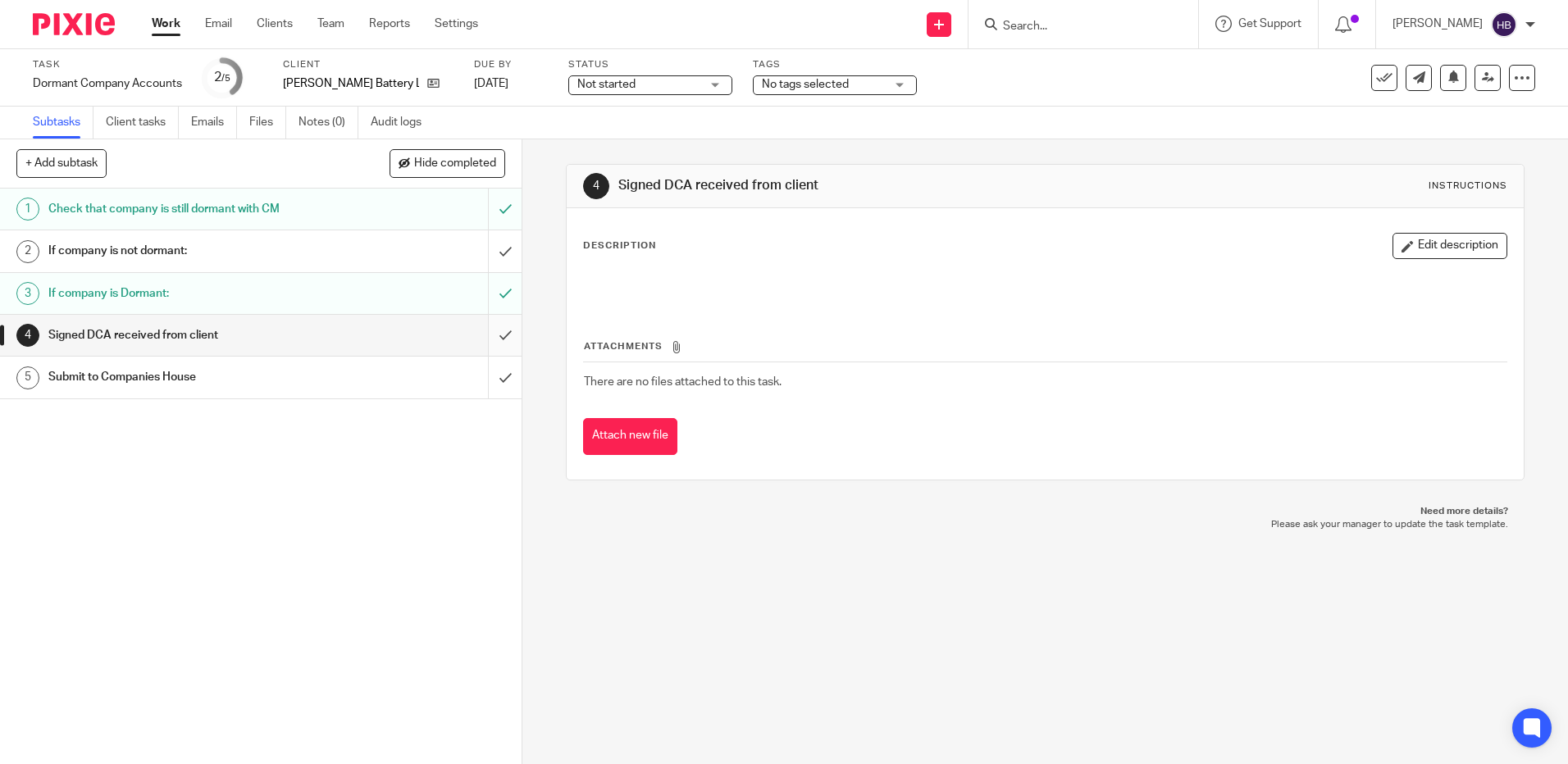
click at [485, 333] on input "submit" at bounding box center [261, 335] width 522 height 41
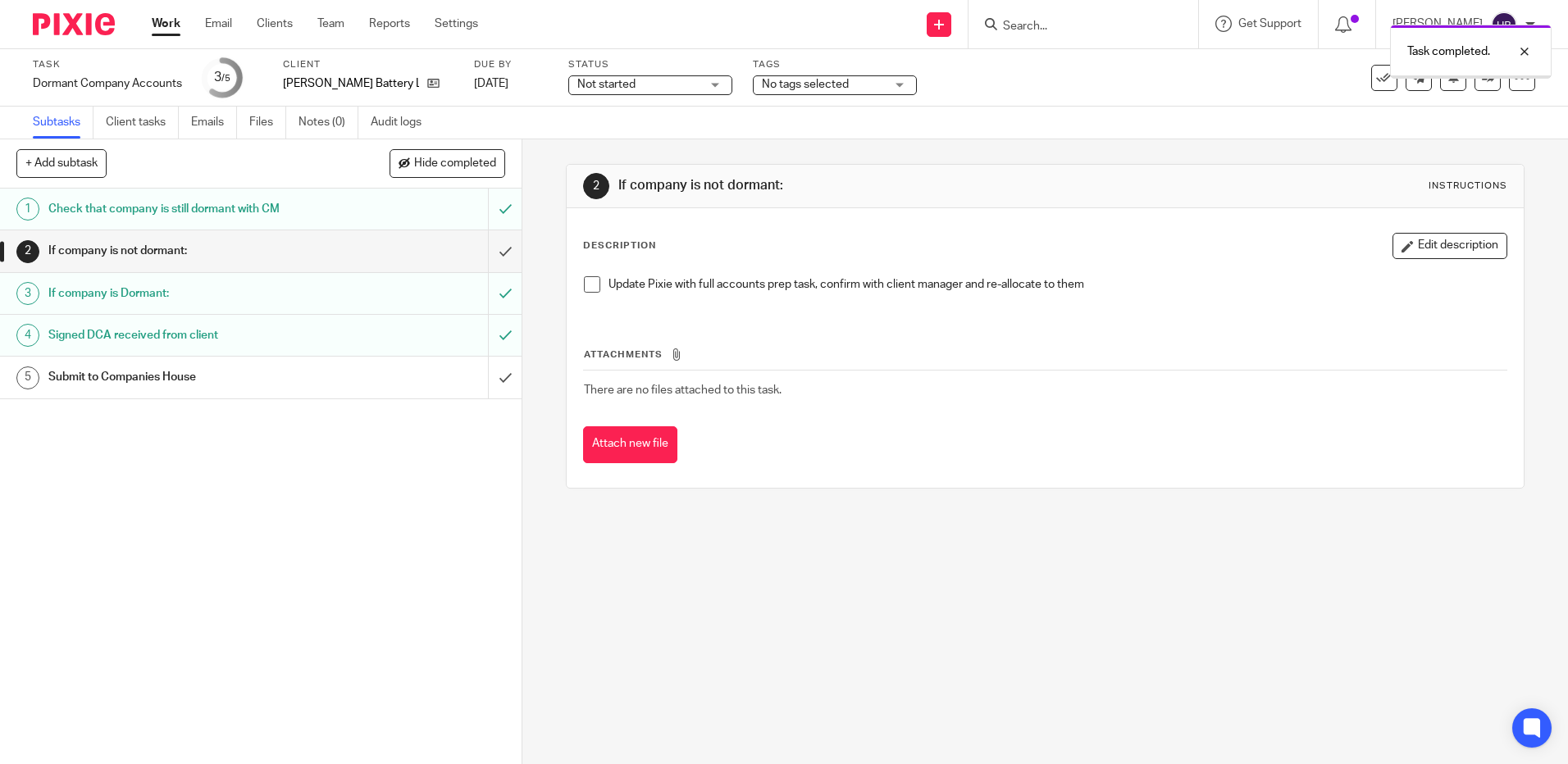
click at [135, 369] on h1 "Submit to Companies House" at bounding box center [189, 377] width 282 height 25
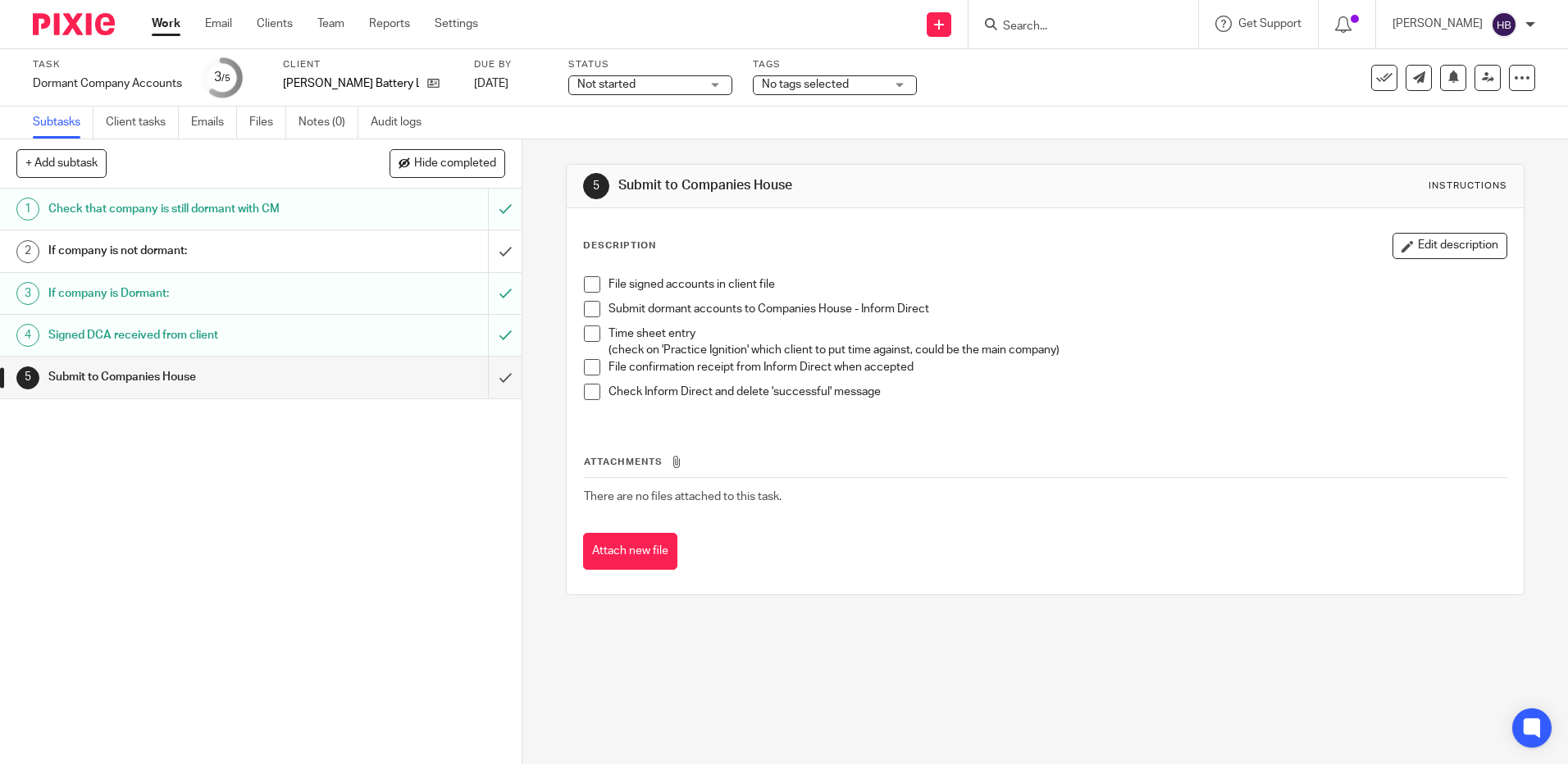
click at [584, 283] on span at bounding box center [593, 285] width 17 height 17
click at [1402, 246] on button "Edit description" at bounding box center [1450, 246] width 115 height 27
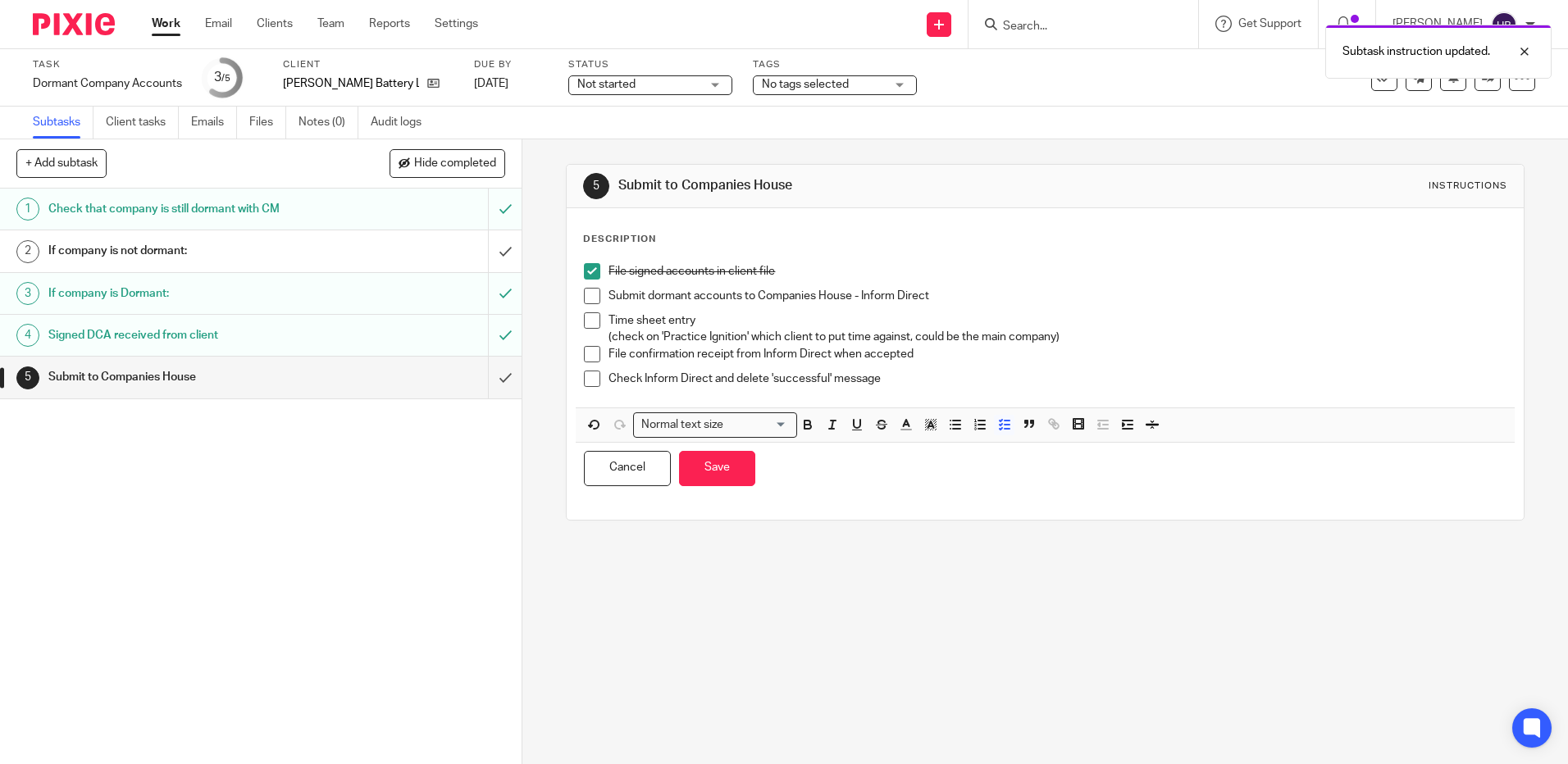
click at [925, 293] on p "Submit dormant accounts to Companies House - Inform Direct" at bounding box center [1057, 296] width 897 height 17
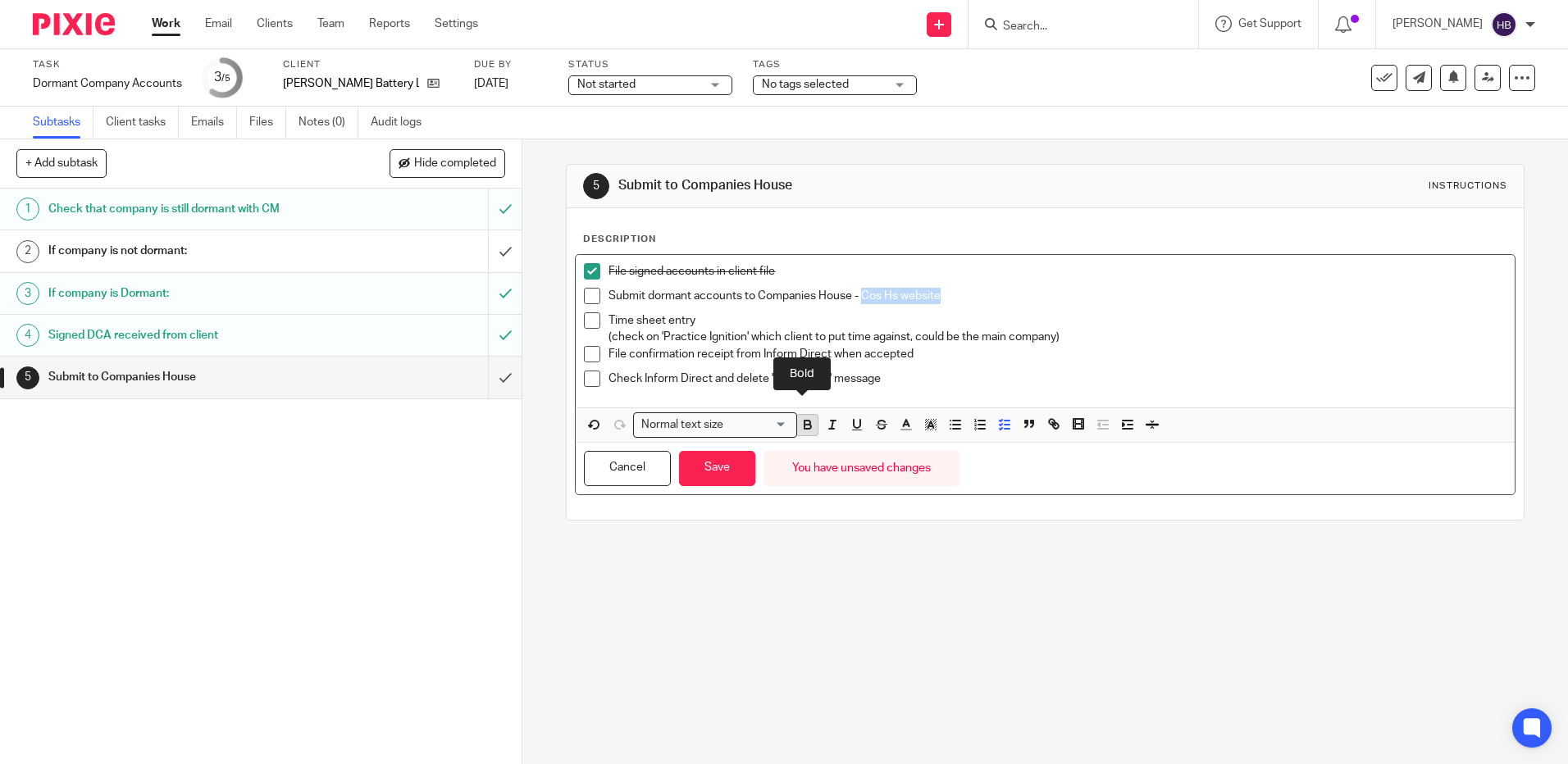
click at [807, 422] on icon "button" at bounding box center [808, 425] width 15 height 15
click at [585, 291] on span at bounding box center [593, 296] width 17 height 17
click at [584, 320] on span at bounding box center [593, 320] width 17 height 17
click at [588, 350] on span at bounding box center [593, 355] width 17 height 17
click at [587, 380] on span at bounding box center [593, 379] width 17 height 17
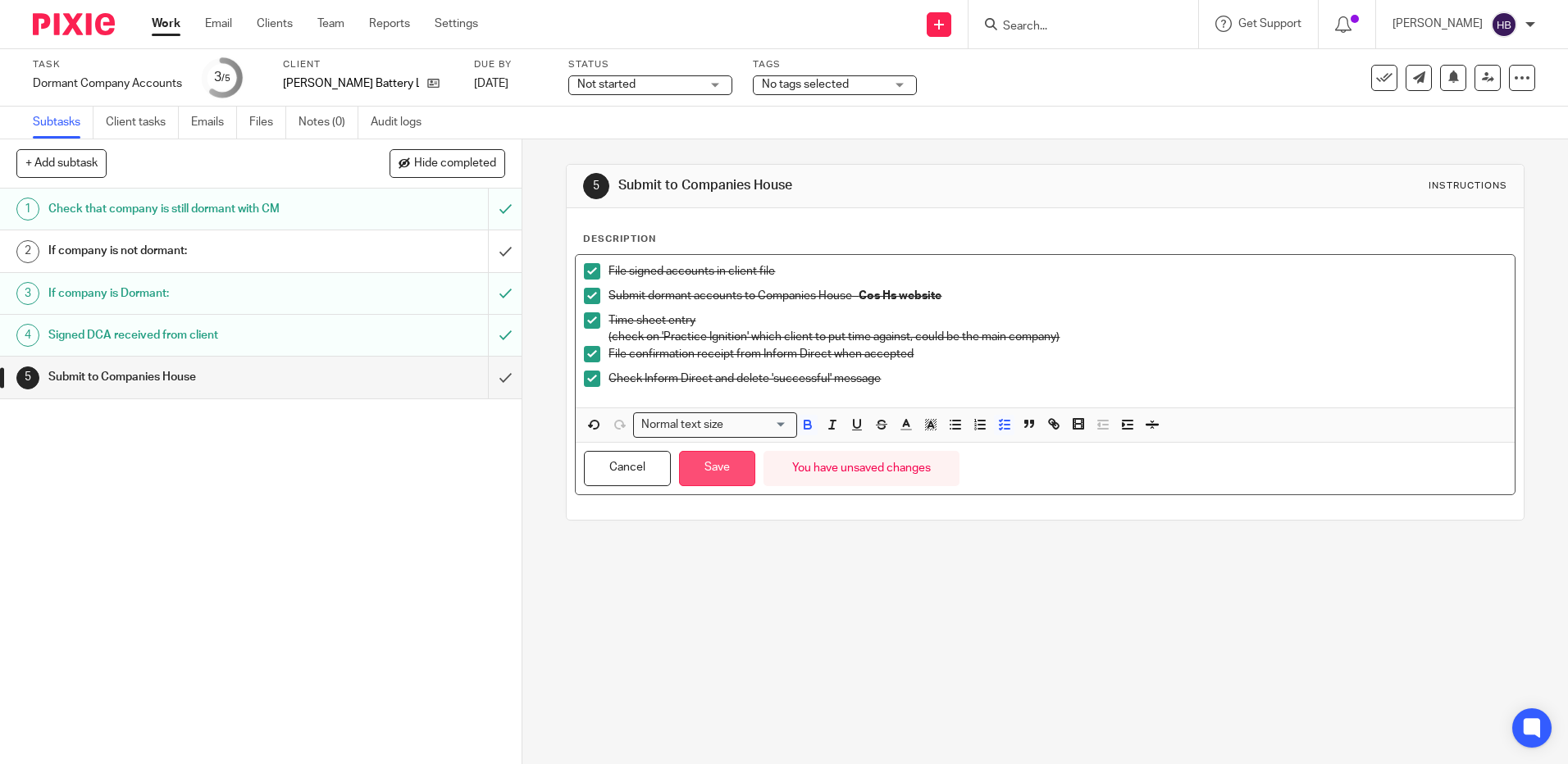
click at [707, 466] on button "Save" at bounding box center [717, 469] width 77 height 35
